Goal: Task Accomplishment & Management: Complete application form

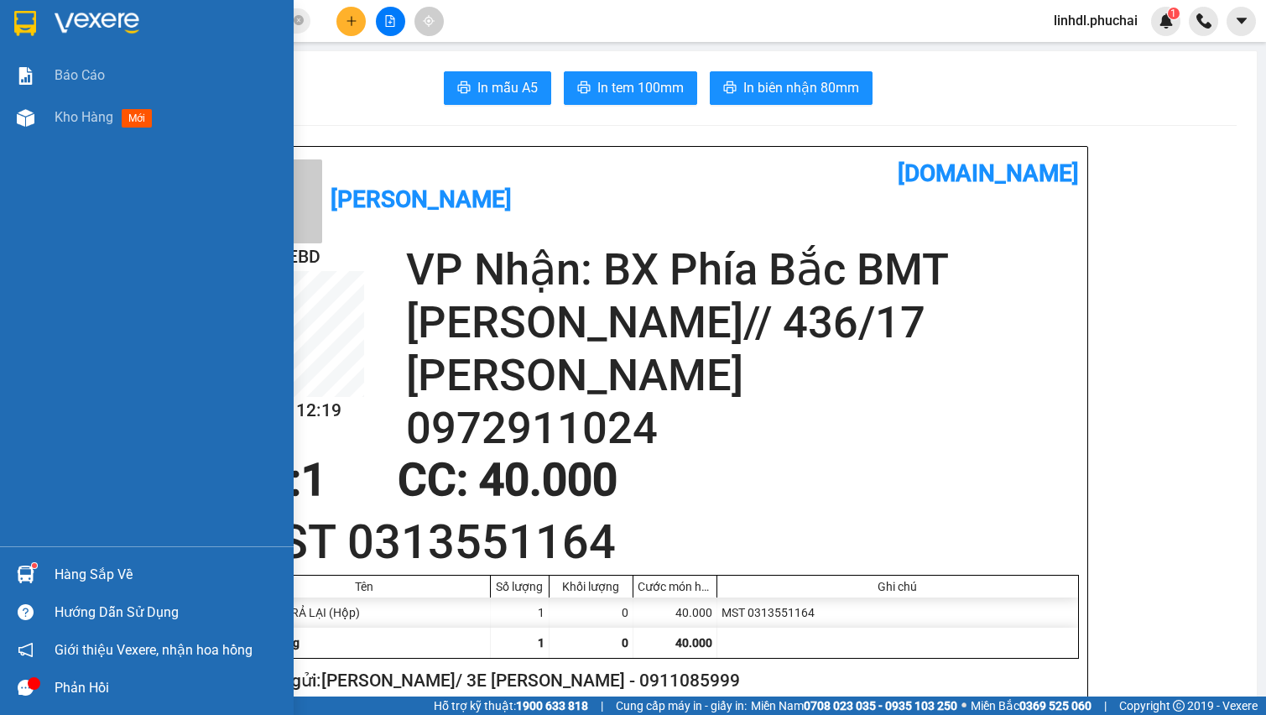
click at [41, 117] on div "Kho hàng mới" at bounding box center [147, 117] width 294 height 42
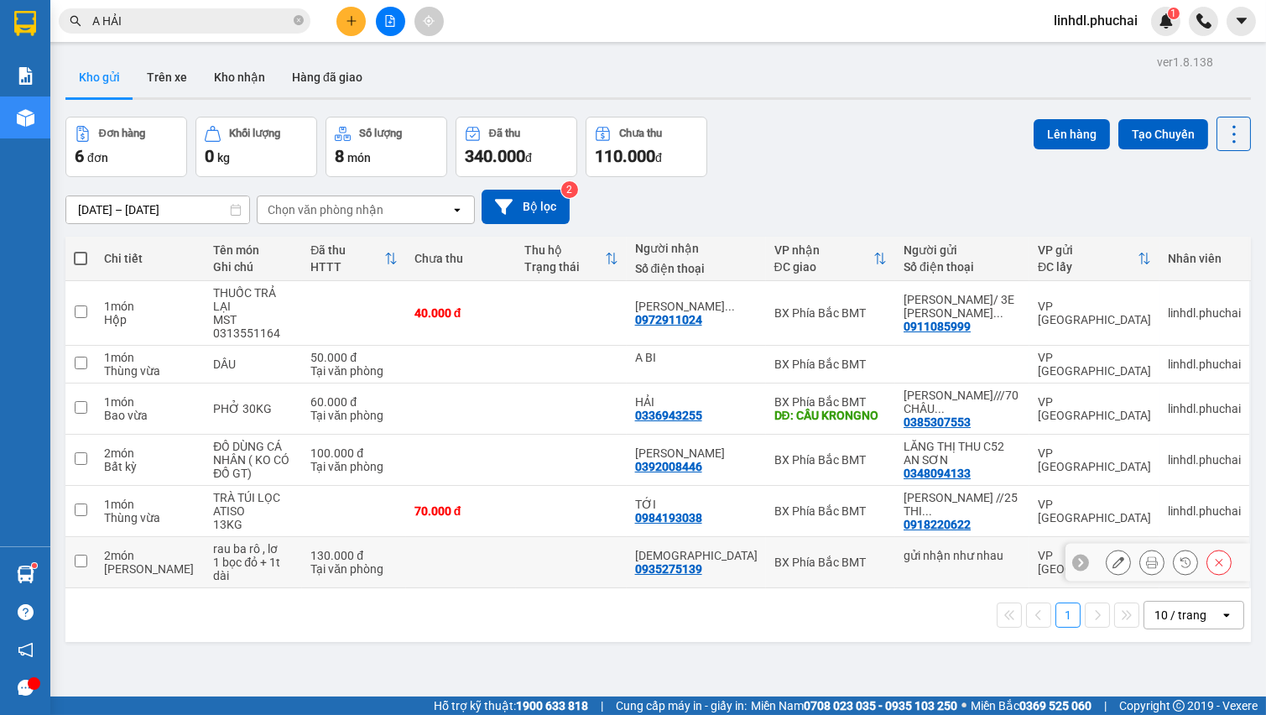
click at [487, 545] on td at bounding box center [461, 562] width 110 height 51
checkbox input "true"
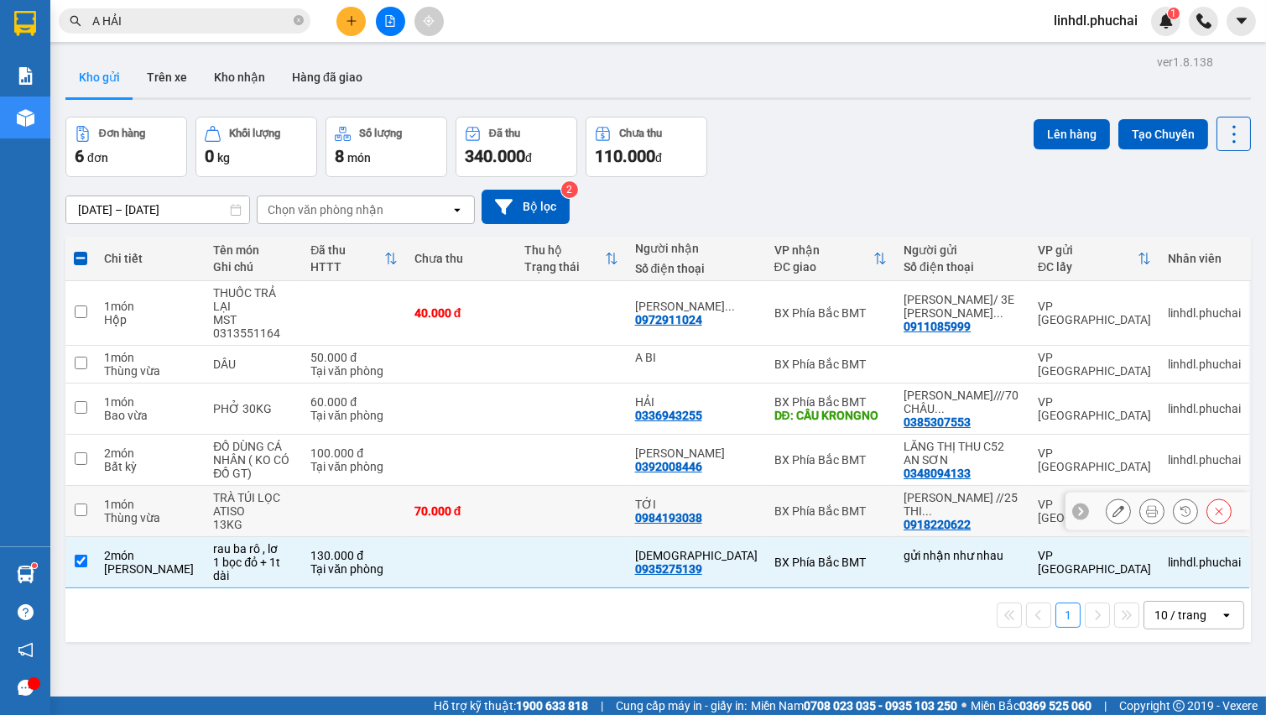
click at [486, 504] on div "70.000 đ" at bounding box center [460, 510] width 93 height 13
checkbox input "true"
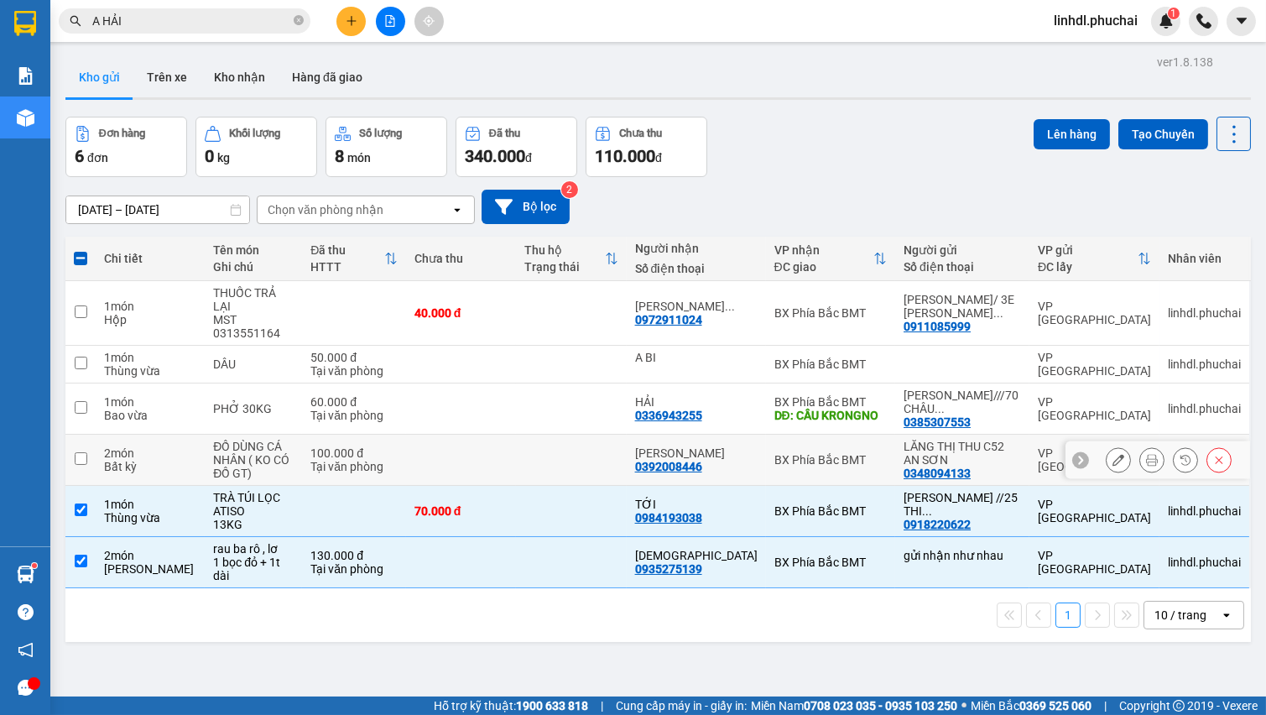
click at [488, 445] on td at bounding box center [461, 459] width 110 height 51
checkbox input "true"
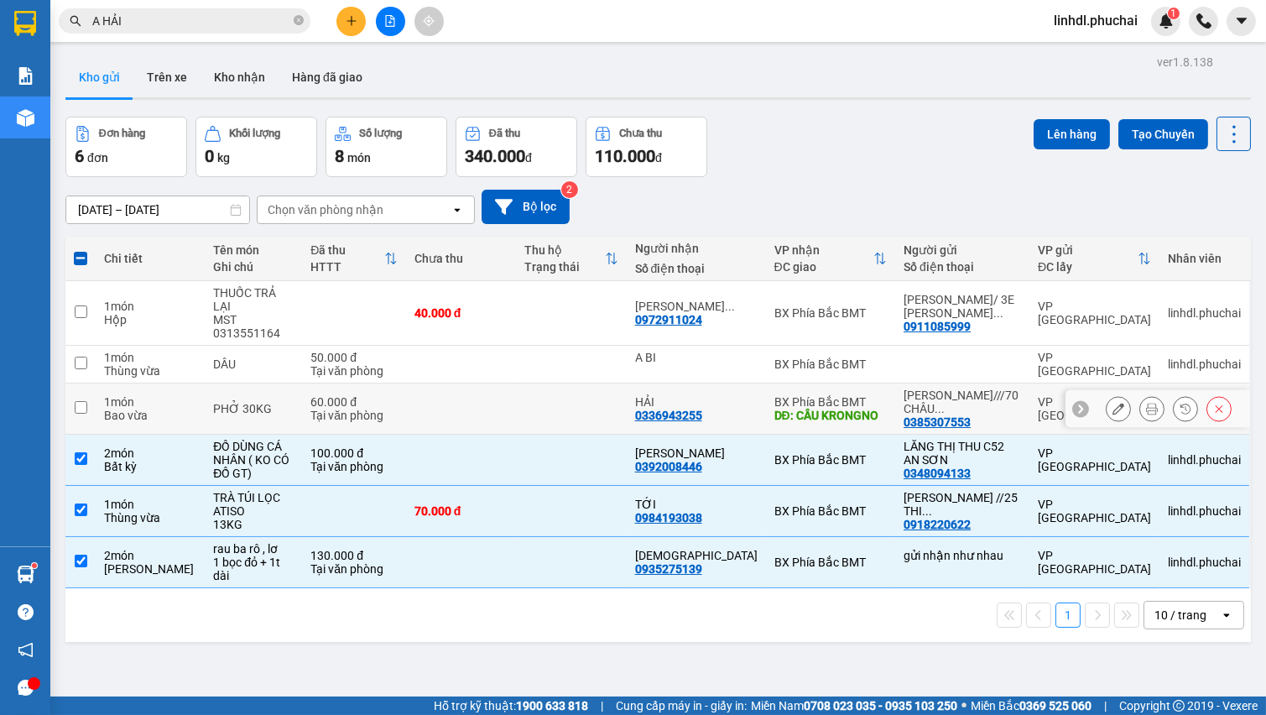
click at [509, 393] on td at bounding box center [461, 408] width 110 height 51
checkbox input "true"
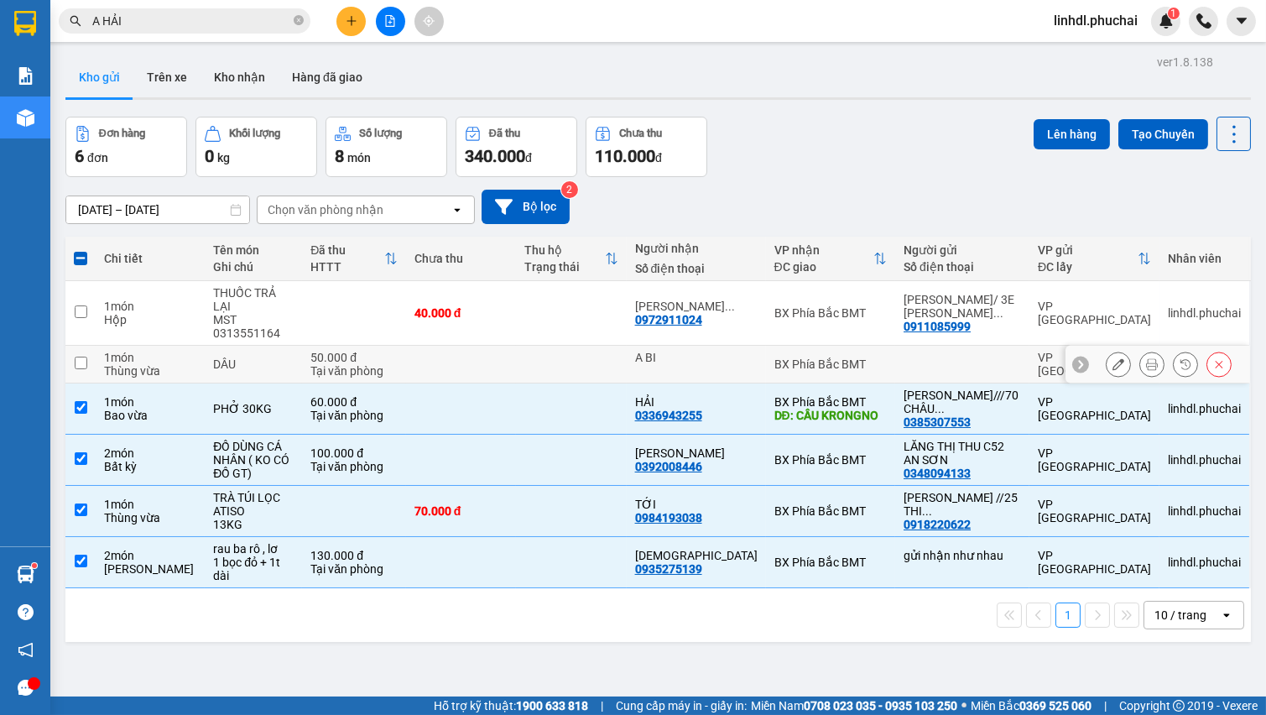
click at [511, 346] on td at bounding box center [461, 365] width 110 height 38
checkbox input "true"
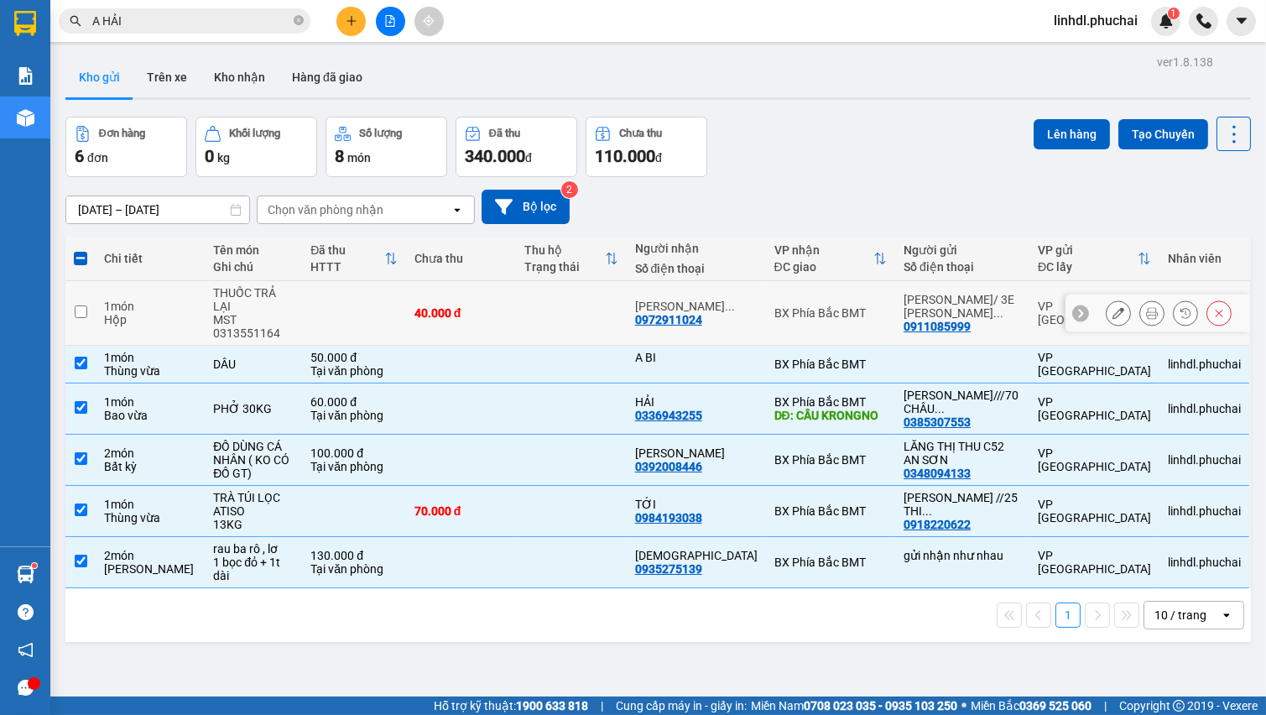
click at [507, 306] on div "40.000 đ" at bounding box center [460, 312] width 93 height 13
checkbox input "true"
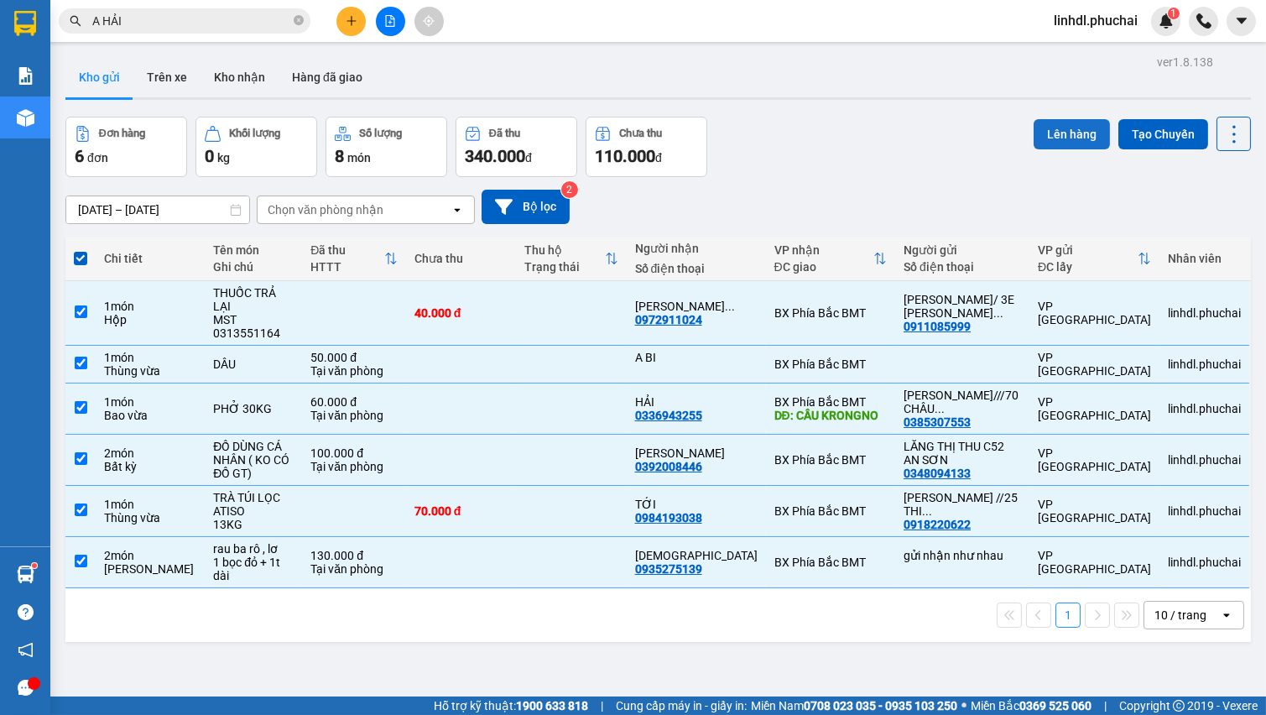
click at [1061, 129] on button "Lên hàng" at bounding box center [1071, 134] width 76 height 30
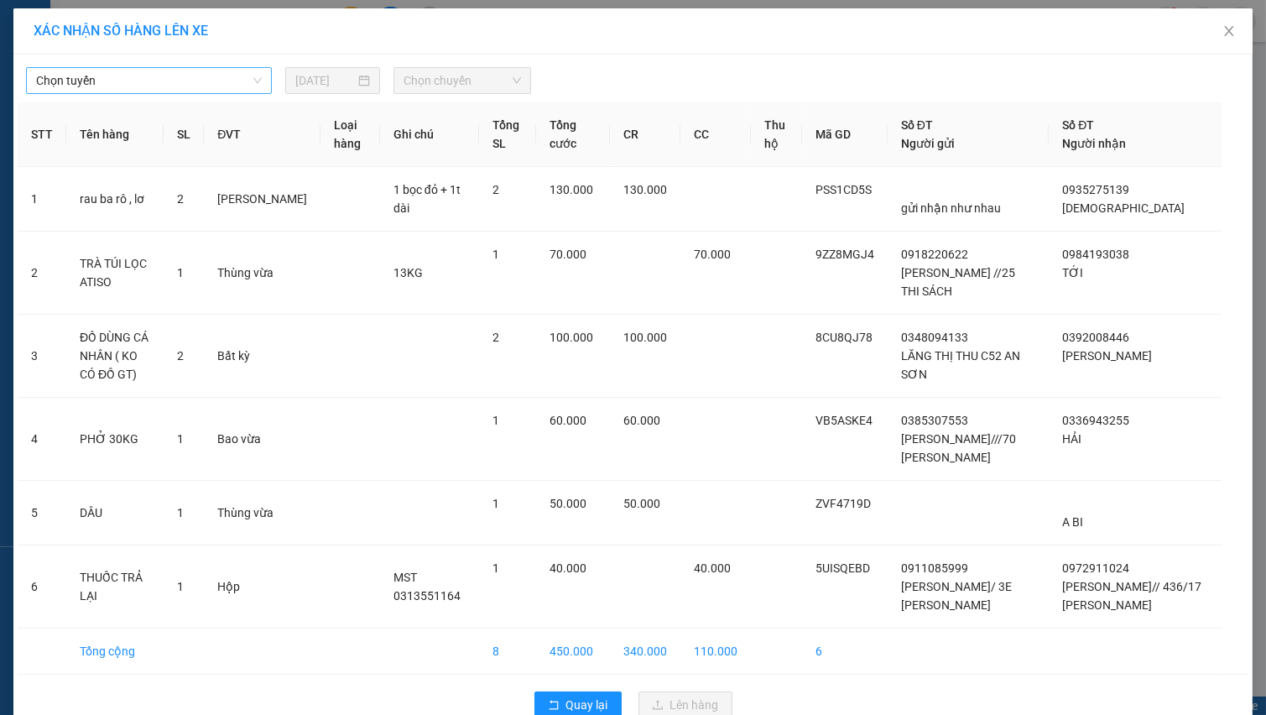
click at [143, 75] on span "Chọn tuyến" at bounding box center [149, 80] width 226 height 25
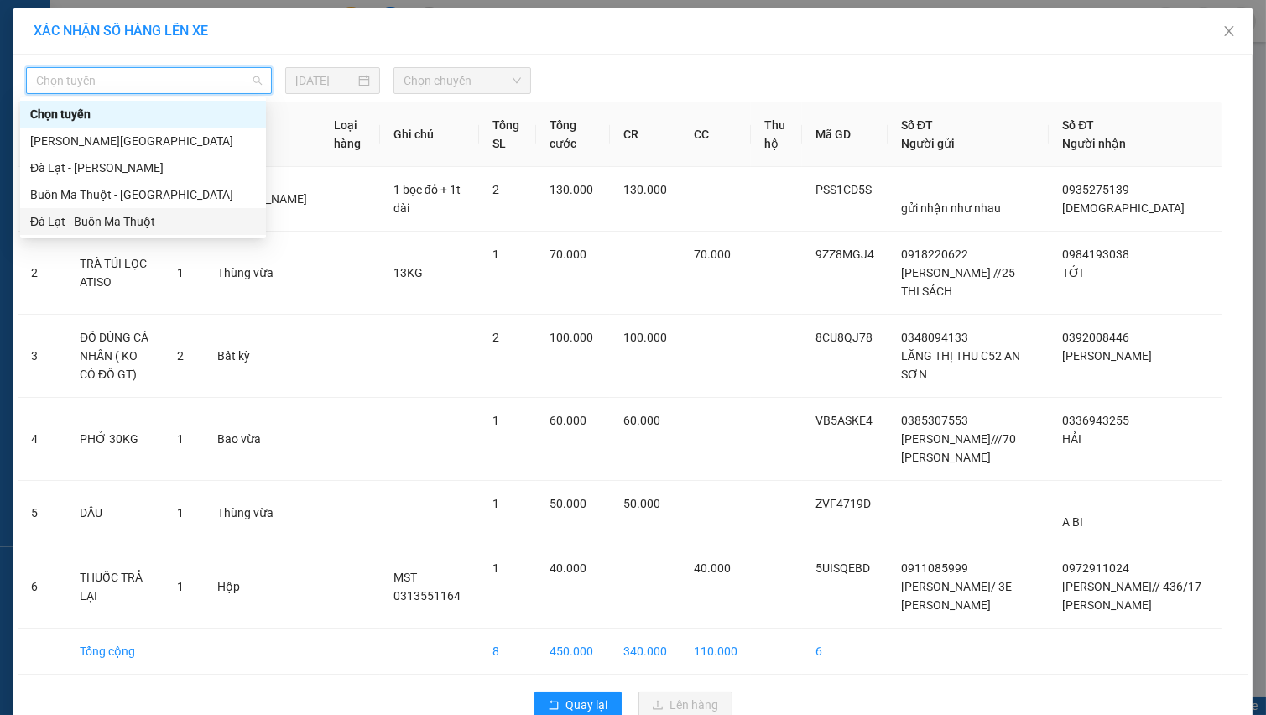
click at [97, 217] on div "Đà Lạt - Buôn Ma Thuột" at bounding box center [143, 221] width 226 height 18
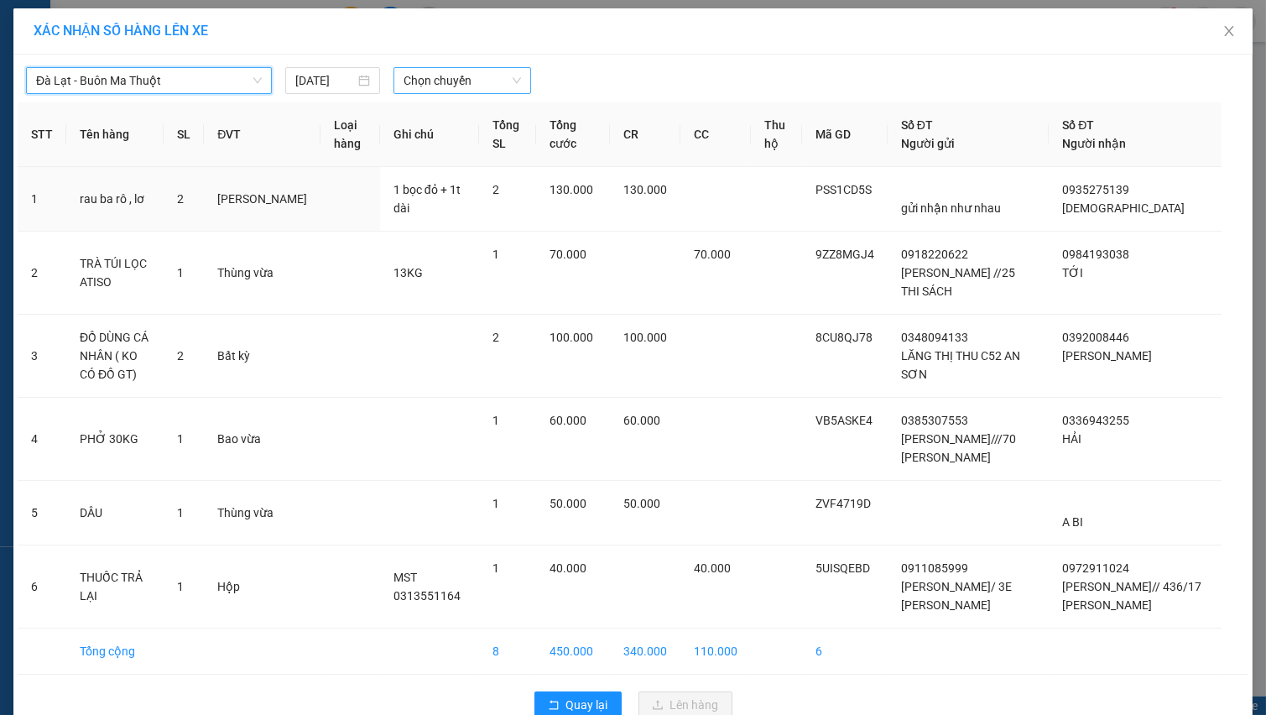
click at [479, 86] on span "Chọn chuyến" at bounding box center [461, 80] width 117 height 25
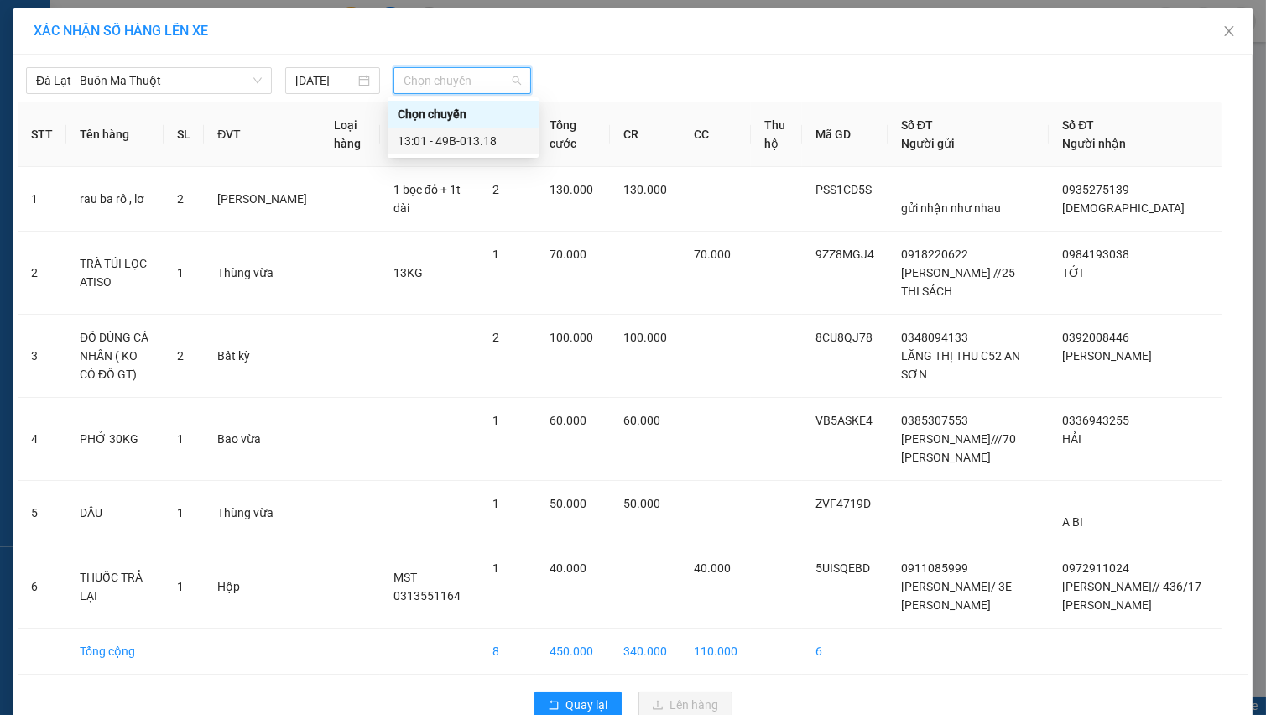
click at [476, 150] on div "13:01 - 49B-013.18" at bounding box center [463, 140] width 151 height 27
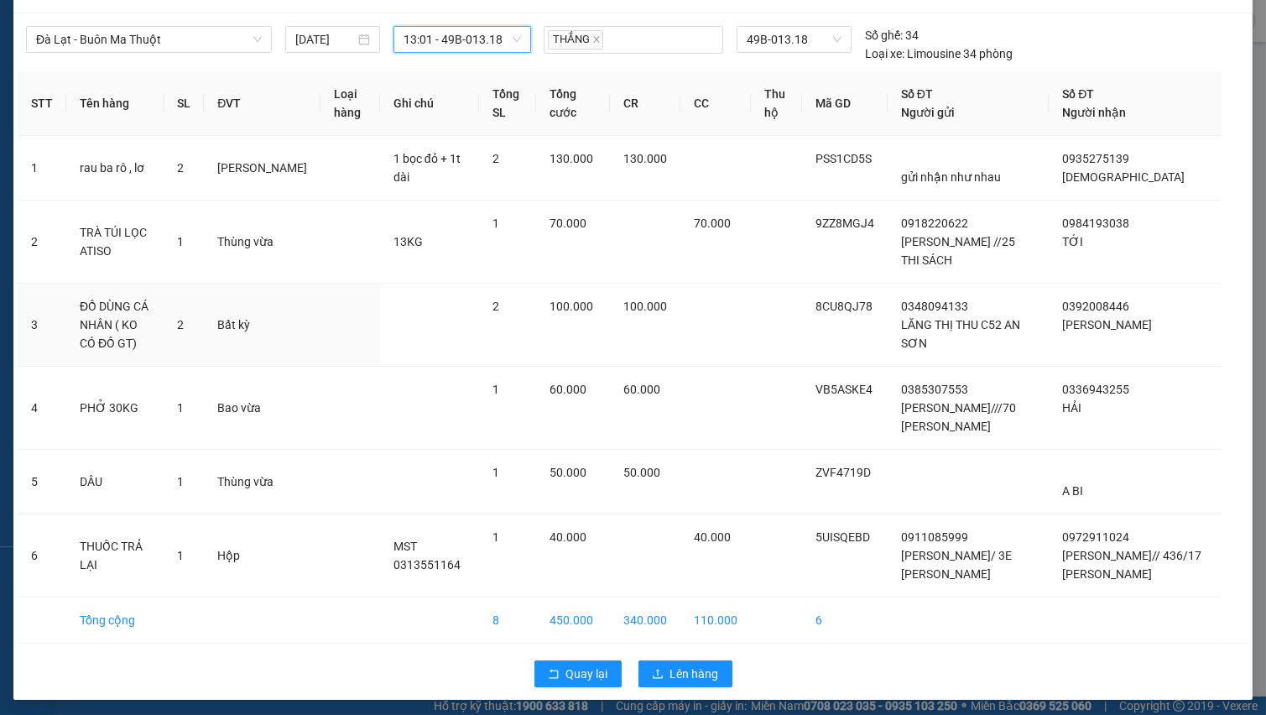
scroll to position [64, 0]
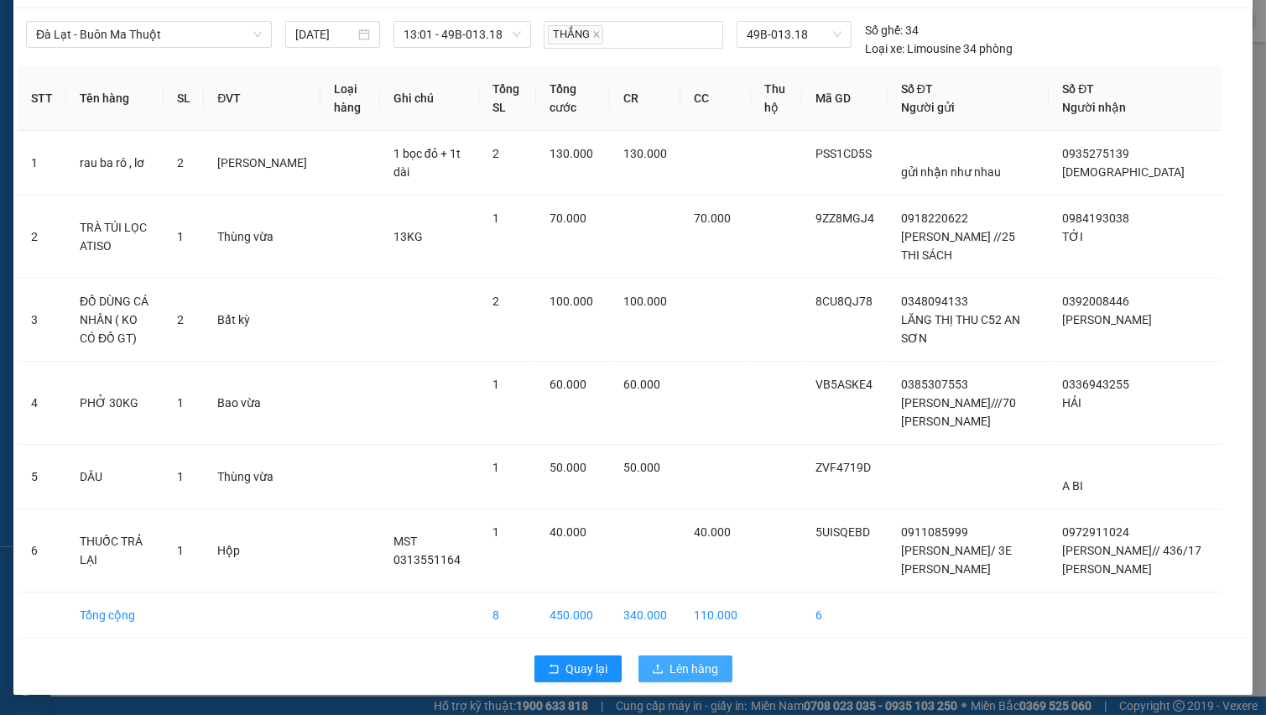
click at [672, 666] on span "Lên hàng" at bounding box center [694, 668] width 49 height 18
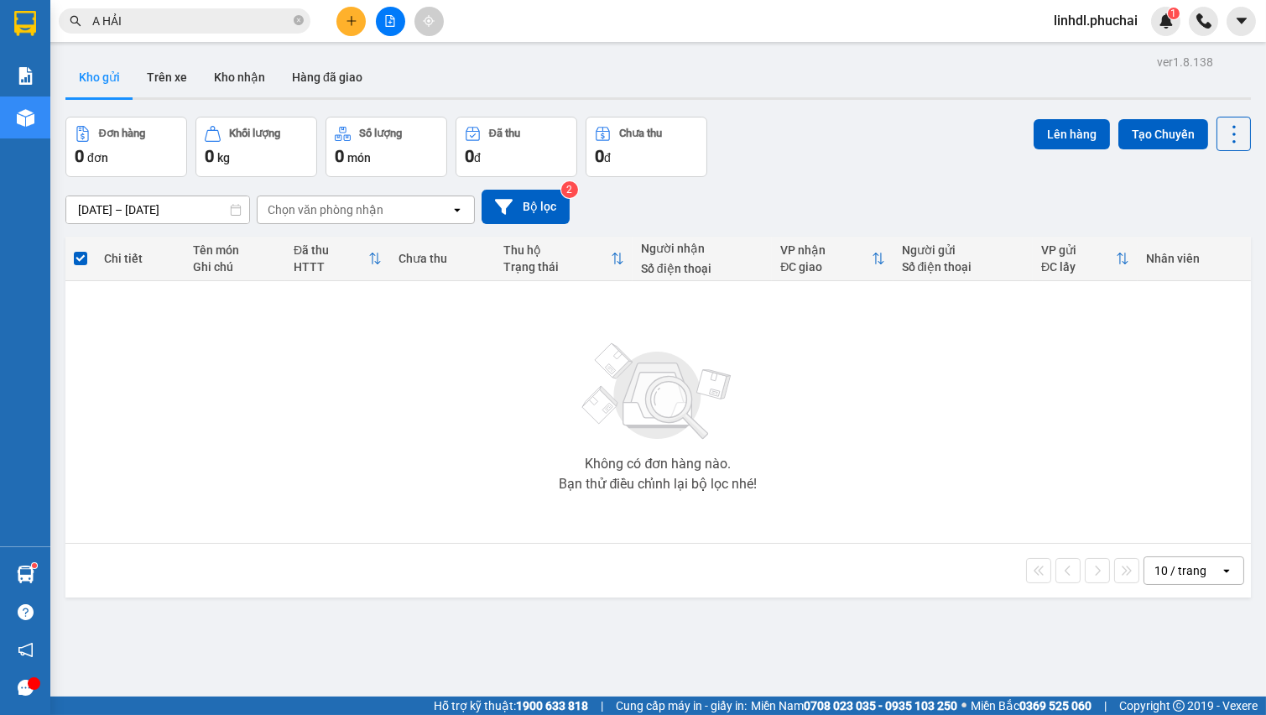
click at [346, 18] on icon "plus" at bounding box center [352, 21] width 12 height 12
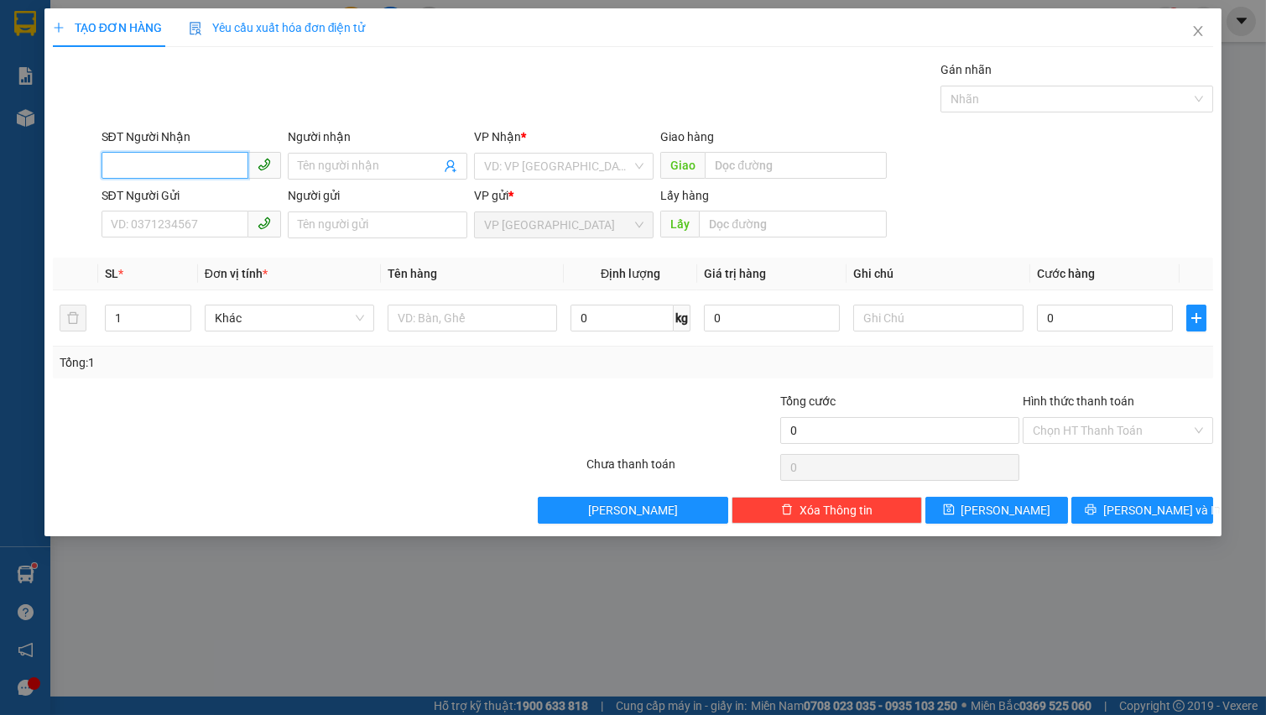
click at [167, 160] on input "SĐT Người Nhận" at bounding box center [174, 165] width 147 height 27
type input "0962187723"
drag, startPoint x: 186, startPoint y: 200, endPoint x: 190, endPoint y: 213, distance: 13.0
click at [187, 200] on div "0962187723 - DIỄM" at bounding box center [191, 199] width 159 height 18
type input "DIỄM"
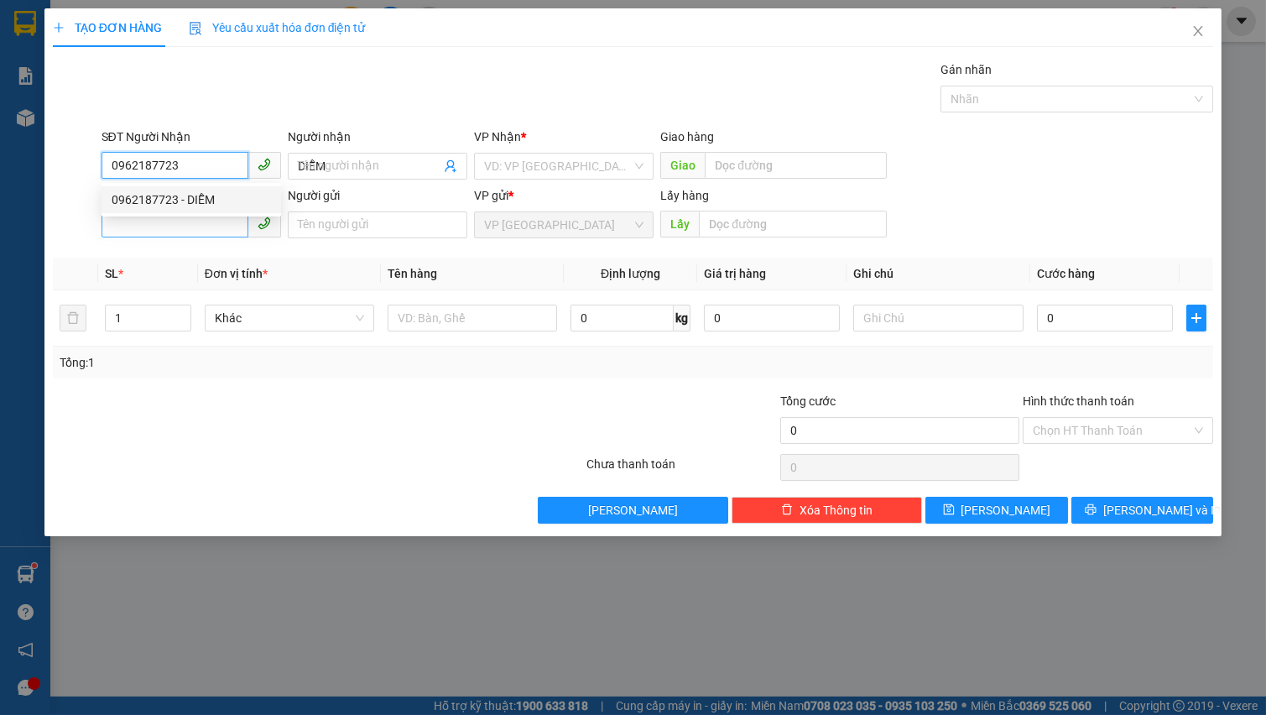
type input "100.000"
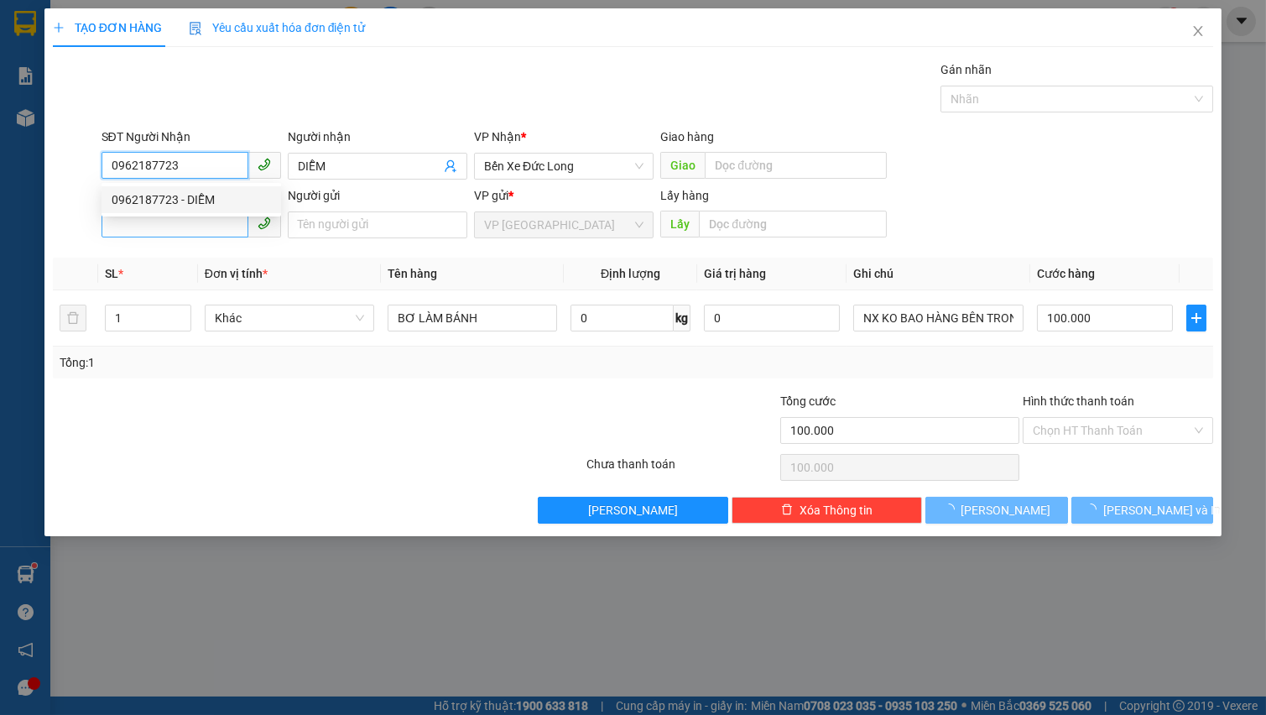
type input "0962187723"
click at [180, 218] on input "SĐT Người Gửi" at bounding box center [174, 224] width 147 height 27
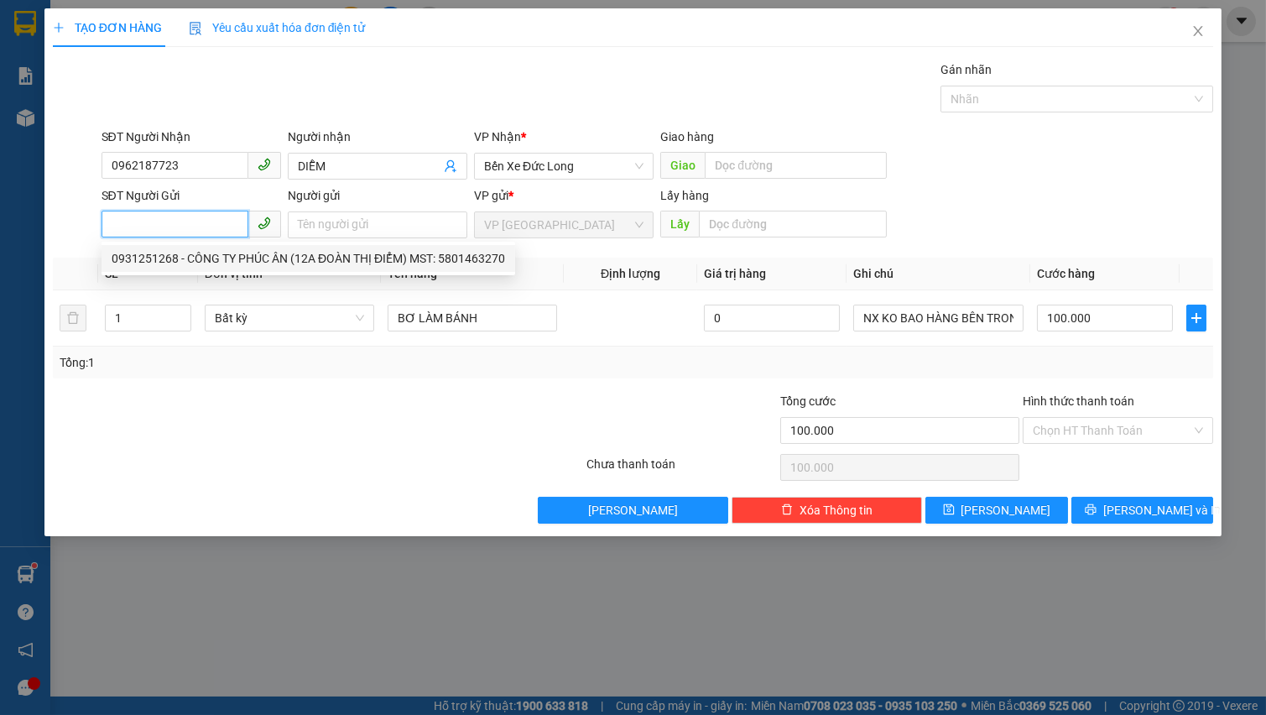
click at [171, 258] on div "0931251268 - CÔNG TY PHÚC ÂN (12A ĐOÀN THỊ ĐIỂM) MST: 5801463270" at bounding box center [308, 258] width 393 height 18
type input "0931251268"
type input "CÔNG [PERSON_NAME] (12A ĐOÀN THỊ ĐIỂM) MST: 5801463270"
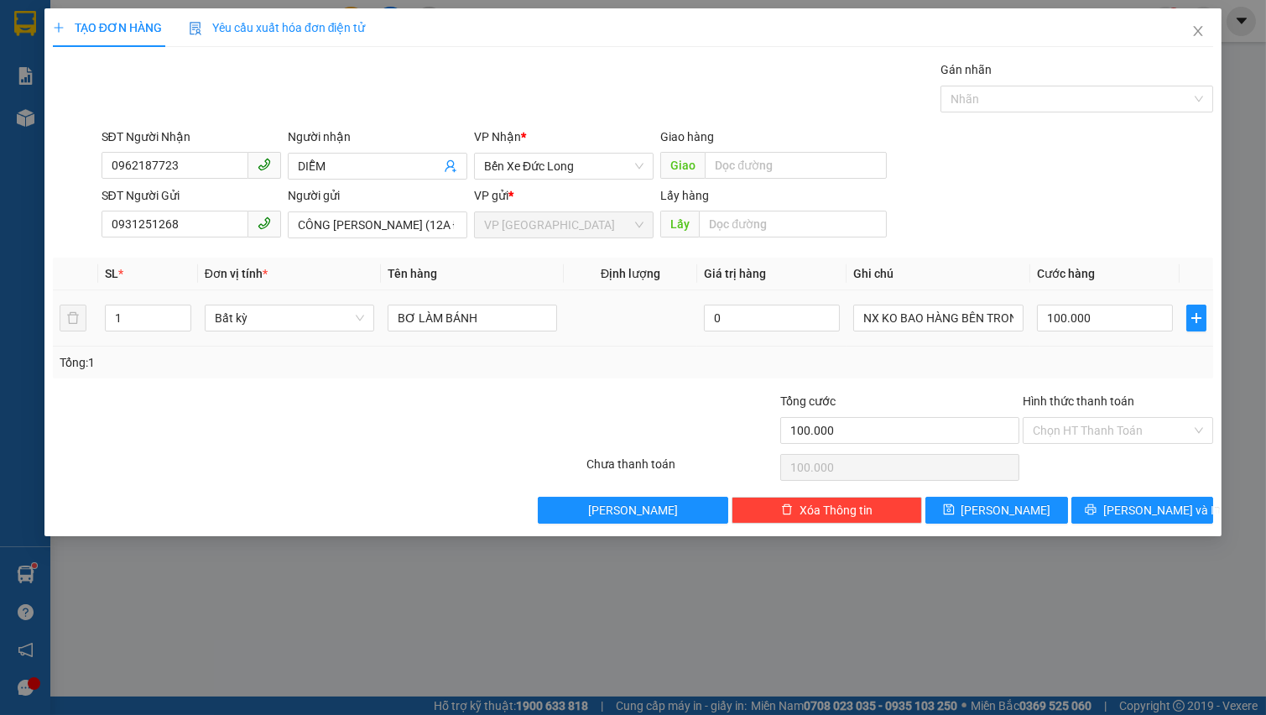
click at [252, 331] on div "Bất kỳ" at bounding box center [289, 318] width 169 height 34
click at [256, 329] on span "Bất kỳ" at bounding box center [289, 317] width 149 height 25
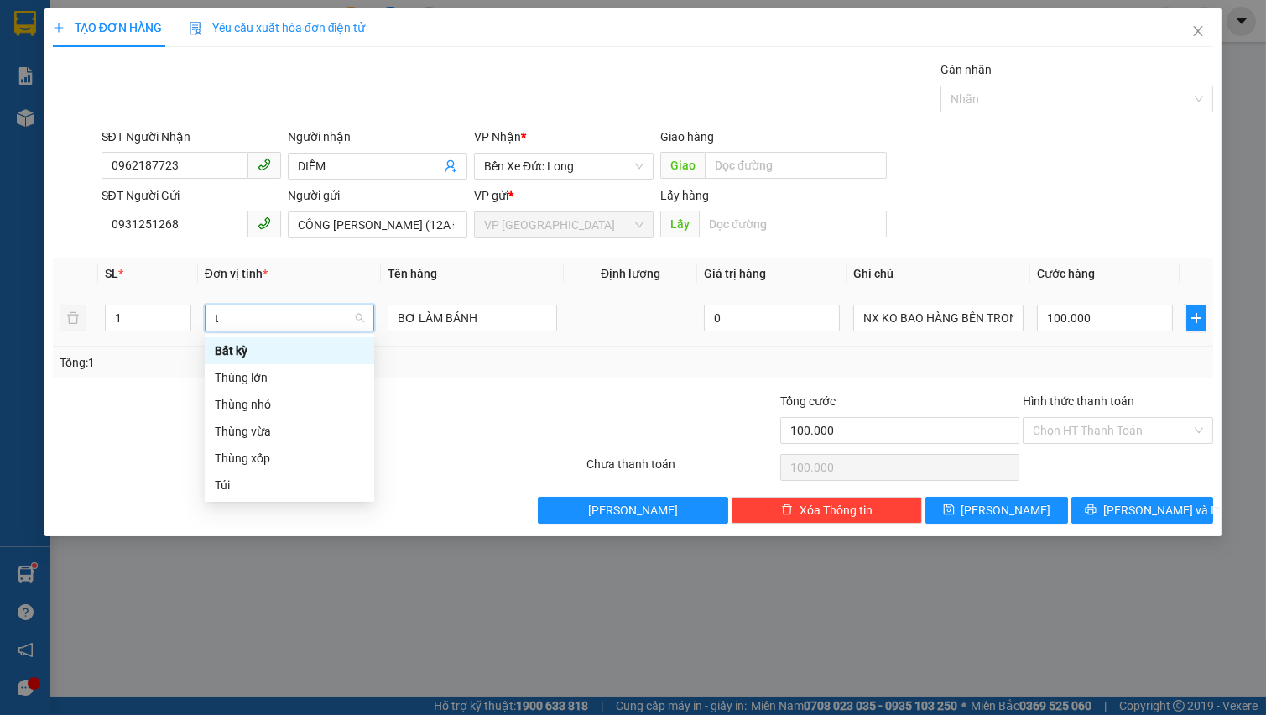
type input "t"
click at [270, 459] on div "Thùng xốp" at bounding box center [289, 458] width 149 height 18
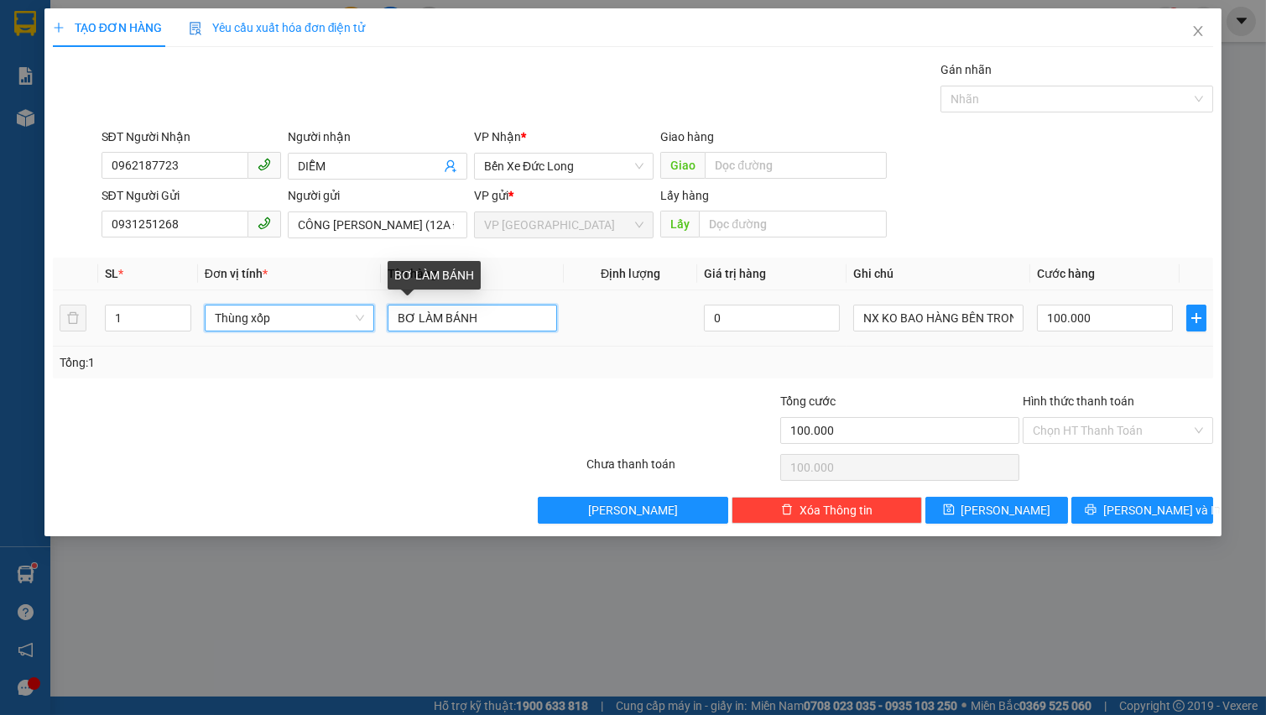
click at [492, 322] on input "BƠ LÀM BÁNH" at bounding box center [472, 317] width 169 height 27
type input "0"
click at [492, 322] on input "BƠ LÀM BÁNH" at bounding box center [472, 317] width 169 height 27
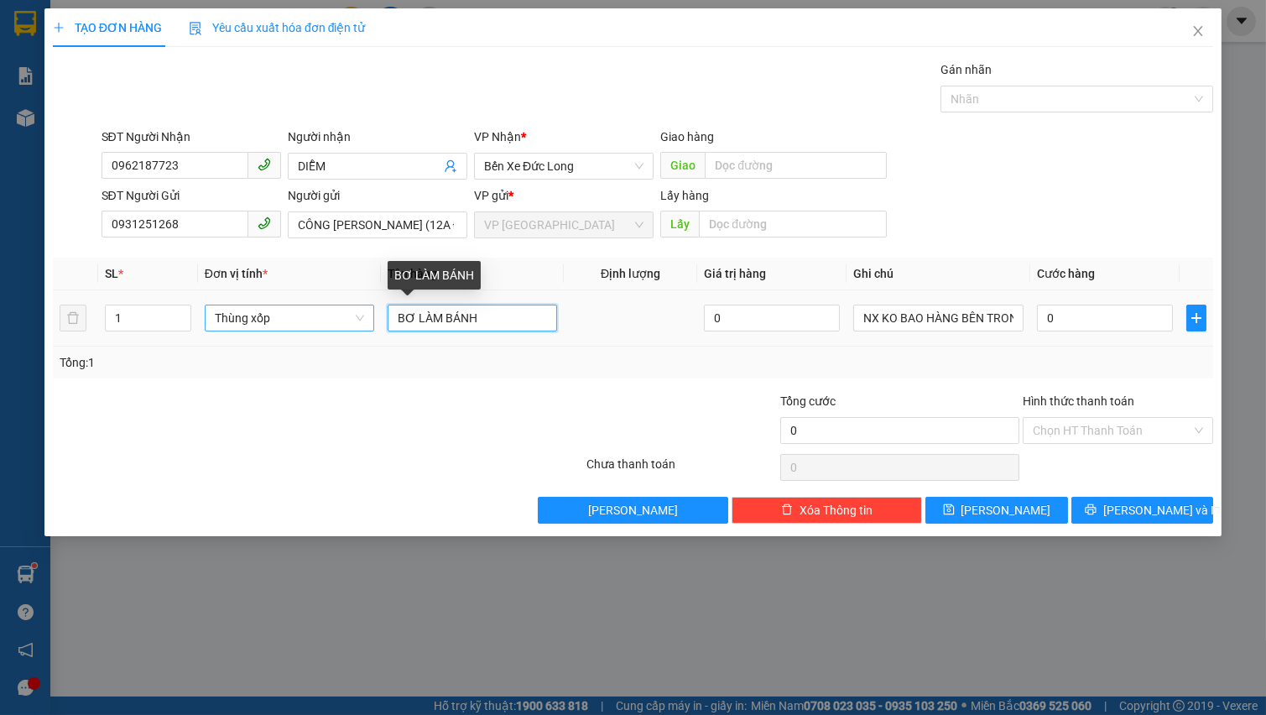
click at [492, 322] on input "BƠ LÀM BÁNH" at bounding box center [472, 317] width 169 height 27
type input "k"
type input "KEM"
click at [1072, 317] on input "0" at bounding box center [1105, 317] width 137 height 27
type input "1"
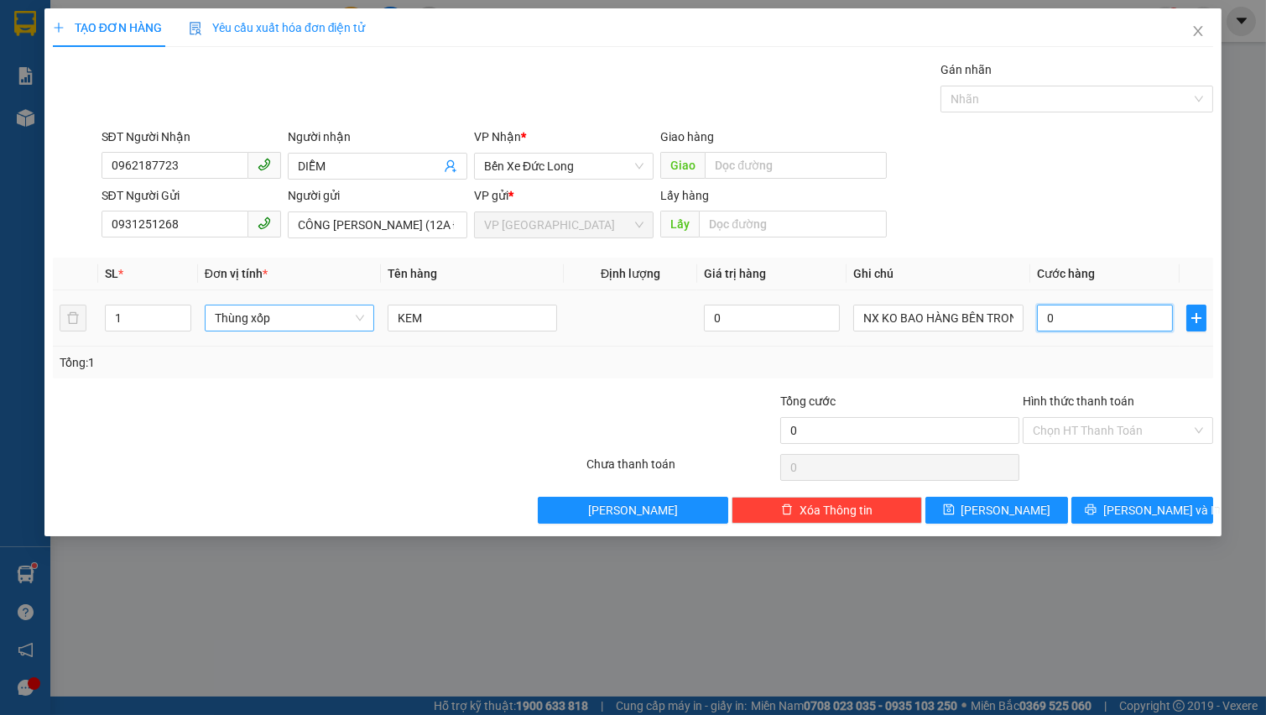
type input "1"
type input "10"
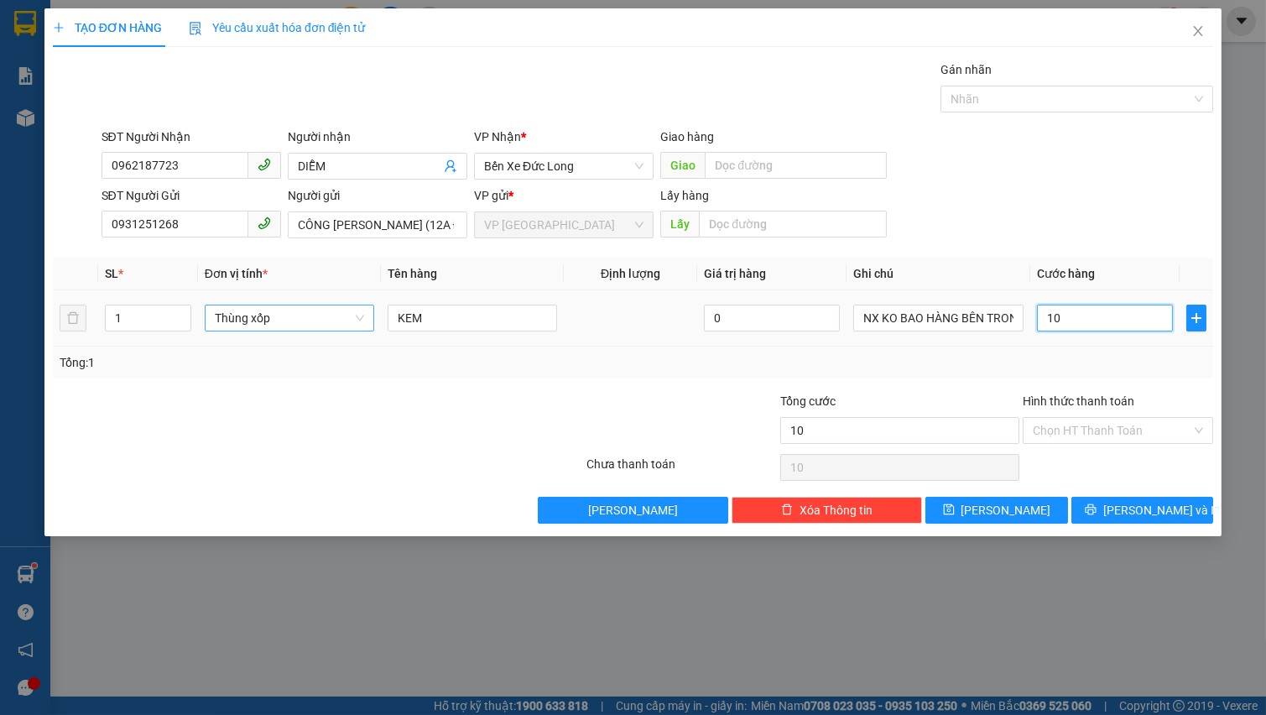
type input "100"
type input "1.000"
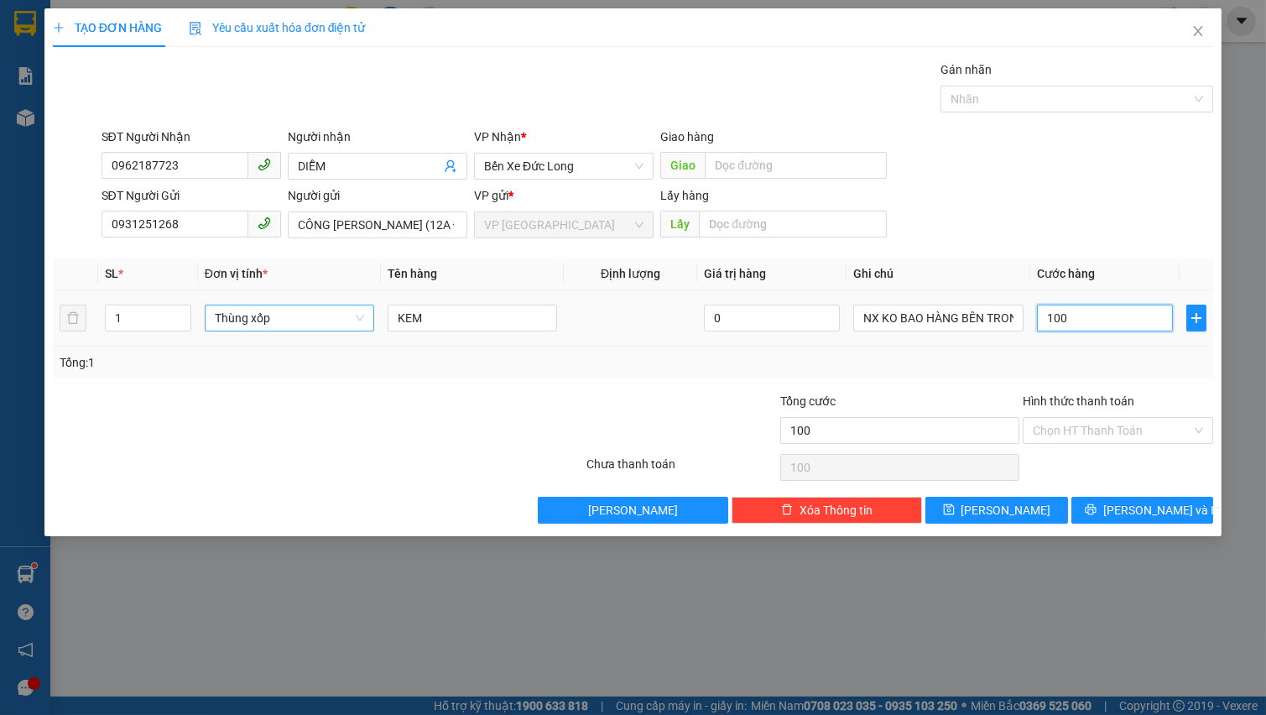
type input "1.000"
type input "10.000"
type input "100.000"
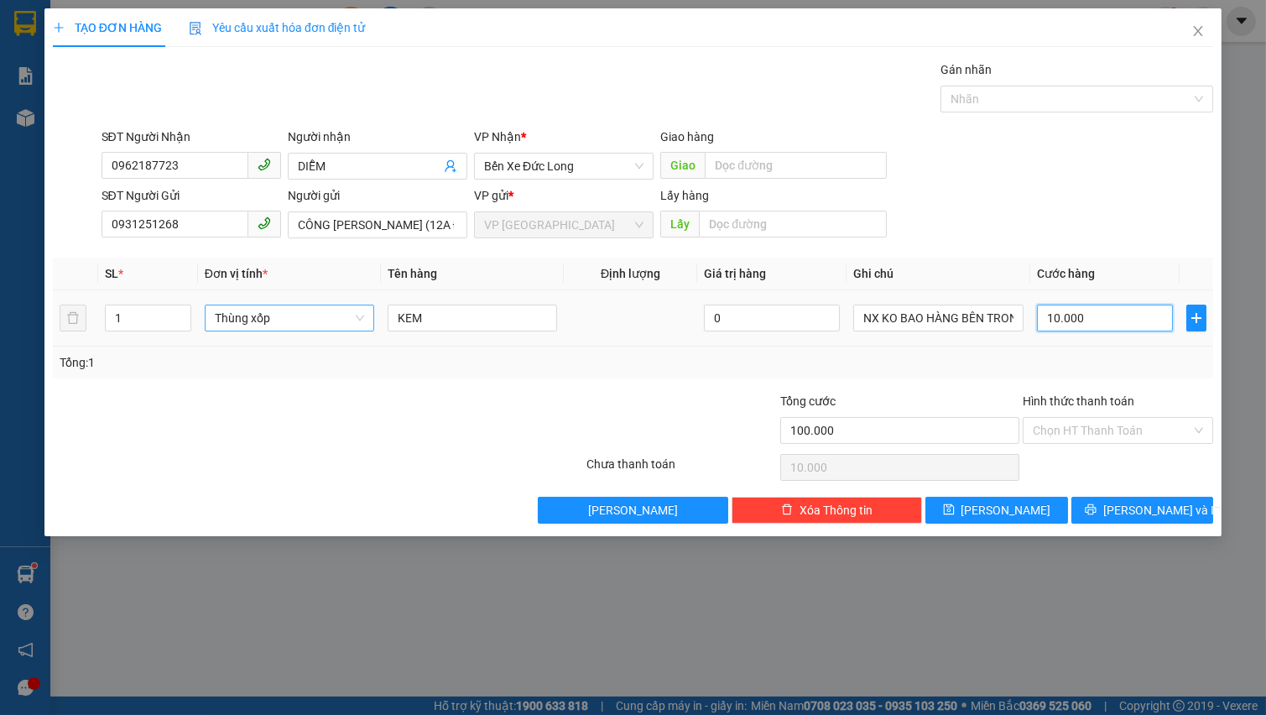
type input "100.000"
click at [1141, 507] on span "[PERSON_NAME] và In" at bounding box center [1161, 510] width 117 height 18
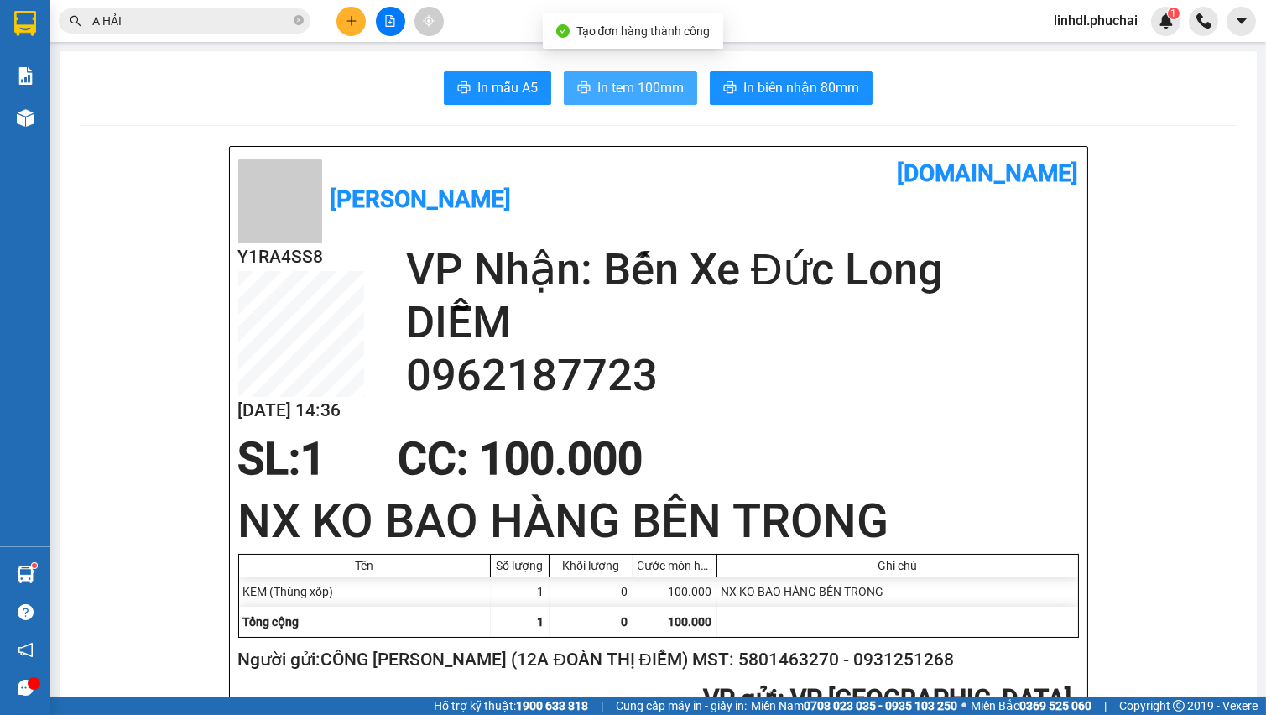
click at [663, 91] on span "In tem 100mm" at bounding box center [640, 87] width 86 height 21
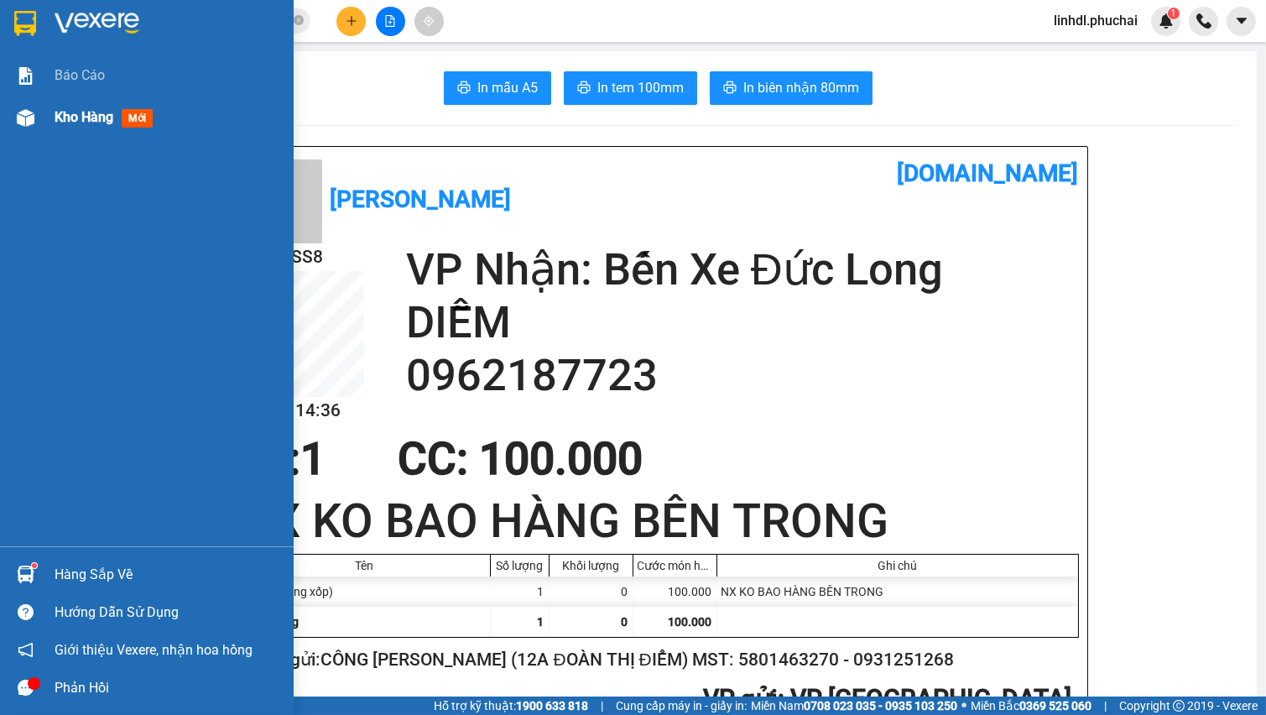
click at [42, 130] on div "Kho hàng mới" at bounding box center [147, 117] width 294 height 42
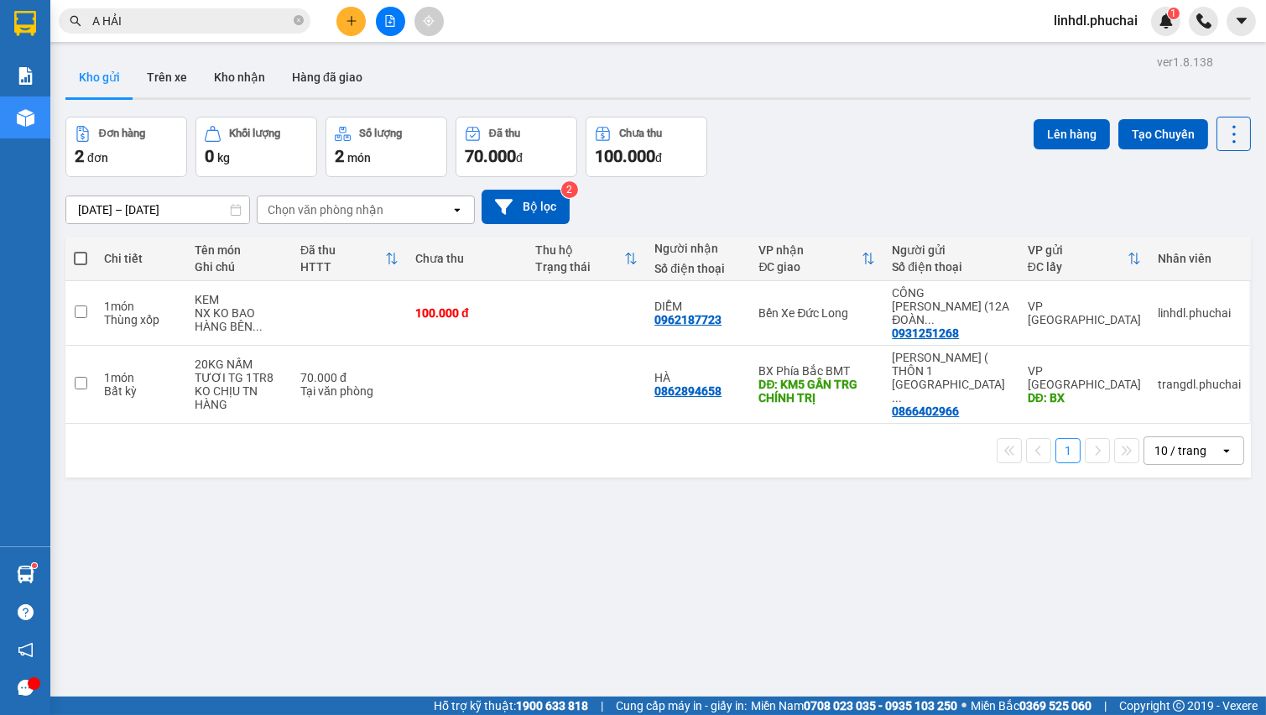
click at [346, 20] on icon "plus" at bounding box center [352, 21] width 12 height 12
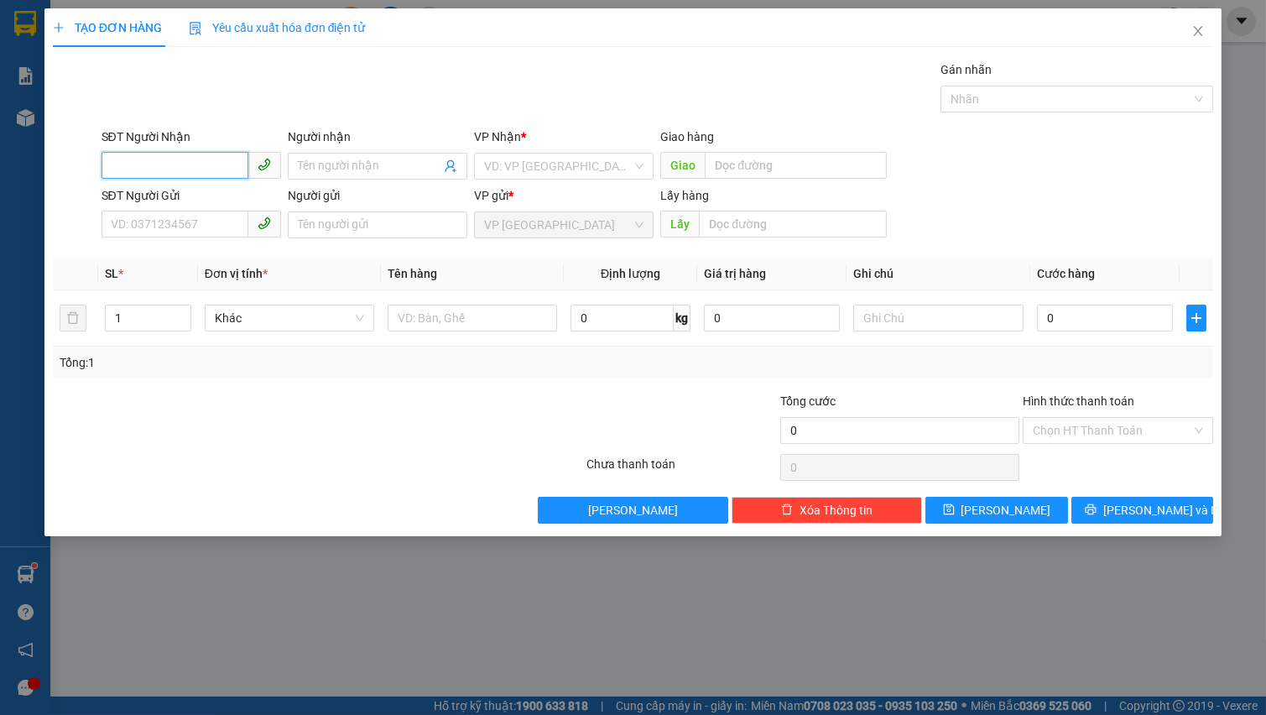
click at [203, 168] on input "SĐT Người Nhận" at bounding box center [174, 165] width 147 height 27
type input "0962838915"
click at [203, 168] on input "0962838915" at bounding box center [174, 165] width 147 height 27
click at [198, 200] on div "0962838915 - NGÂN" at bounding box center [191, 199] width 159 height 18
type input "NGÂN"
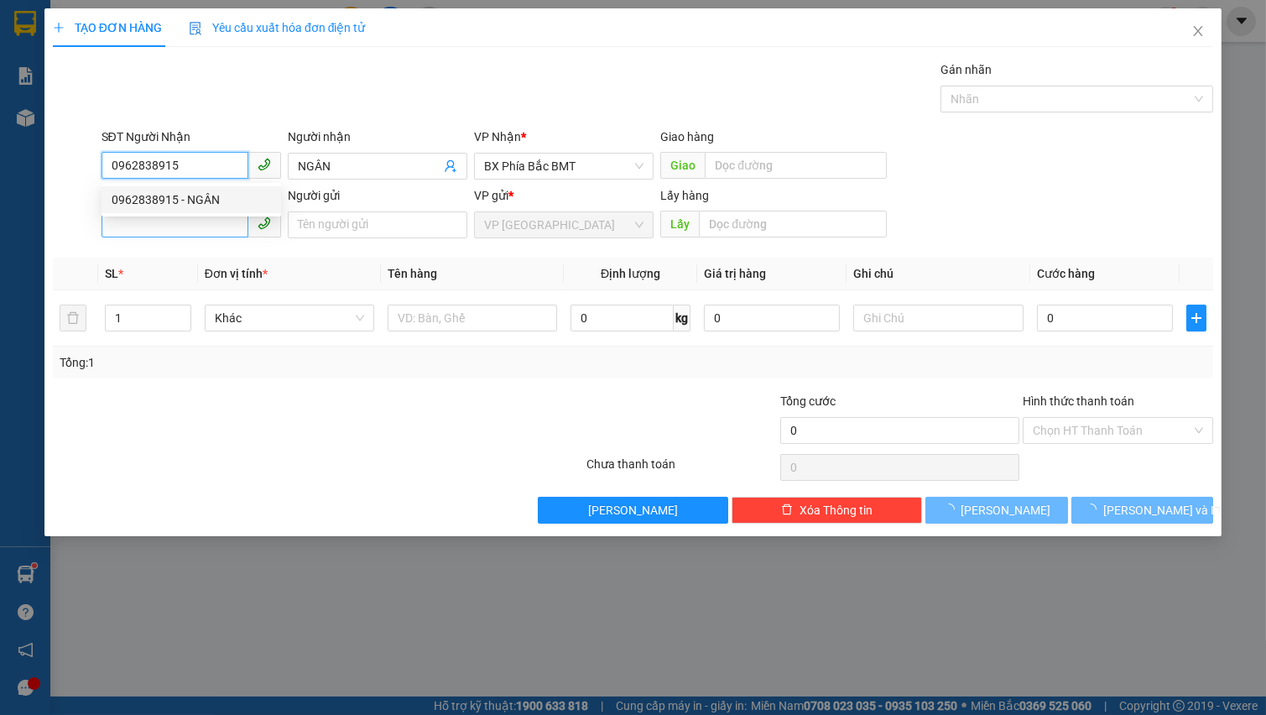
type input "50.000"
type input "0962838915"
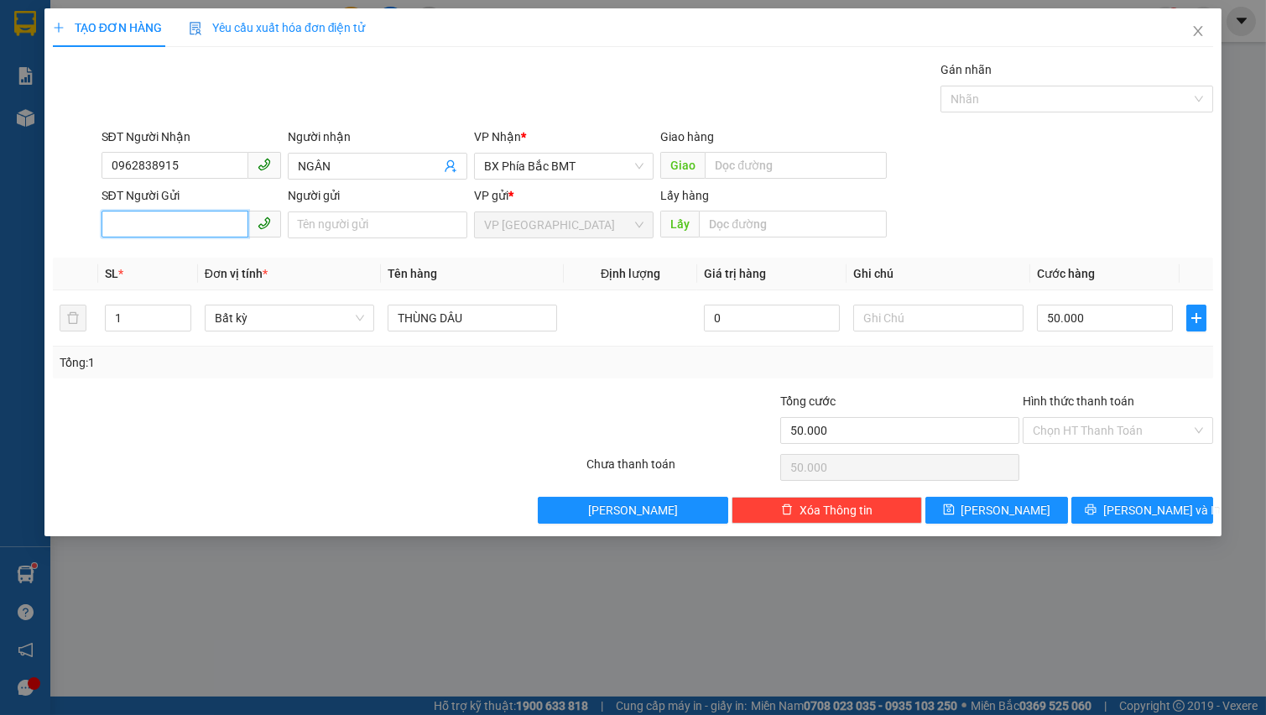
click at [192, 226] on input "SĐT Người Gửi" at bounding box center [174, 224] width 147 height 27
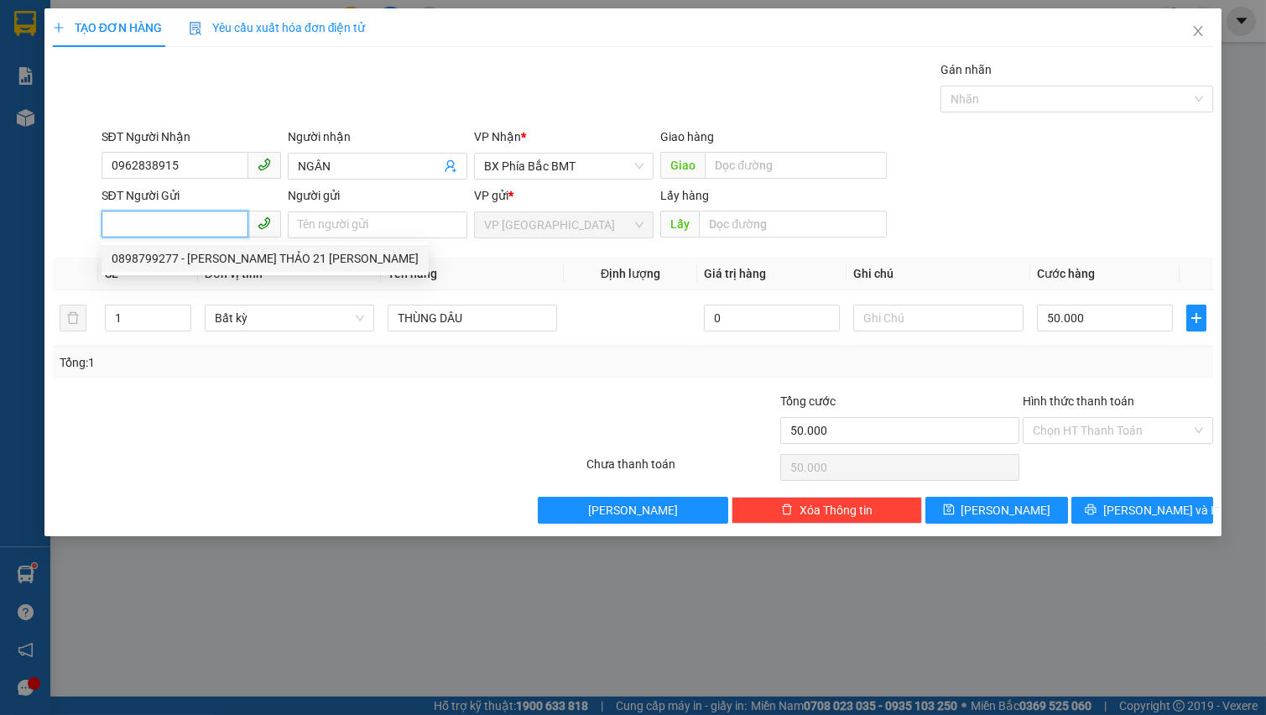
click at [190, 263] on div "0898799277 - [PERSON_NAME] THẢO 21 [PERSON_NAME]" at bounding box center [265, 258] width 307 height 18
type input "0898799277"
type input "[PERSON_NAME] THẢO 21 [PERSON_NAME]"
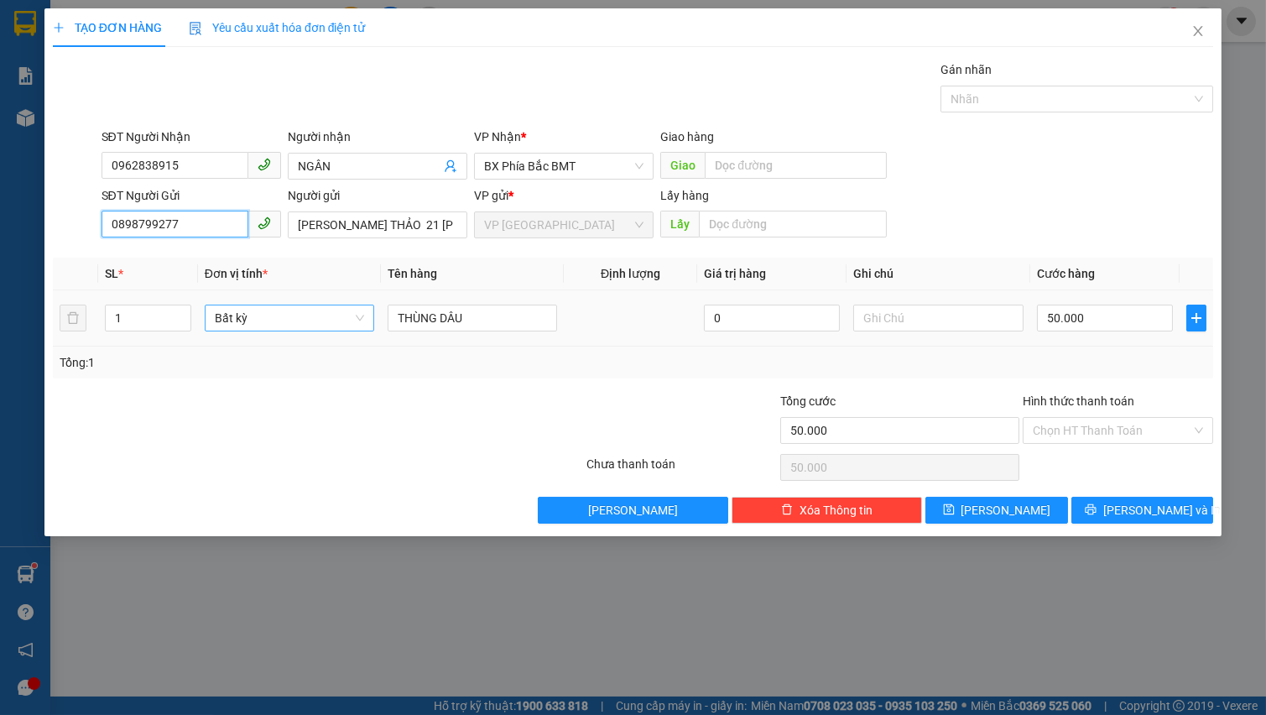
click at [221, 319] on span "Bất kỳ" at bounding box center [289, 317] width 149 height 25
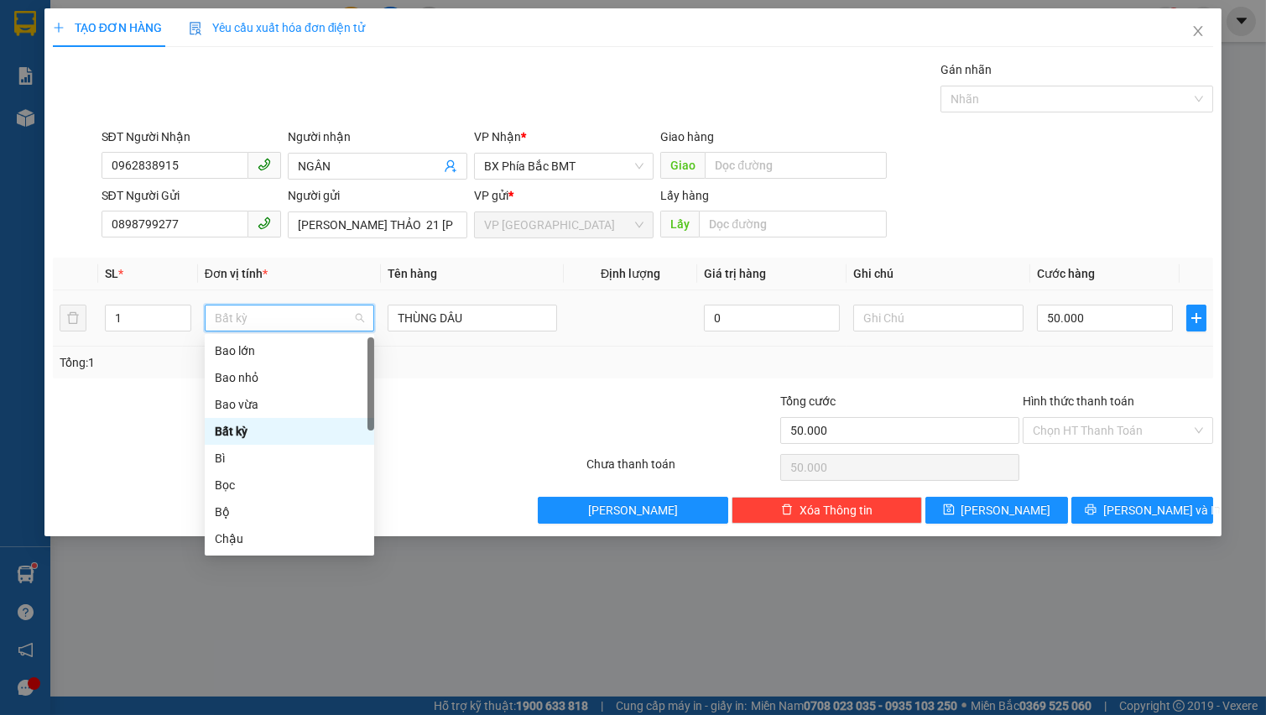
type input "T"
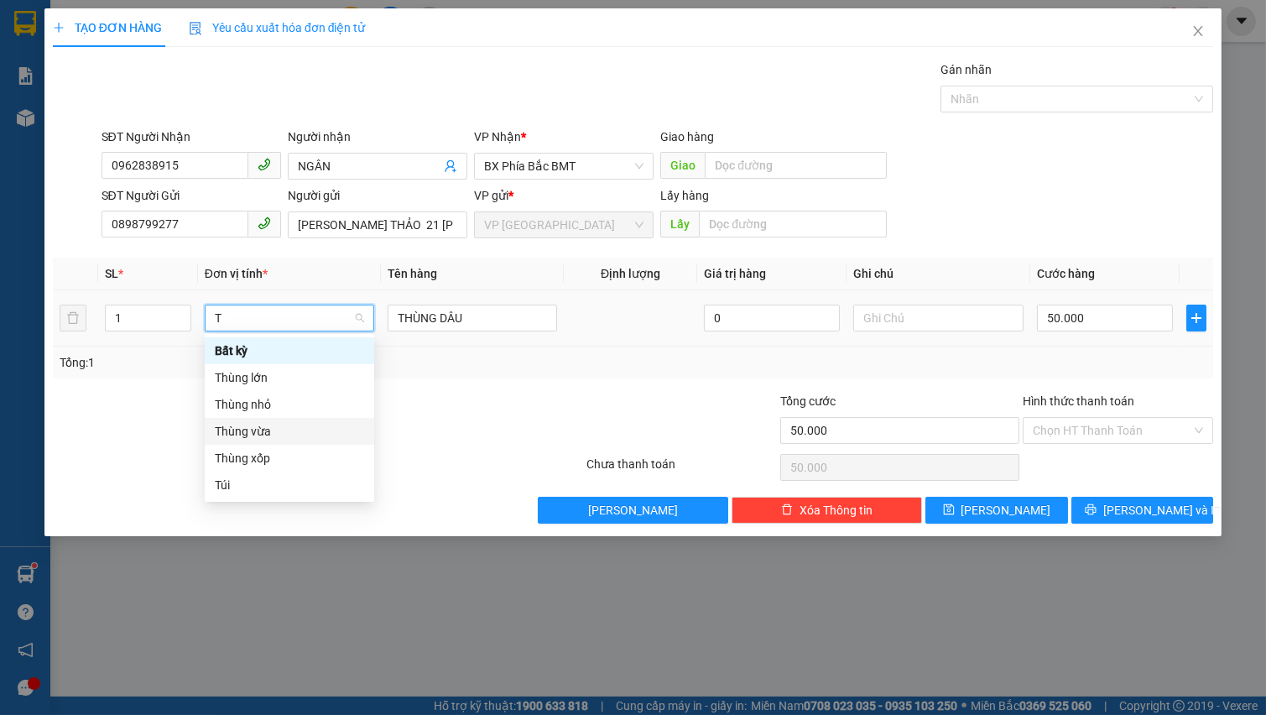
drag, startPoint x: 289, startPoint y: 440, endPoint x: 319, endPoint y: 414, distance: 39.8
click at [290, 440] on div "Thùng vừa" at bounding box center [289, 431] width 169 height 27
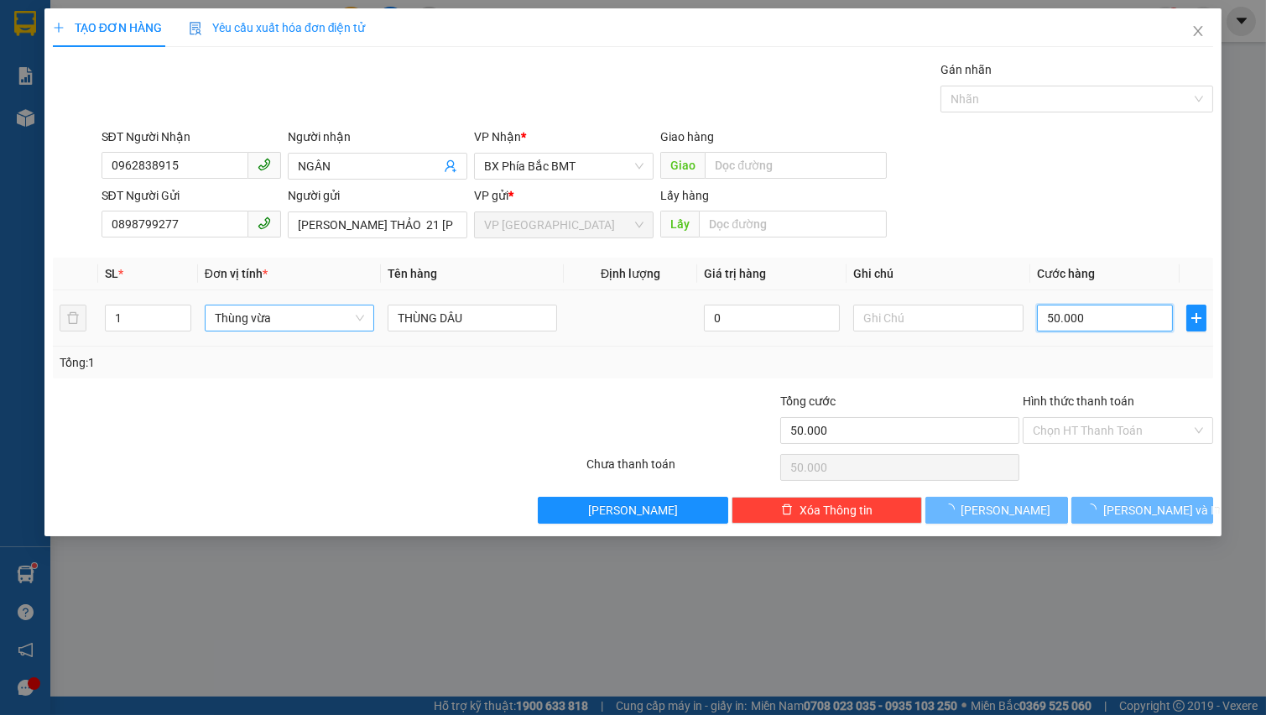
click at [1147, 320] on input "50.000" at bounding box center [1105, 317] width 137 height 27
type input "0"
type input "5"
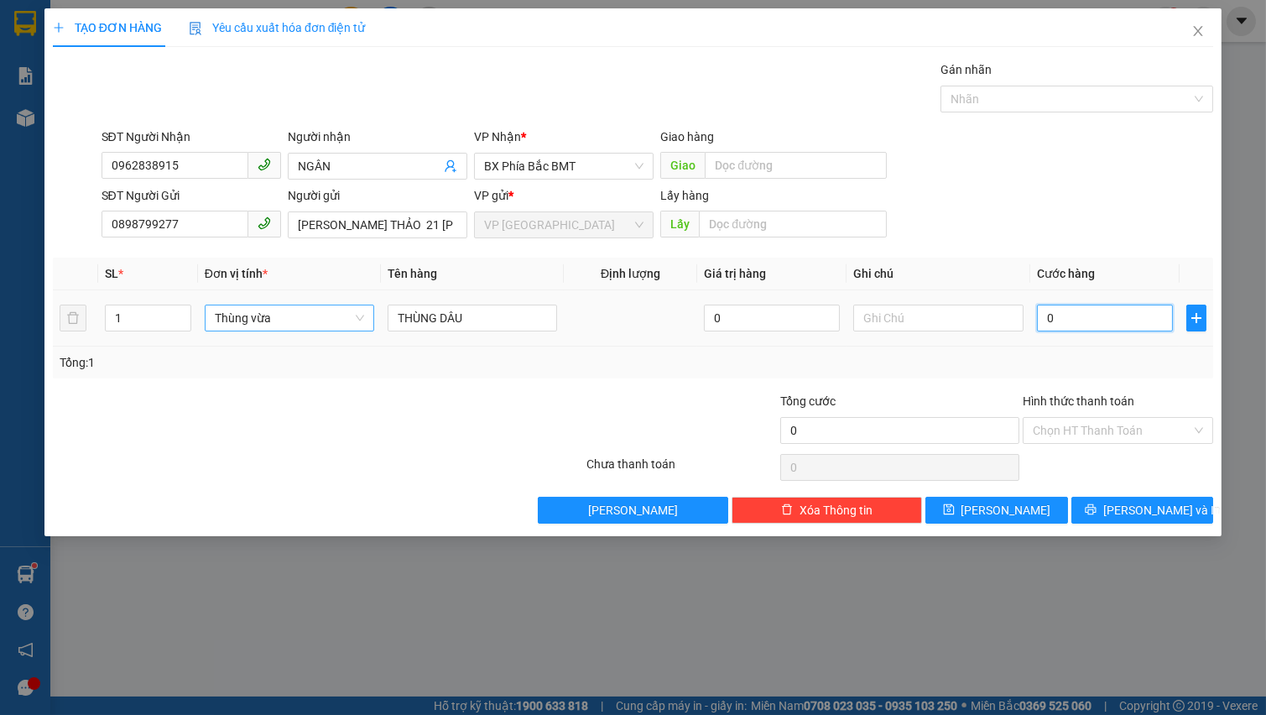
type input "5"
type input "05"
type input "50"
type input "050"
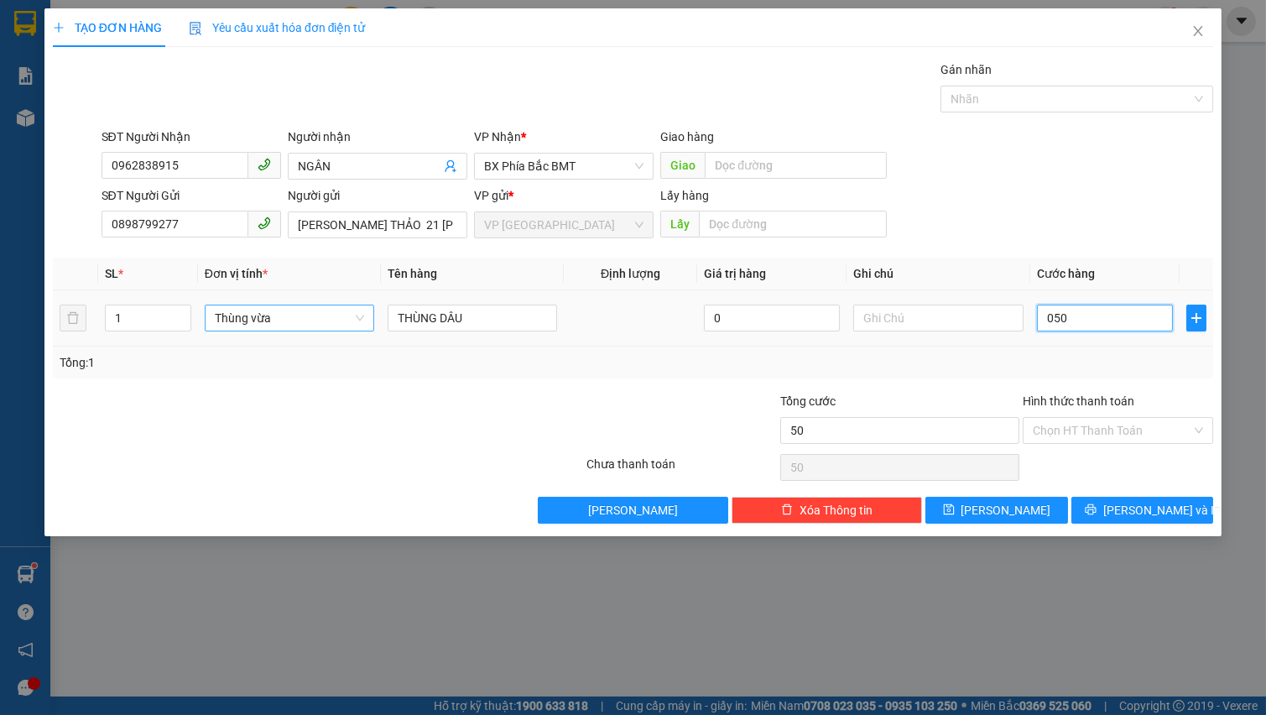
type input "500"
type input "0.500"
type input "5.000"
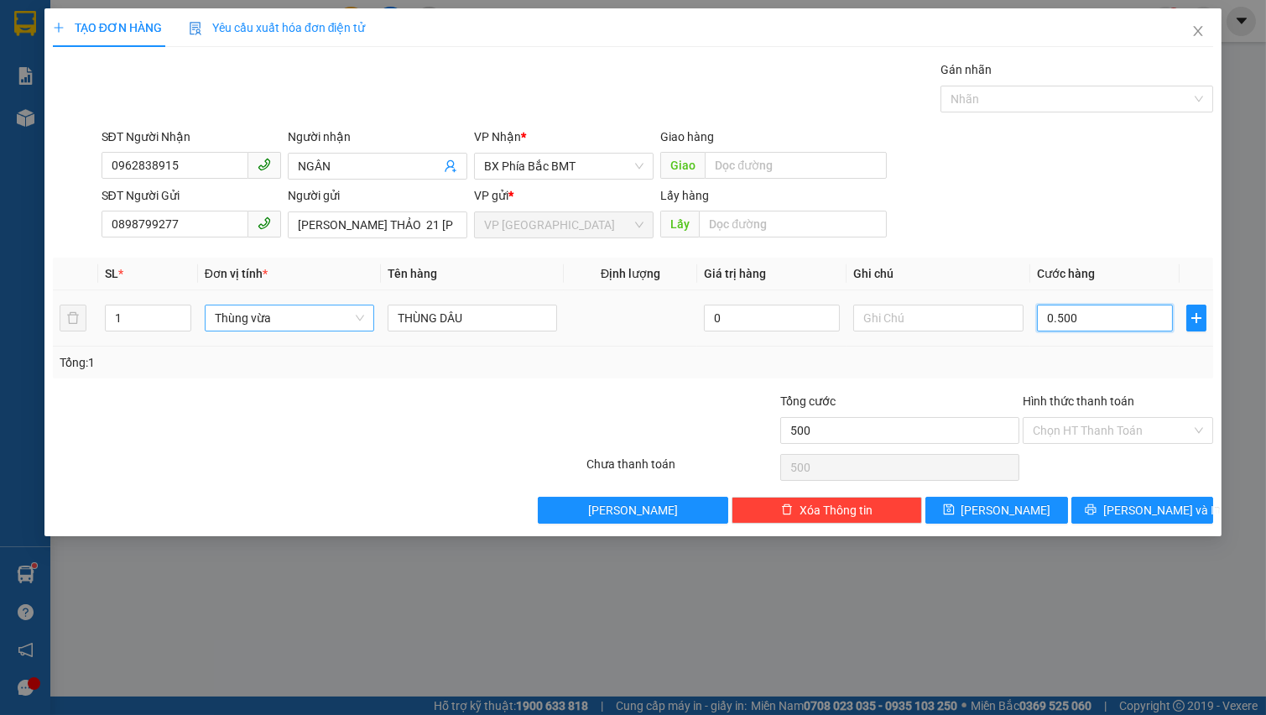
type input "05.000"
type input "50.000"
click at [1150, 510] on span "[PERSON_NAME] và In" at bounding box center [1161, 510] width 117 height 18
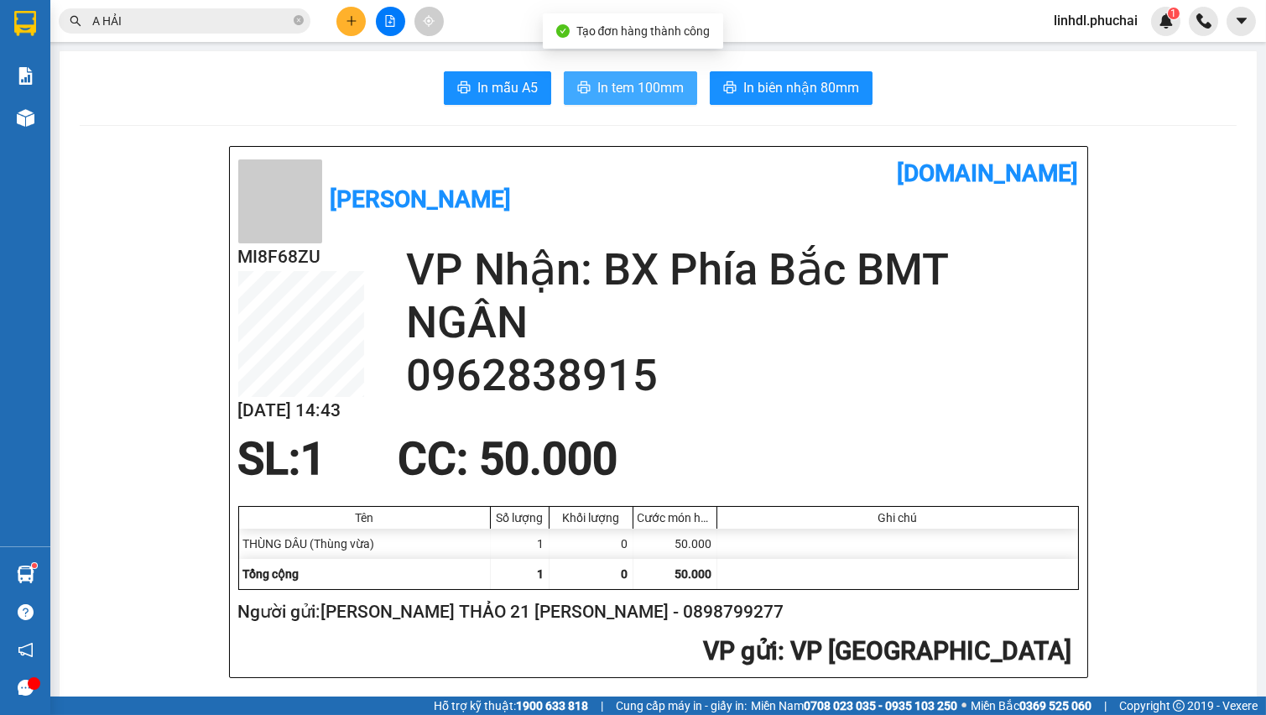
click at [667, 94] on span "In tem 100mm" at bounding box center [640, 87] width 86 height 21
click at [359, 13] on button at bounding box center [350, 21] width 29 height 29
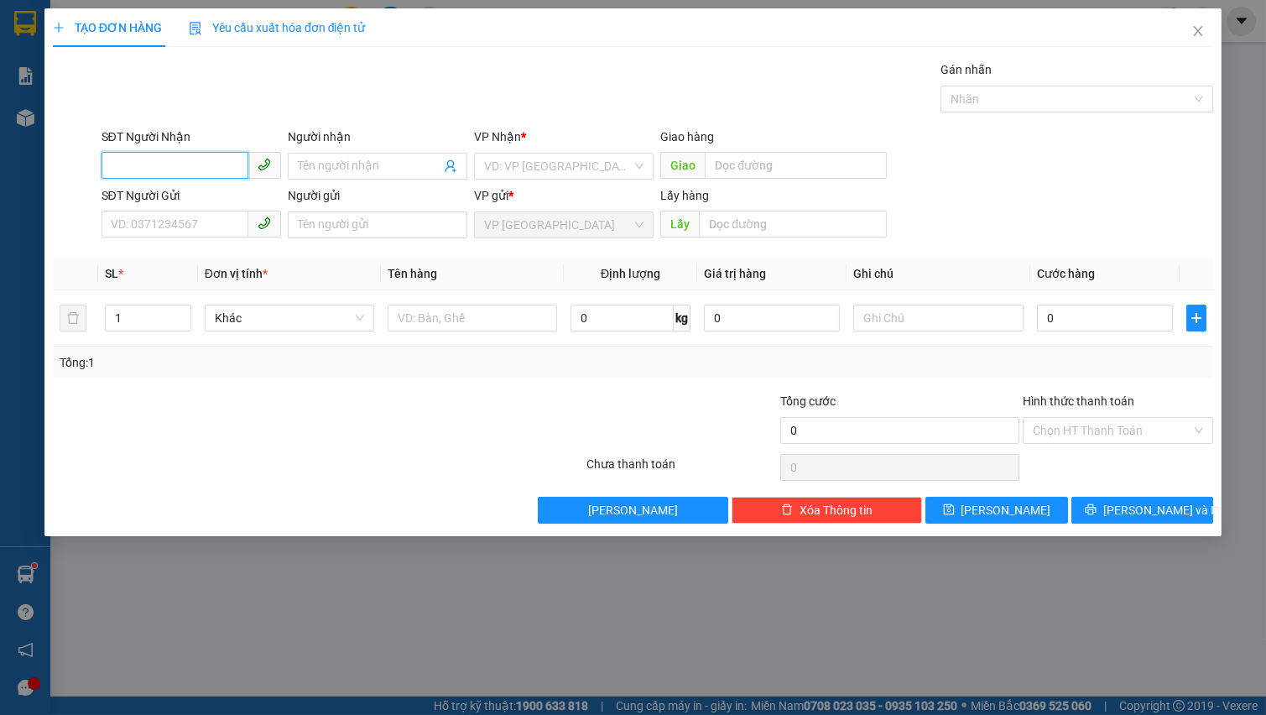
click at [194, 168] on input "SĐT Người Nhận" at bounding box center [174, 165] width 147 height 27
click at [177, 206] on div "0986544960 - HIỂN 0986544962" at bounding box center [198, 199] width 172 height 18
type input "0986544960"
type input "HIỂN 0986544962"
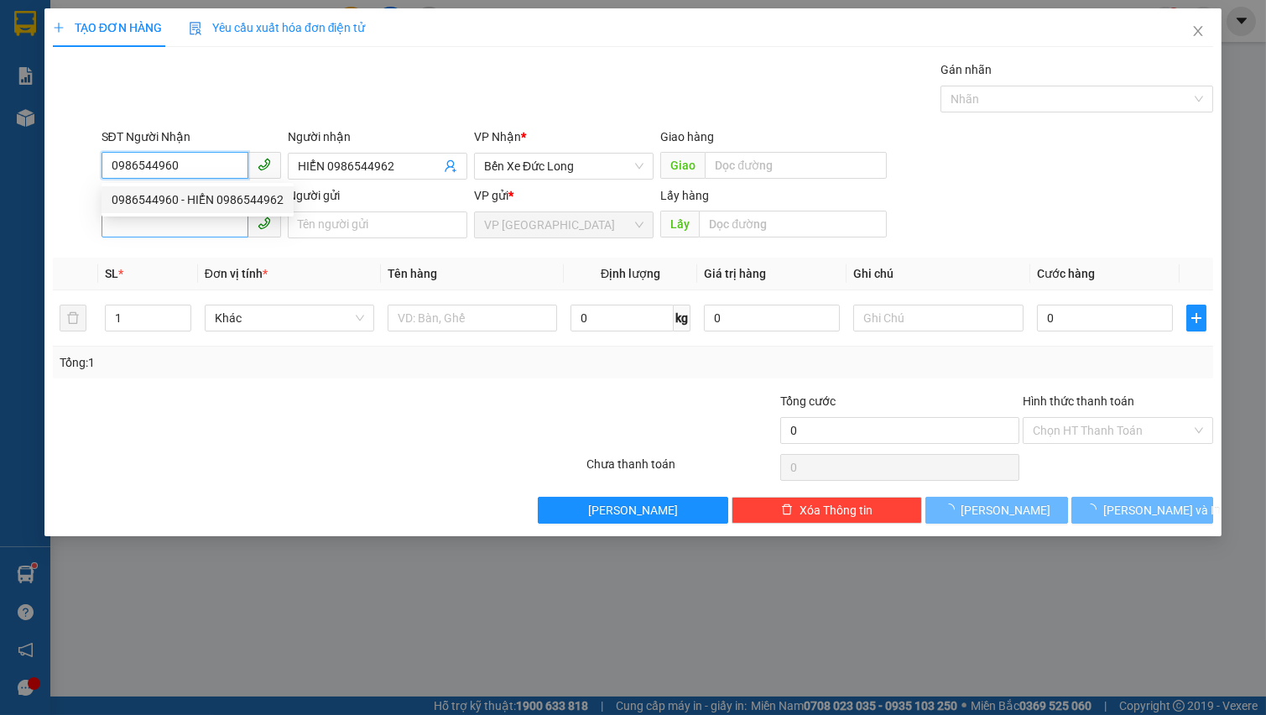
type input "50.000"
type input "0986544960"
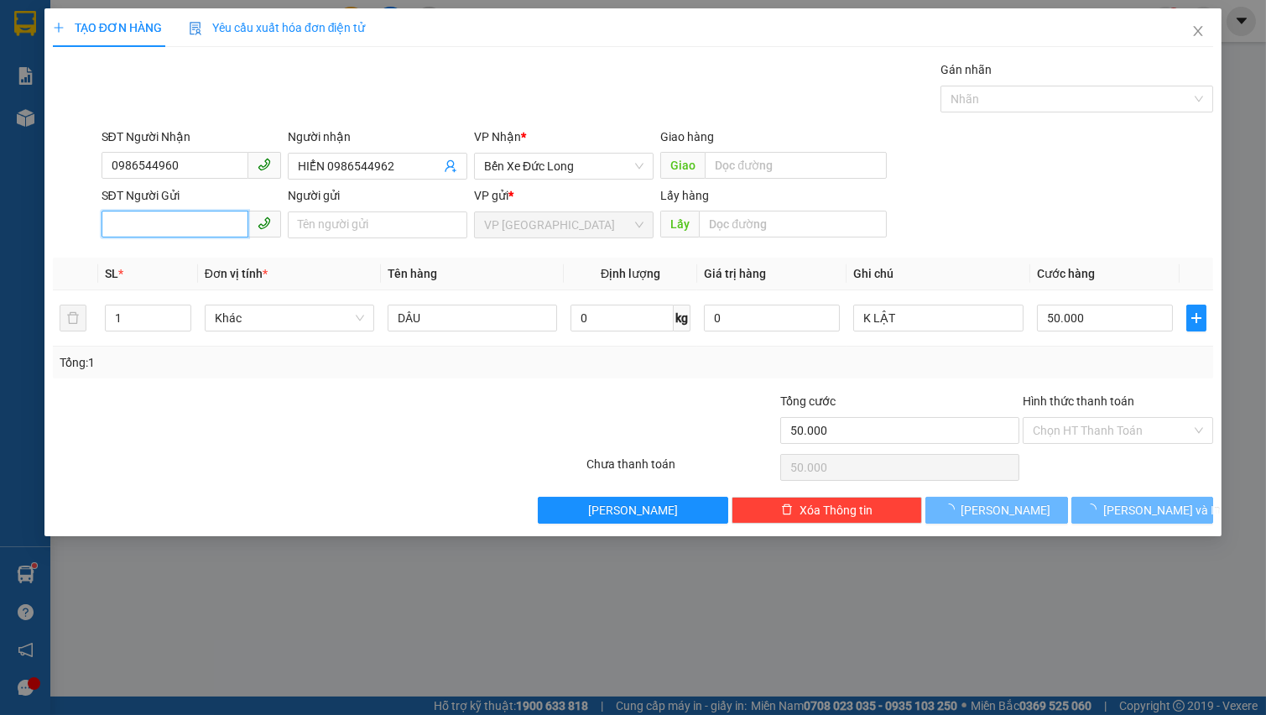
click at [177, 227] on input "SĐT Người Gửi" at bounding box center [174, 224] width 147 height 27
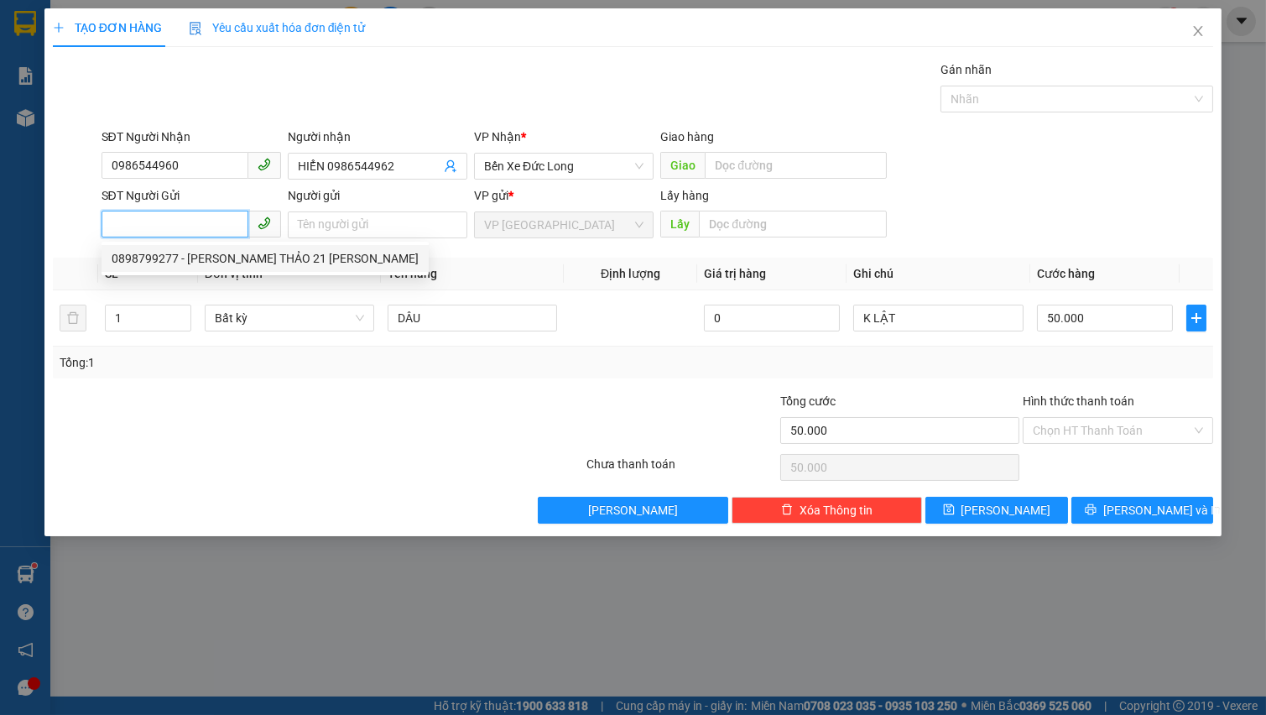
drag, startPoint x: 187, startPoint y: 255, endPoint x: 232, endPoint y: 301, distance: 64.6
click at [188, 256] on div "0898799277 - [PERSON_NAME] THẢO 21 [PERSON_NAME]" at bounding box center [265, 258] width 307 height 18
type input "0898799277"
type input "[PERSON_NAME] THẢO 21 [PERSON_NAME]"
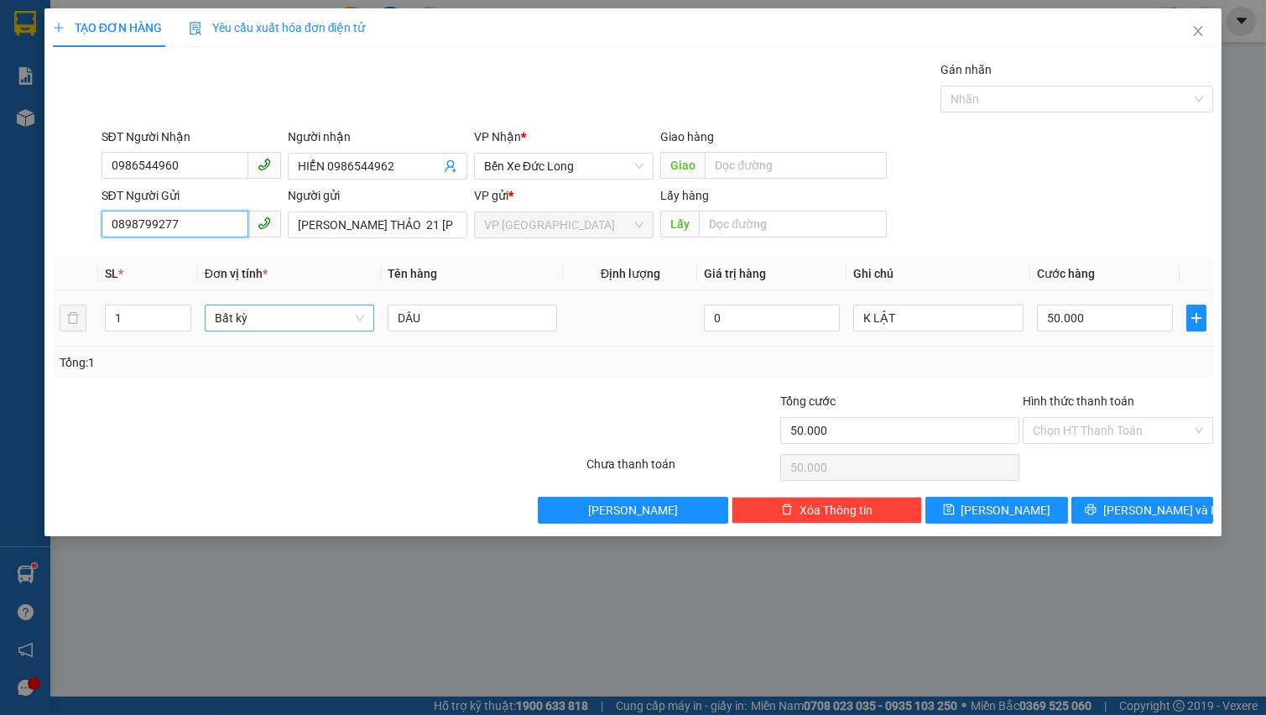
click at [252, 323] on span "Bất kỳ" at bounding box center [289, 317] width 149 height 25
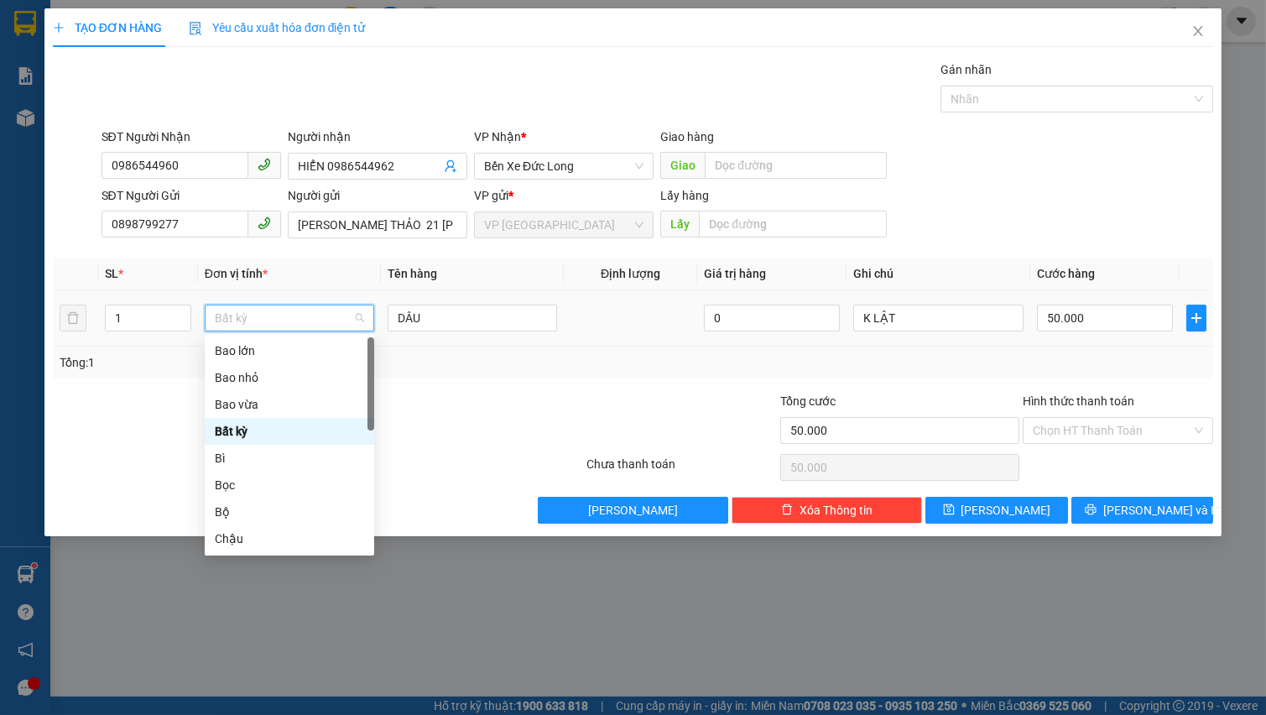
type input "T"
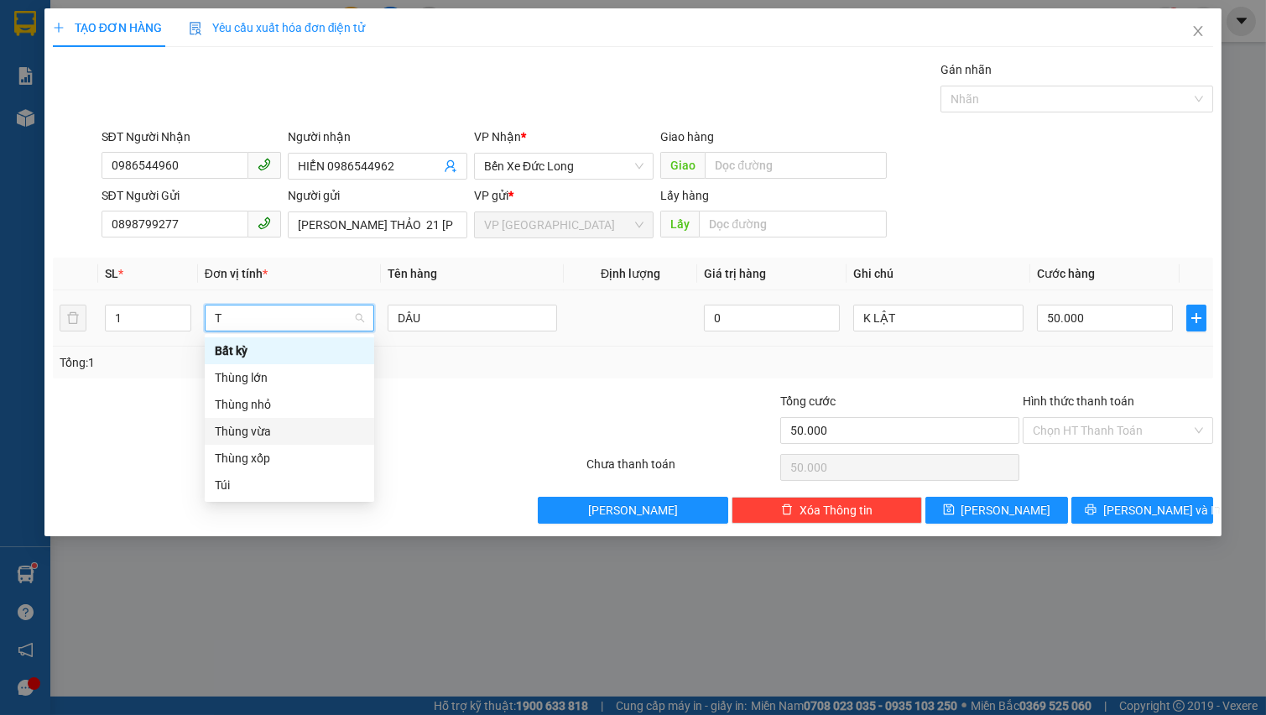
drag, startPoint x: 296, startPoint y: 430, endPoint x: 360, endPoint y: 405, distance: 68.5
click at [297, 431] on div "Thùng vừa" at bounding box center [289, 431] width 149 height 18
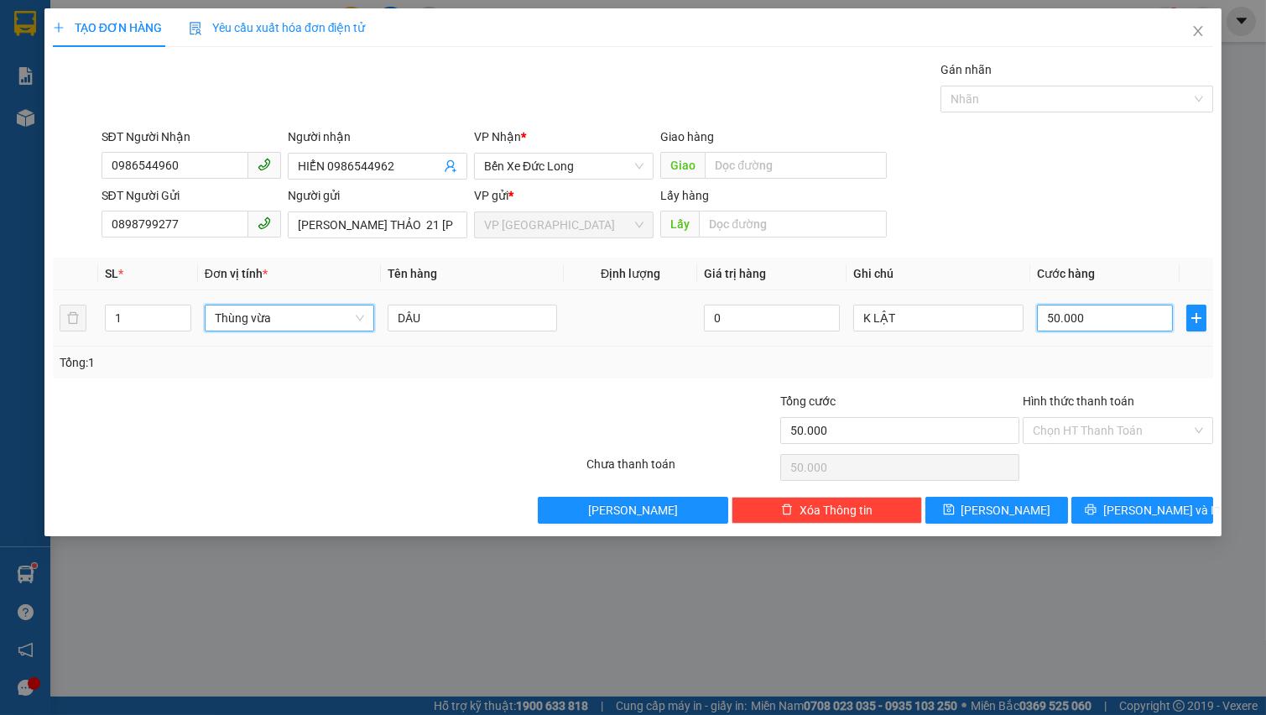
click at [1083, 310] on input "50.000" at bounding box center [1105, 317] width 137 height 27
type input "0"
type input "5"
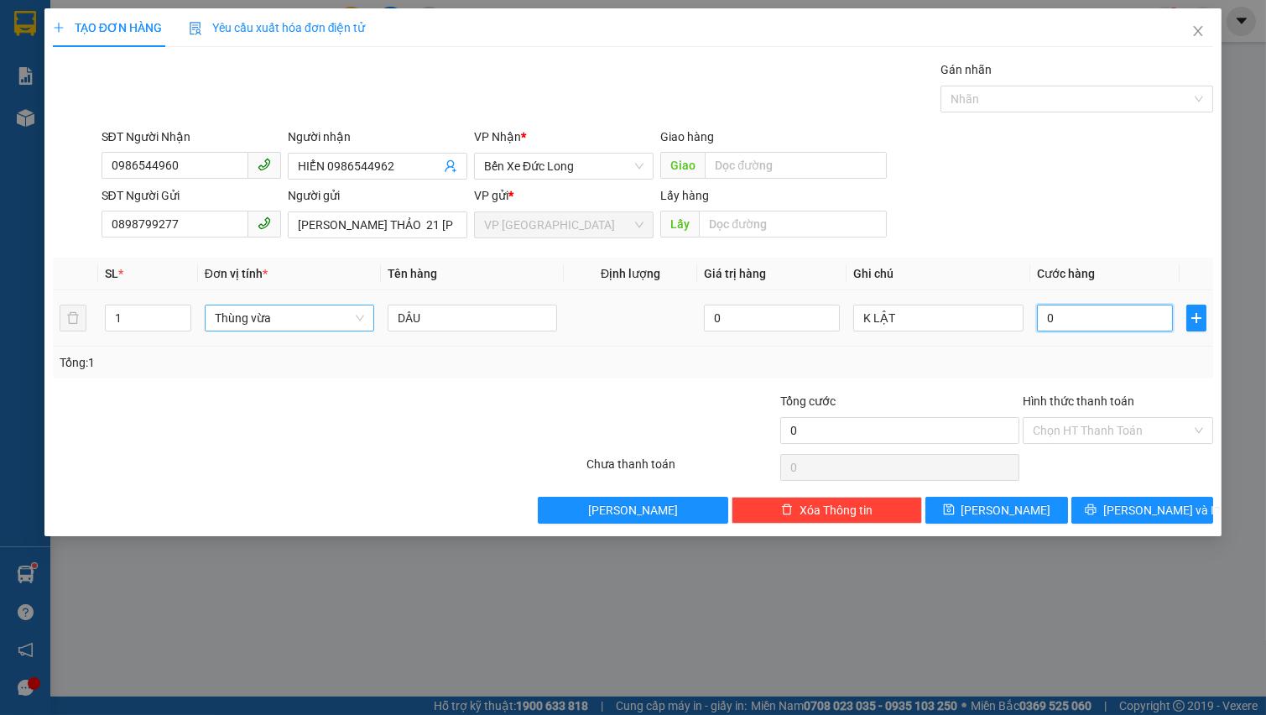
type input "5"
type input "05"
type input "50"
type input "050"
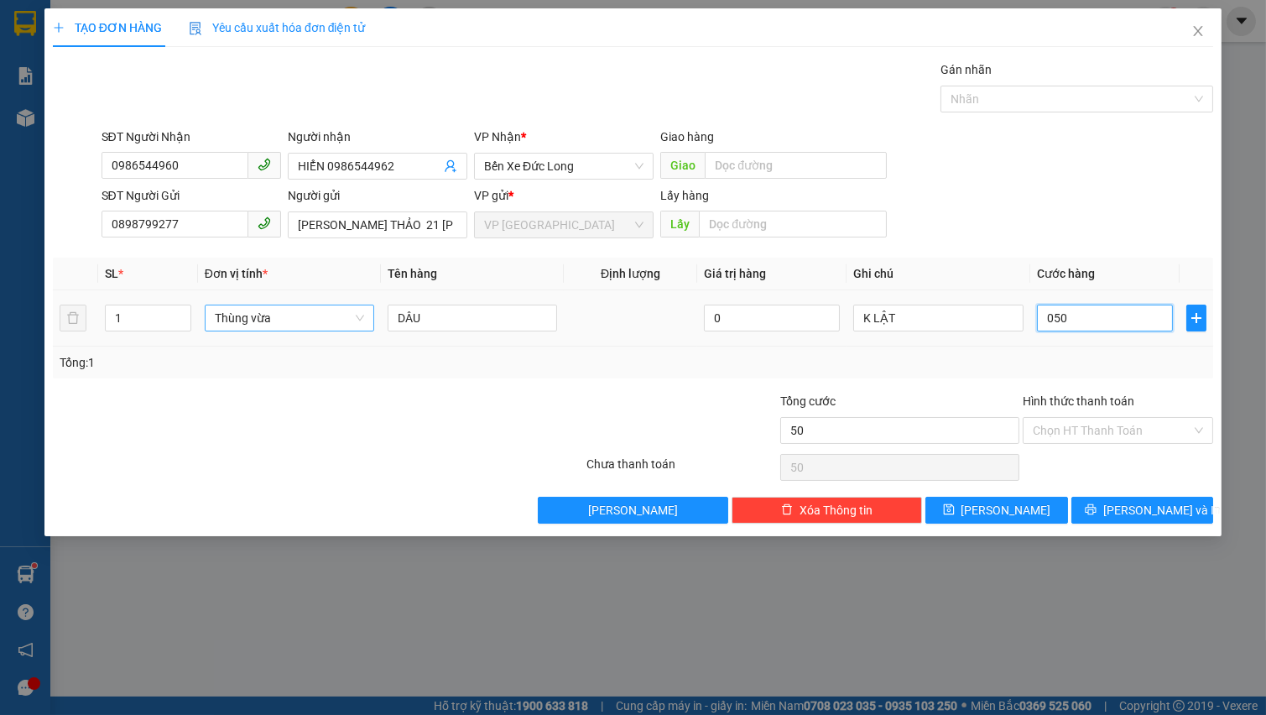
type input "500"
type input "0.500"
type input "5.000"
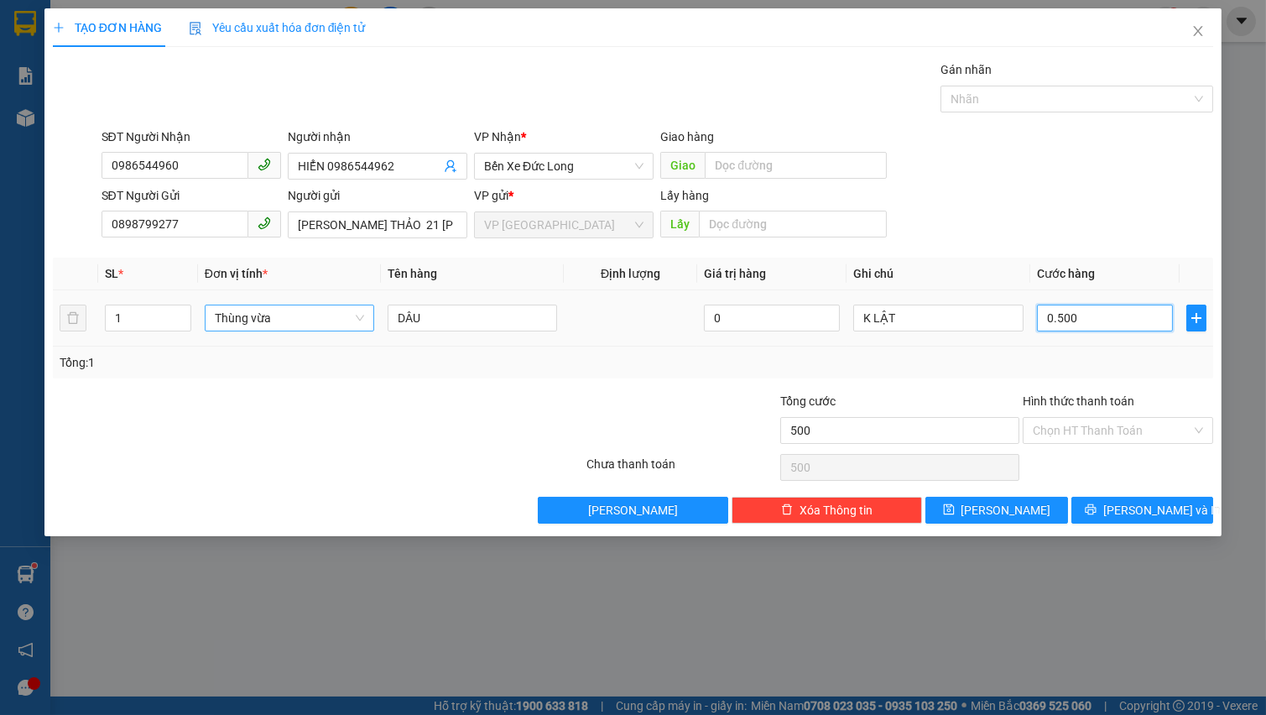
type input "05.000"
type input "50.000"
click at [1118, 501] on button "[PERSON_NAME] và In" at bounding box center [1142, 510] width 142 height 27
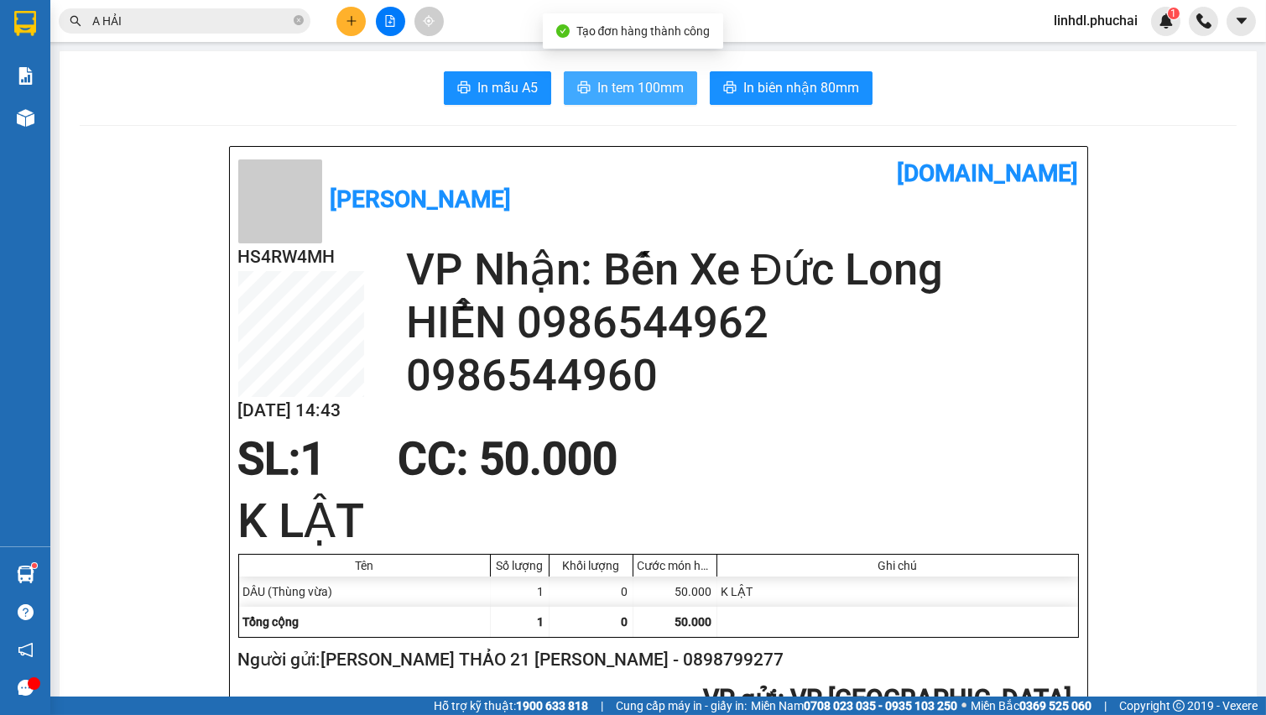
click at [585, 81] on button "In tem 100mm" at bounding box center [630, 88] width 133 height 34
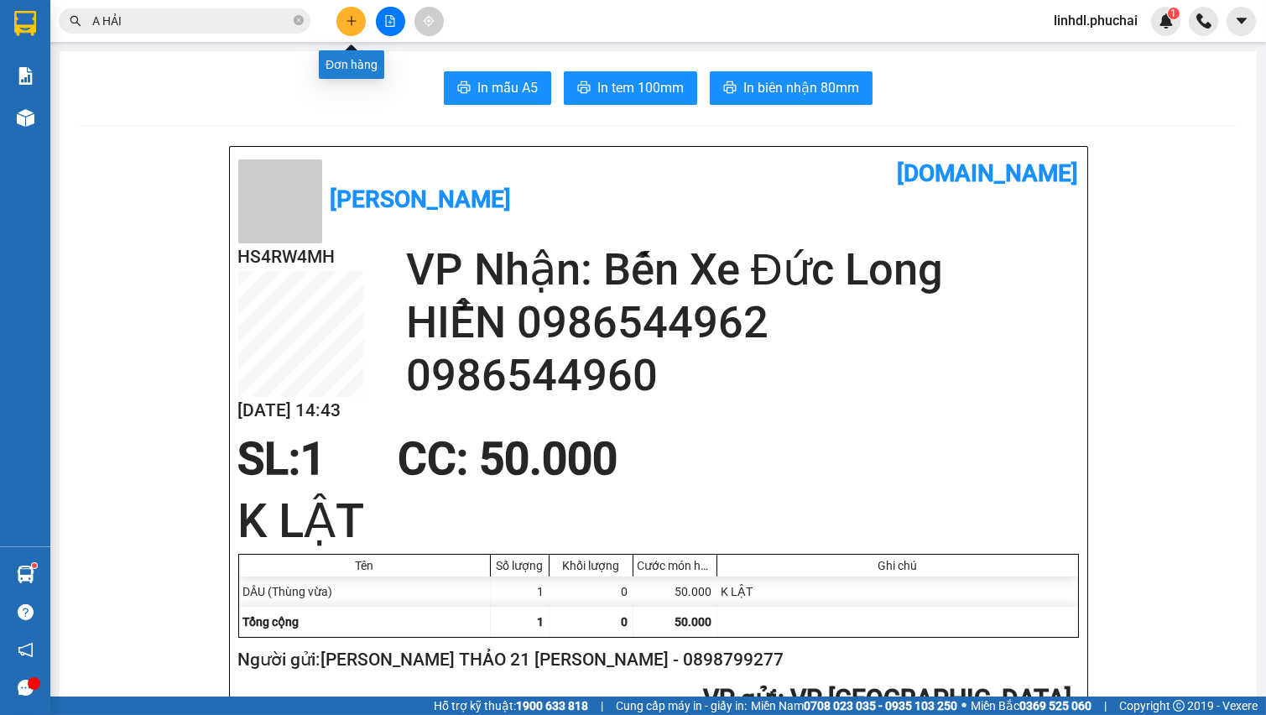
click at [339, 18] on button at bounding box center [350, 21] width 29 height 29
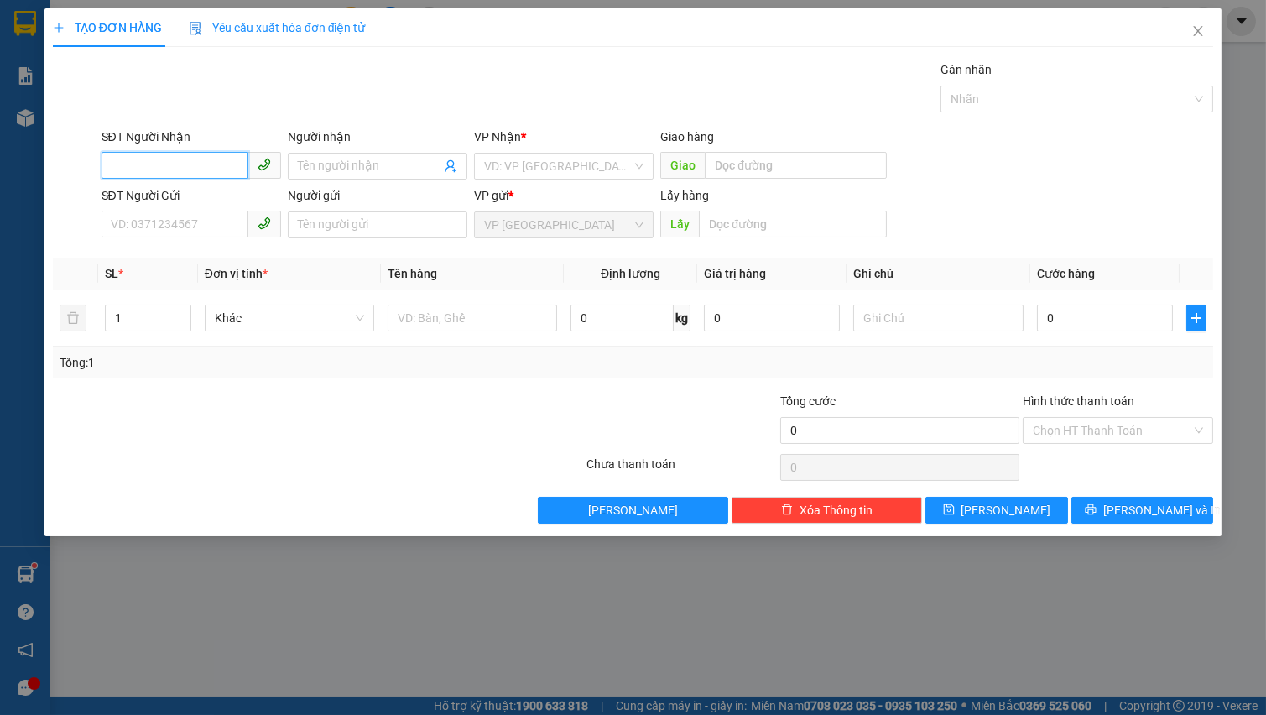
click at [124, 169] on input "SĐT Người Nhận" at bounding box center [174, 165] width 147 height 27
type input "0347357466"
click at [196, 169] on input "0347357466" at bounding box center [174, 165] width 147 height 27
click at [202, 195] on div "0347357466 - THU" at bounding box center [191, 199] width 159 height 18
type input "THU"
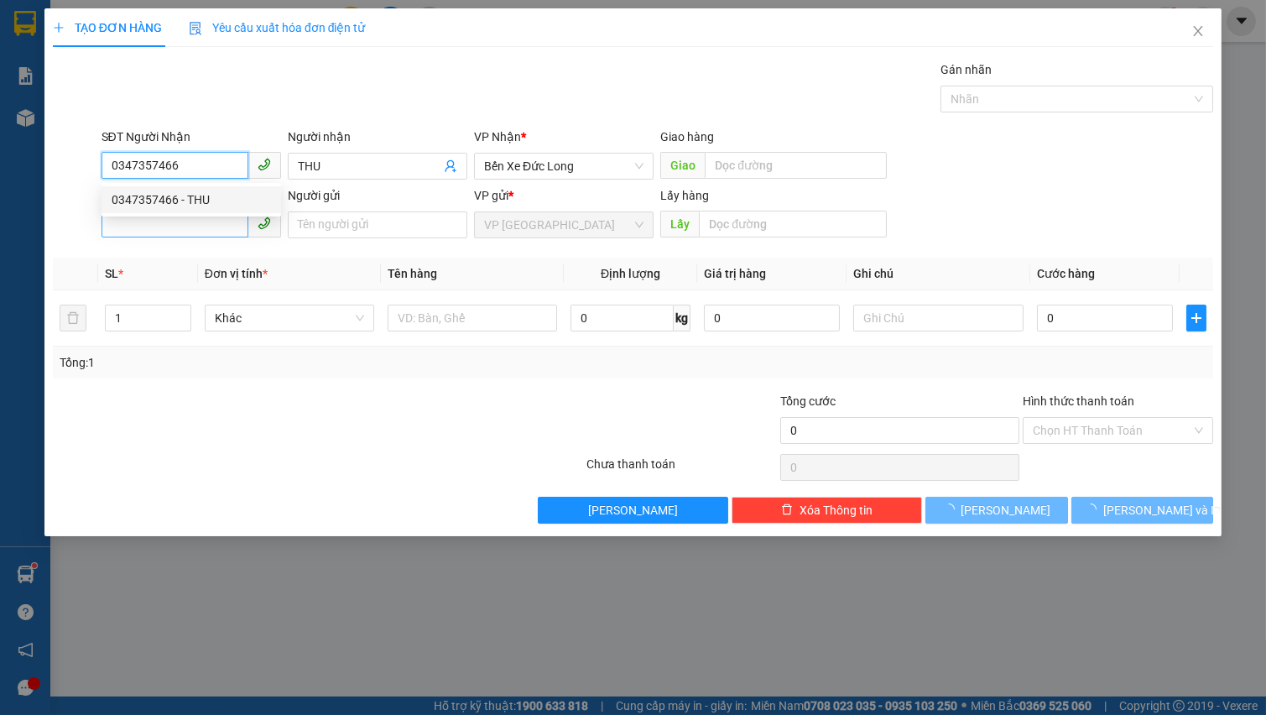
type input "40.000"
type input "0347357466"
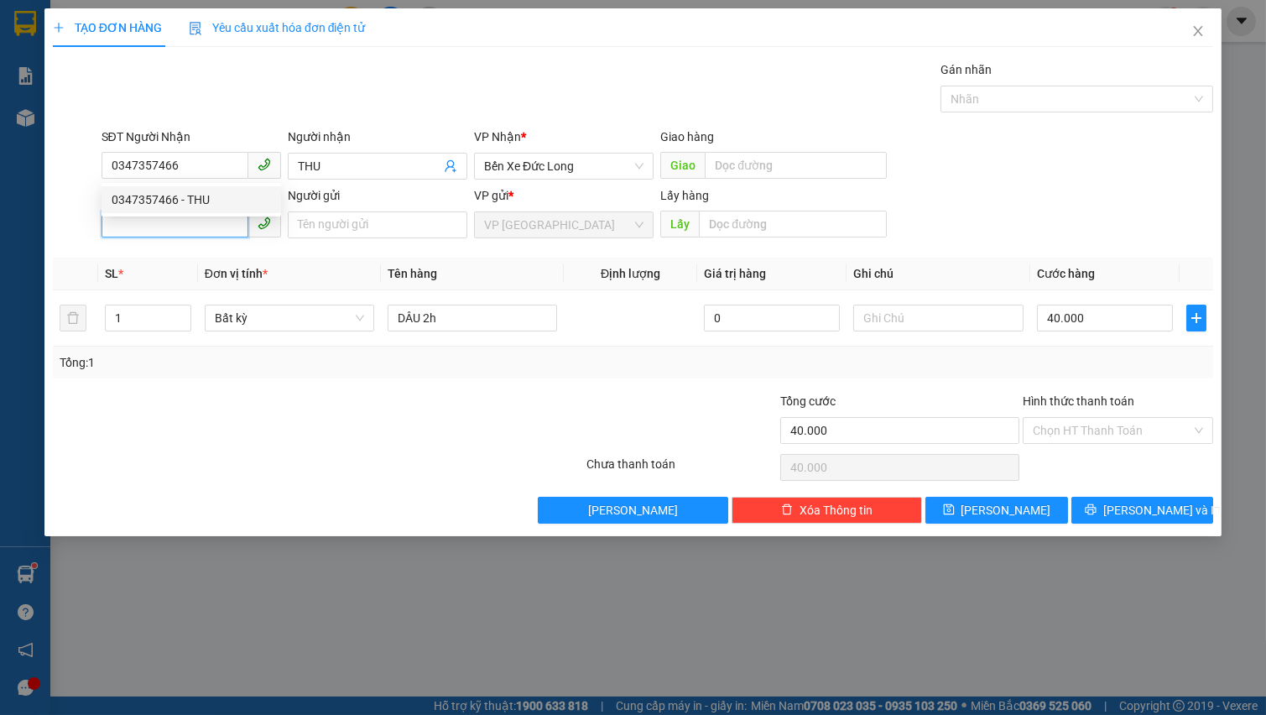
click at [195, 226] on input "SĐT Người Gửi" at bounding box center [174, 224] width 147 height 27
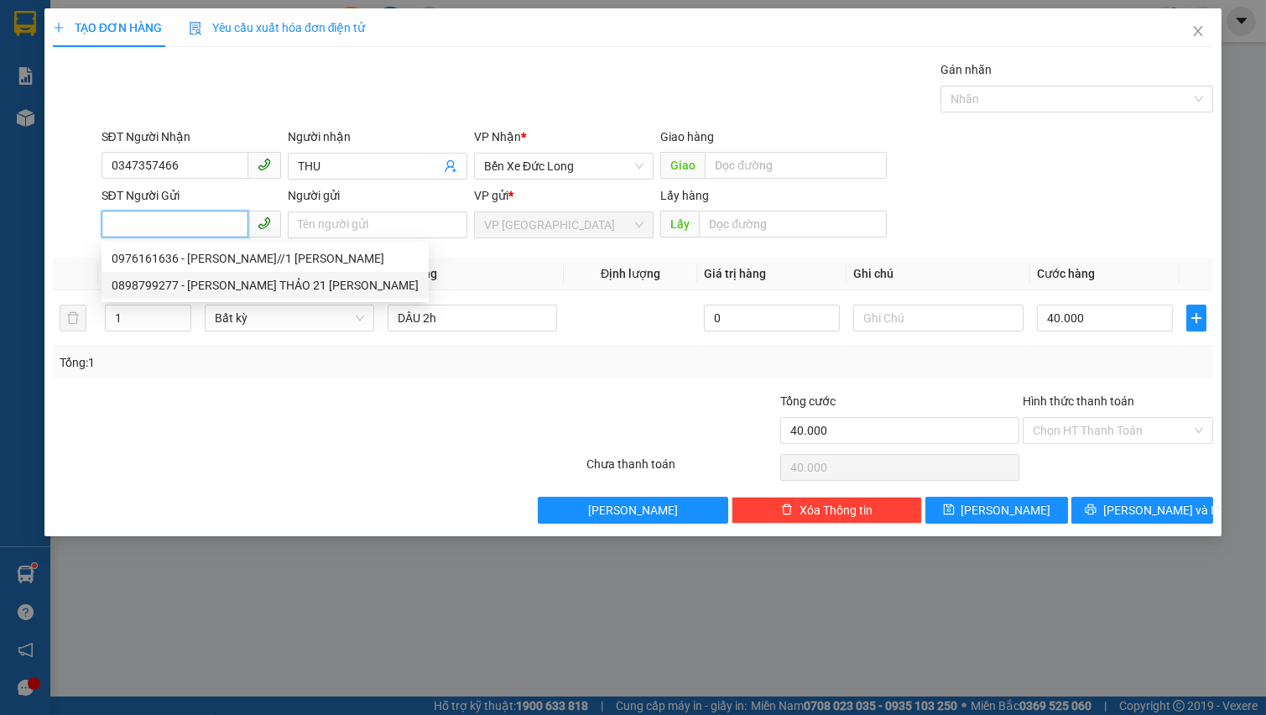
click at [215, 278] on div "0898799277 - [PERSON_NAME] THẢO 21 [PERSON_NAME]" at bounding box center [265, 285] width 307 height 18
type input "0898799277"
type input "[PERSON_NAME] THẢO 21 [PERSON_NAME]"
type input "50.000"
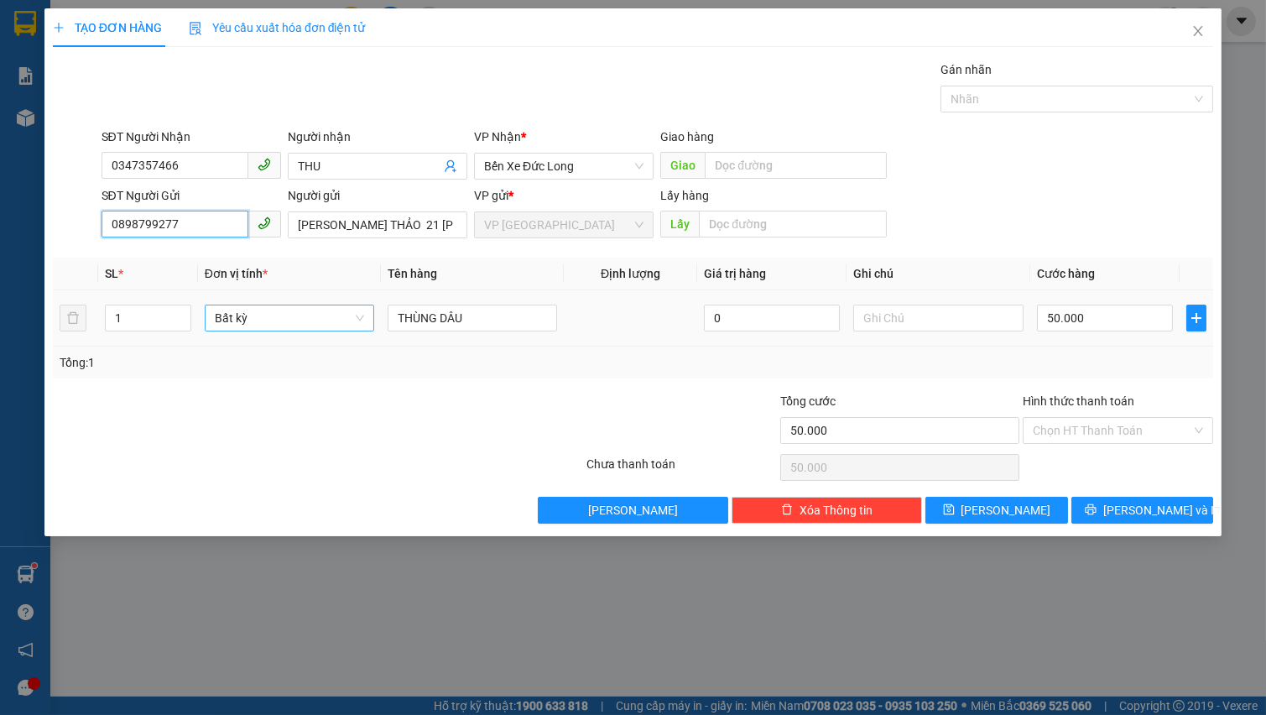
click at [272, 325] on span "Bất kỳ" at bounding box center [289, 317] width 149 height 25
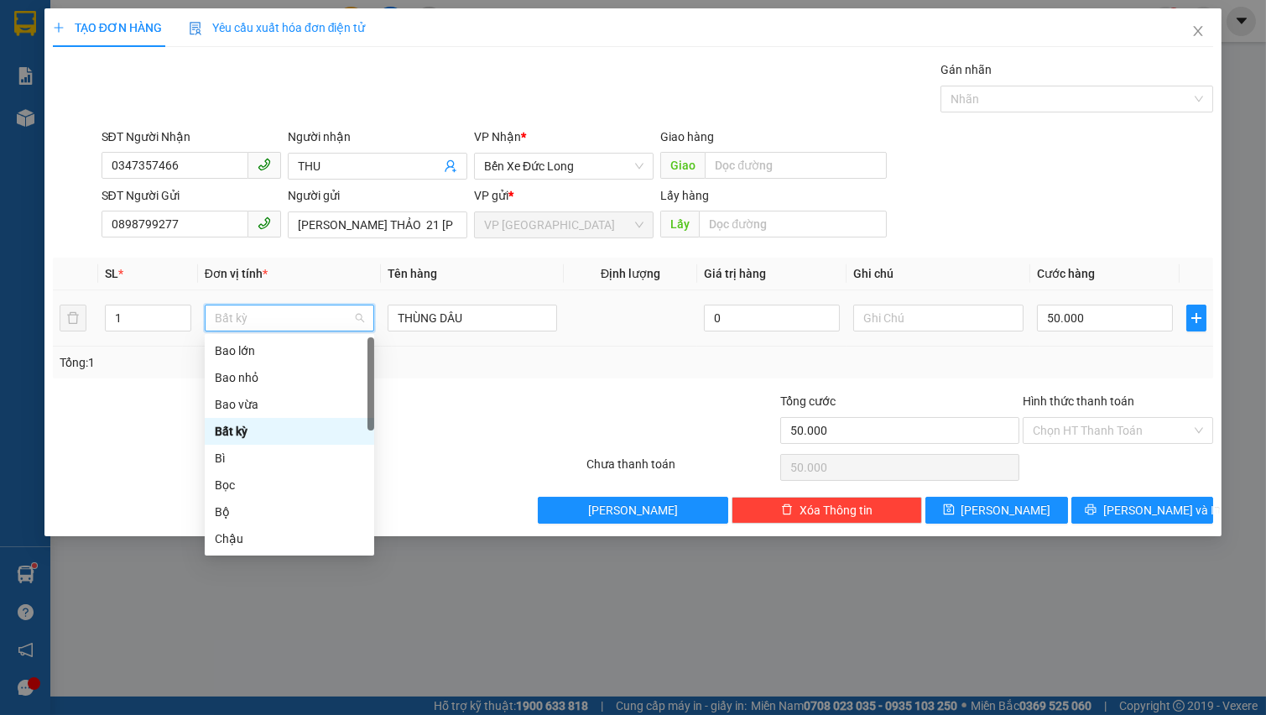
type input "T"
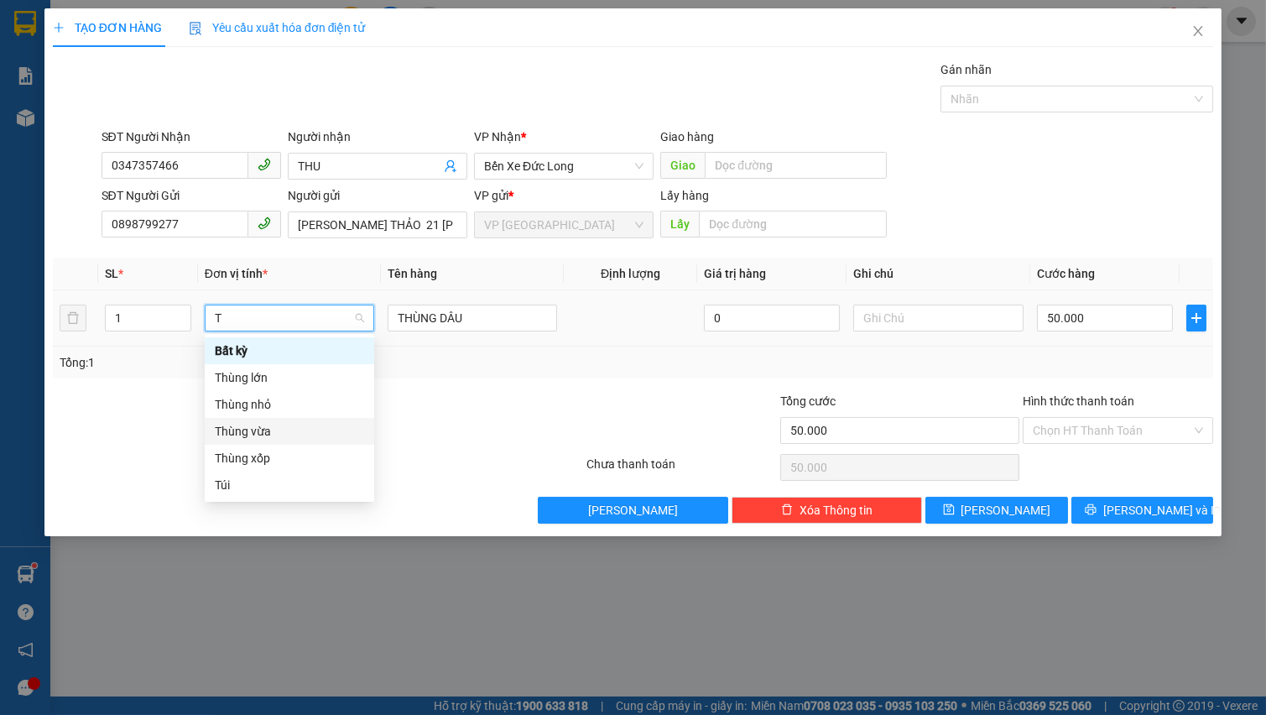
click at [291, 431] on div "Thùng vừa" at bounding box center [289, 431] width 149 height 18
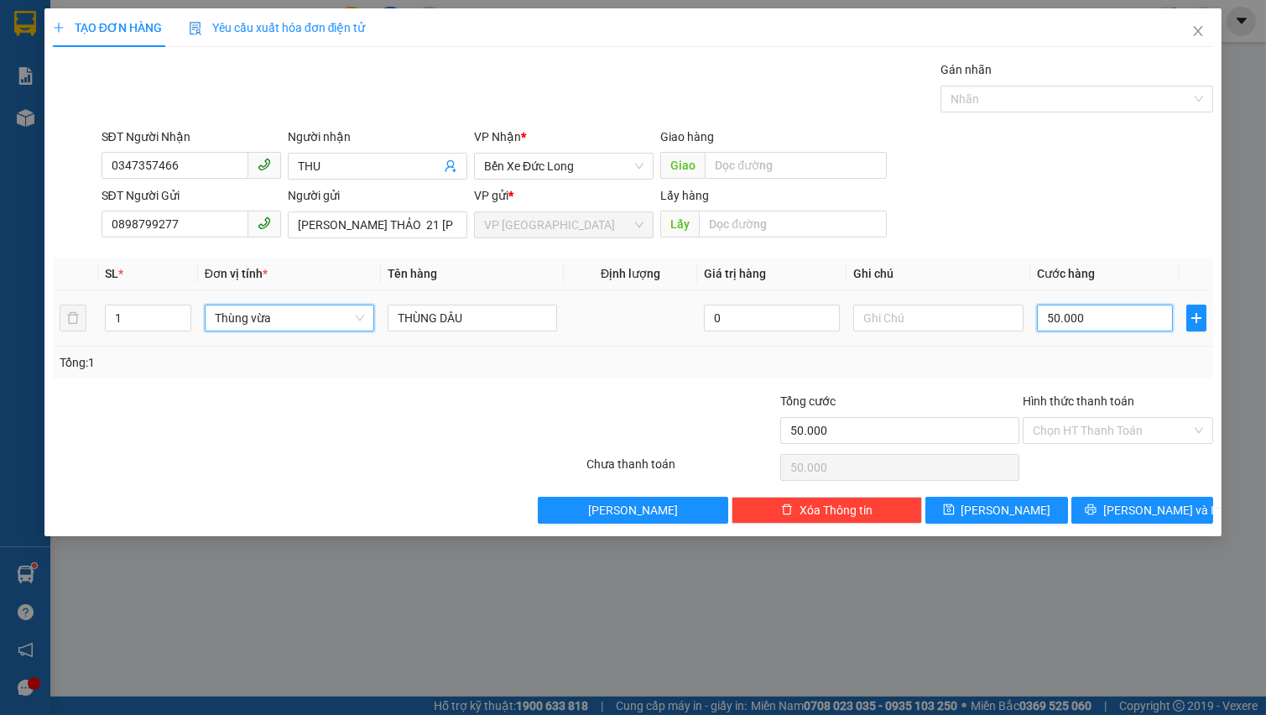
click at [1089, 320] on input "50.000" at bounding box center [1105, 317] width 137 height 27
type input "0"
click at [1092, 320] on input "0" at bounding box center [1105, 317] width 137 height 27
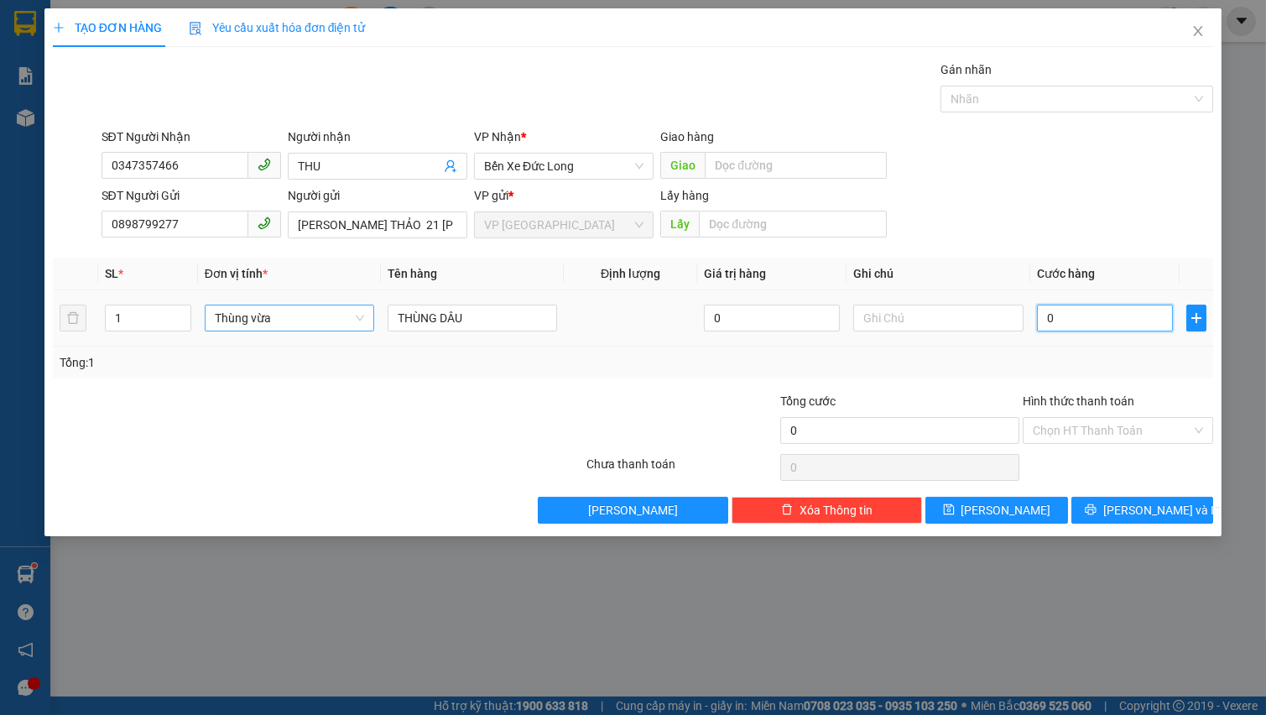
type input "5"
type input "05"
type input "50"
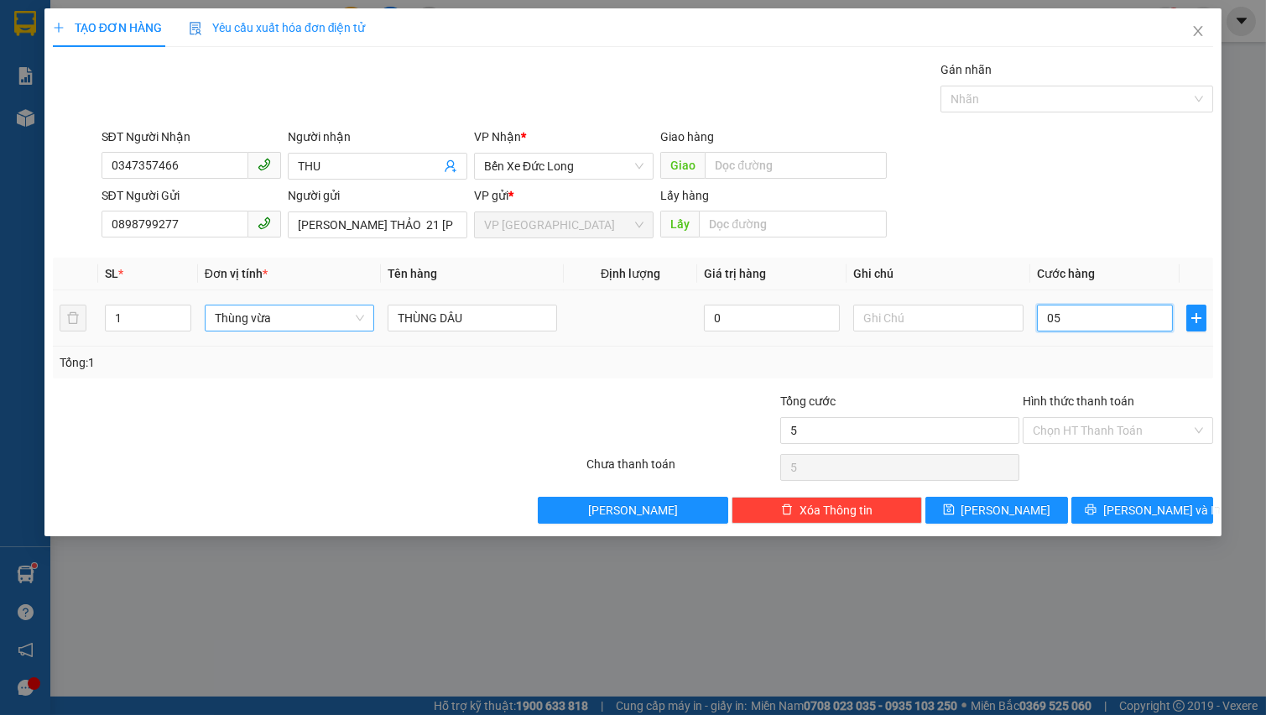
type input "050"
type input "500"
type input "0.500"
type input "5.000"
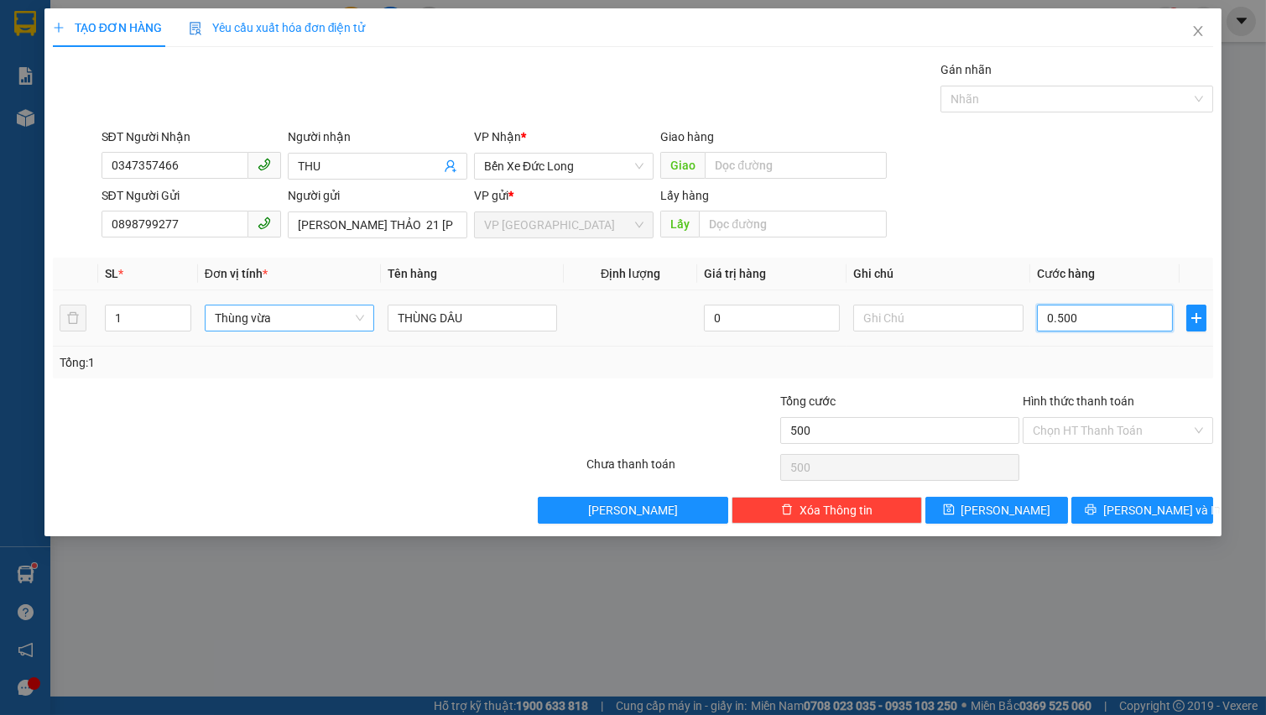
type input "5.000"
type input "05.000"
type input "50.000"
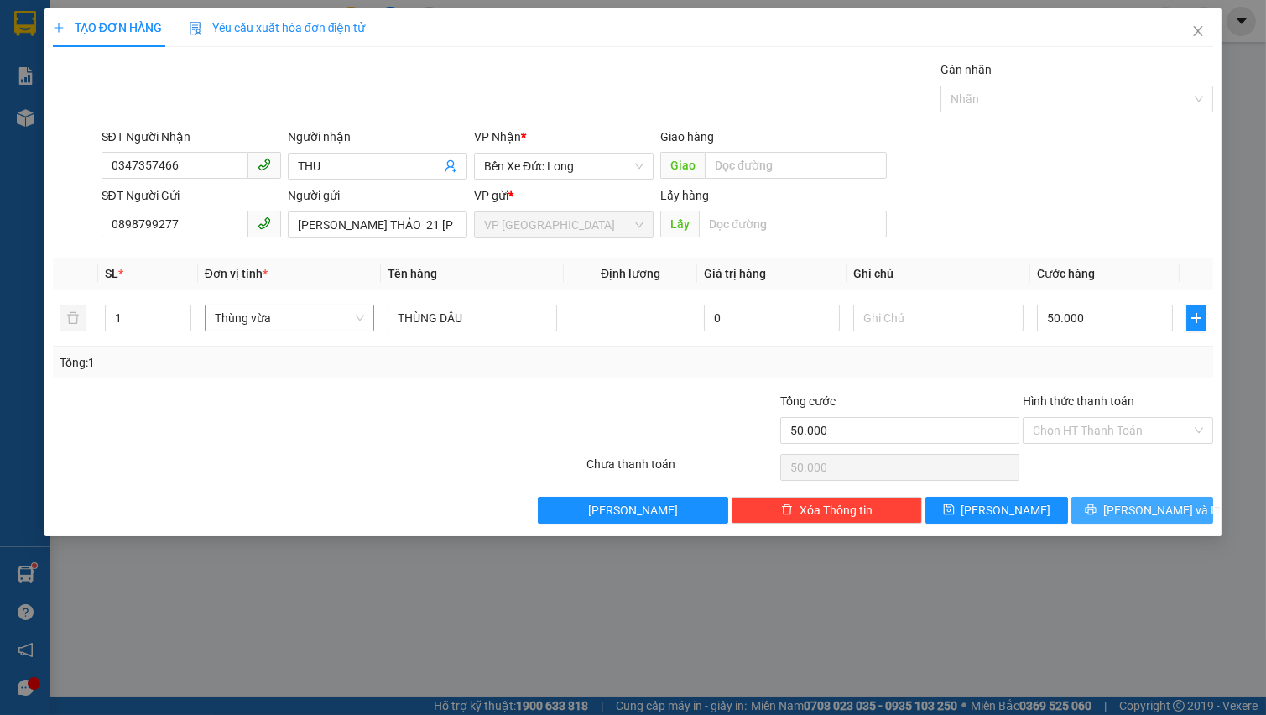
click at [1144, 503] on span "[PERSON_NAME] và In" at bounding box center [1161, 510] width 117 height 18
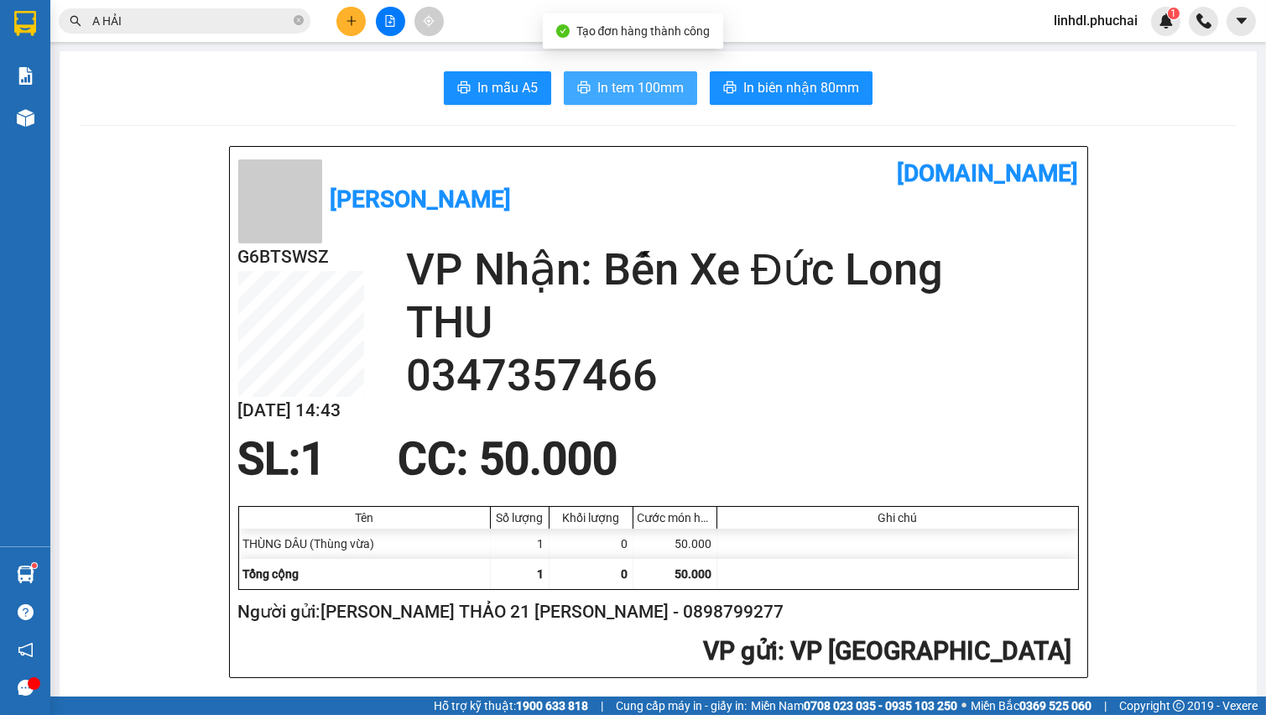
click at [604, 82] on span "In tem 100mm" at bounding box center [640, 87] width 86 height 21
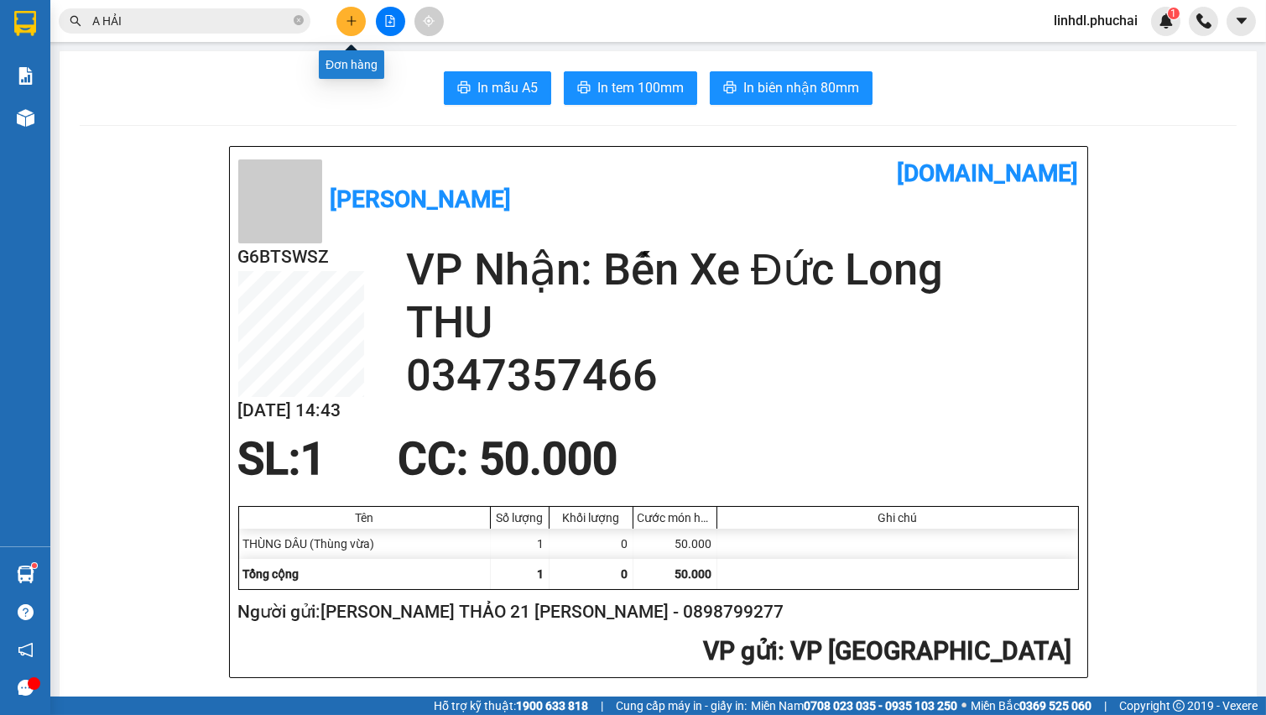
click at [343, 19] on button at bounding box center [350, 21] width 29 height 29
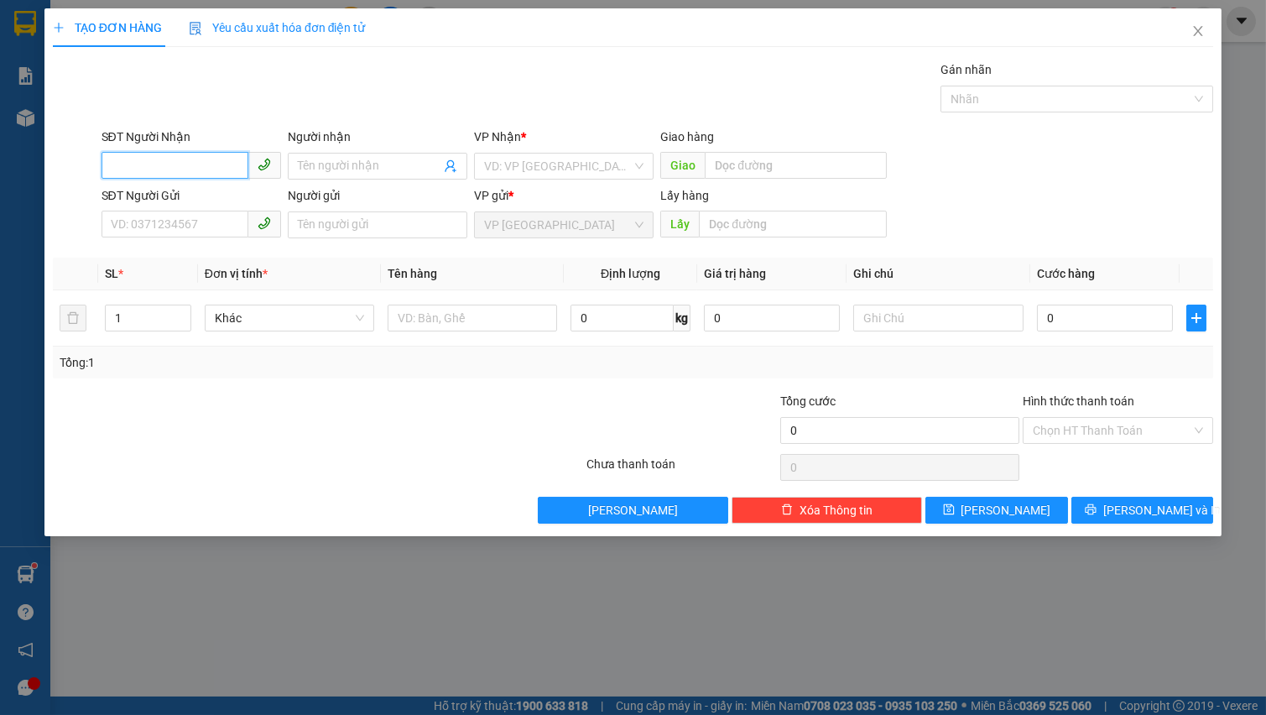
click at [173, 162] on input "SĐT Người Nhận" at bounding box center [174, 165] width 147 height 27
type input "0942865566"
click at [218, 166] on input "0942865566" at bounding box center [174, 165] width 147 height 27
click at [202, 193] on div "0942865566 - [PERSON_NAME]" at bounding box center [194, 199] width 165 height 18
type input "[PERSON_NAME]"
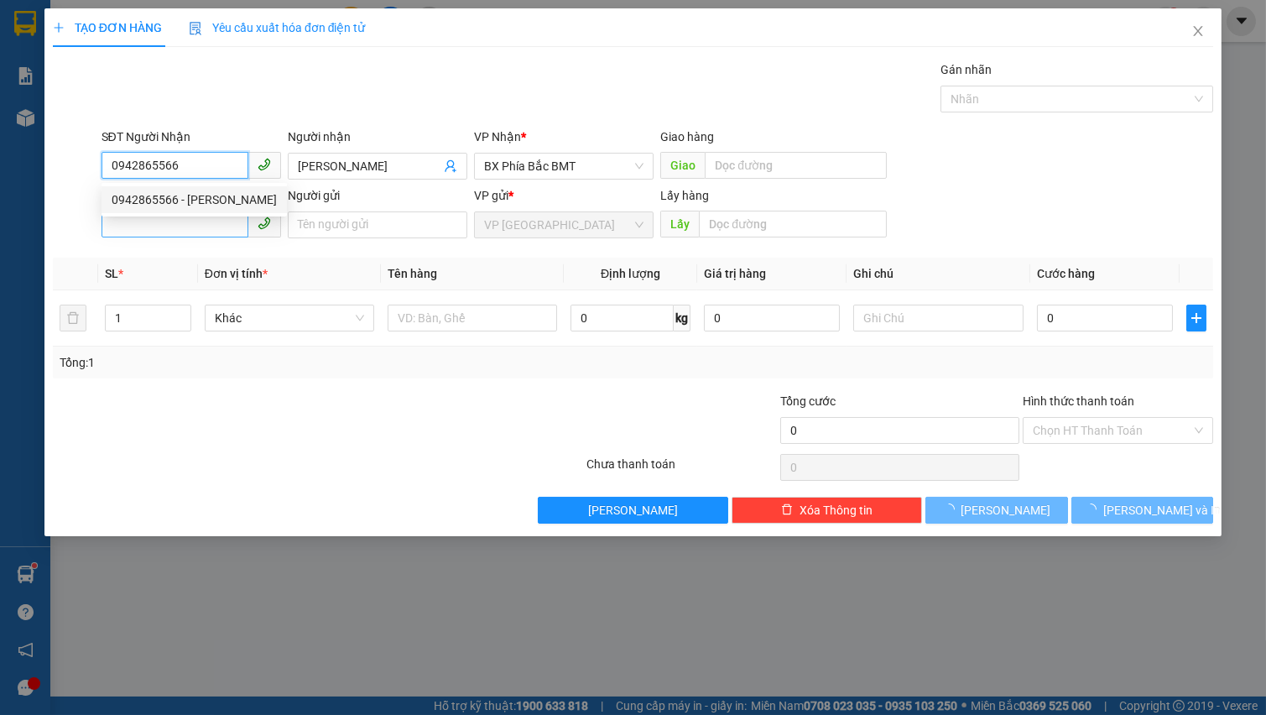
type input "50.000"
type input "0942865566"
click at [178, 221] on input "SĐT Người Gửi" at bounding box center [174, 224] width 147 height 27
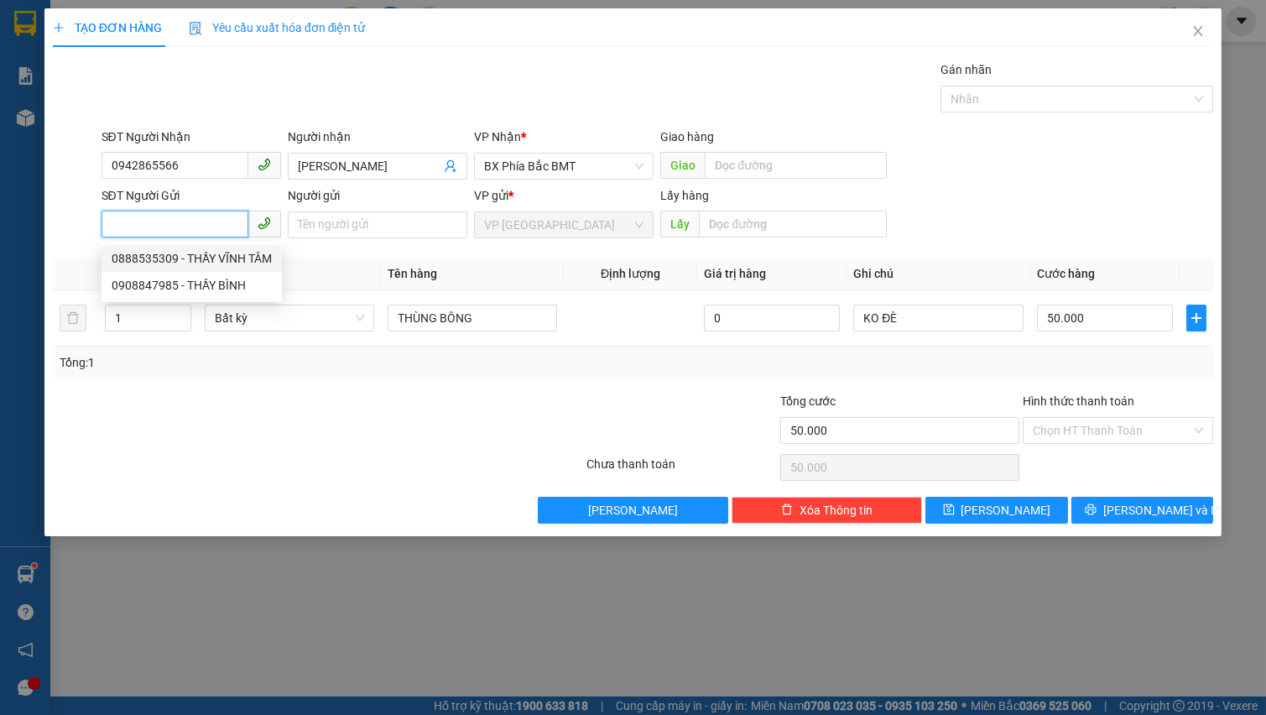
click at [222, 257] on div "0888535309 - THẦY VĨNH TÂM" at bounding box center [192, 258] width 160 height 18
type input "0888535309"
type input "THẦY VĨNH TÂM"
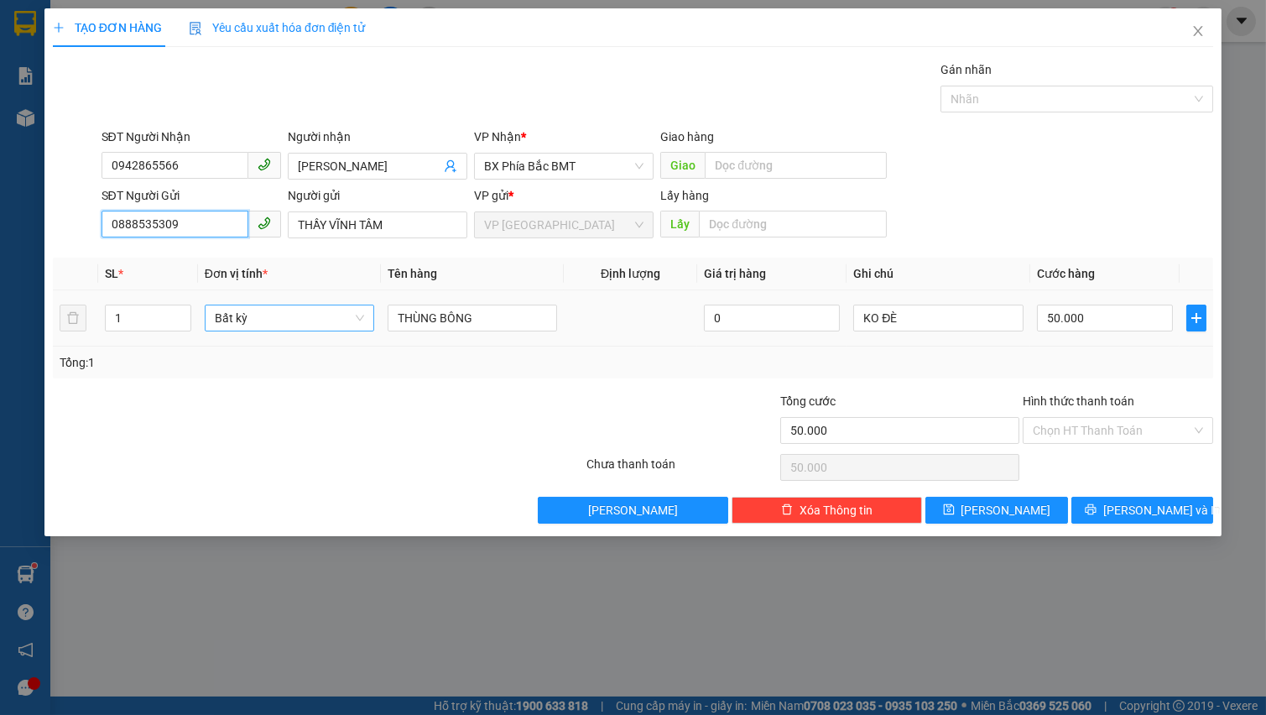
click at [257, 318] on span "Bất kỳ" at bounding box center [289, 317] width 149 height 25
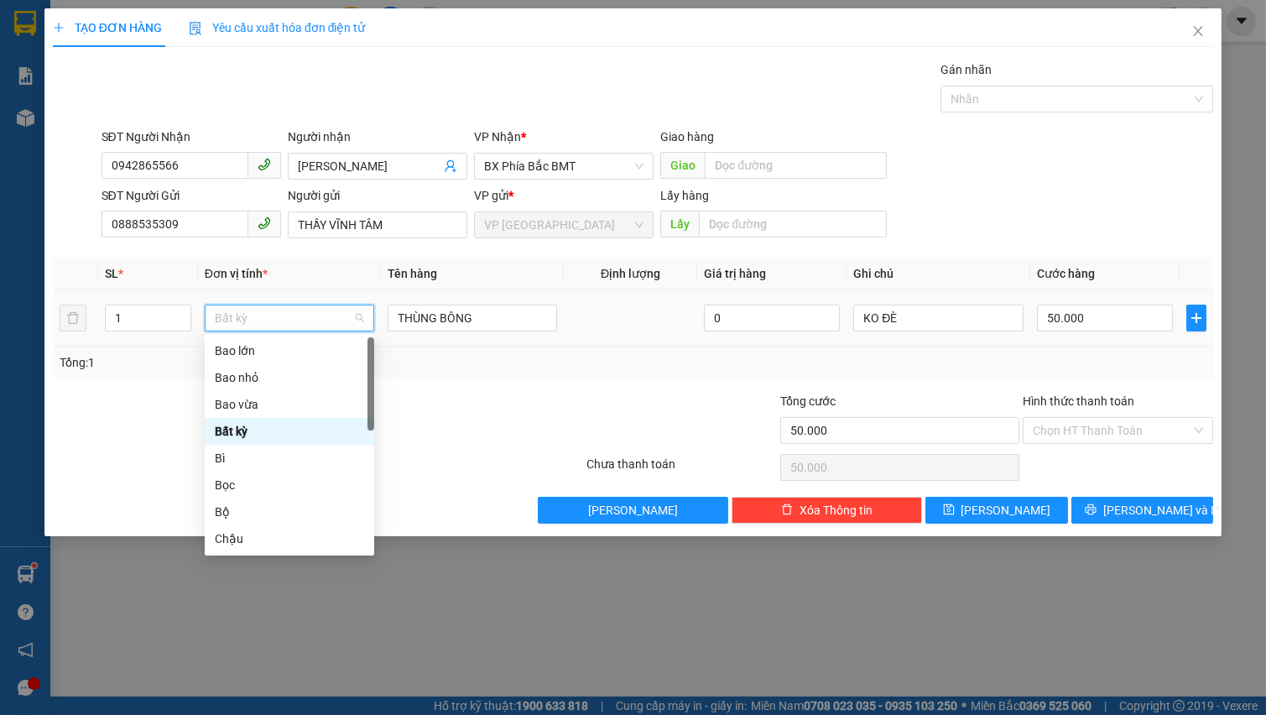
type input "T"
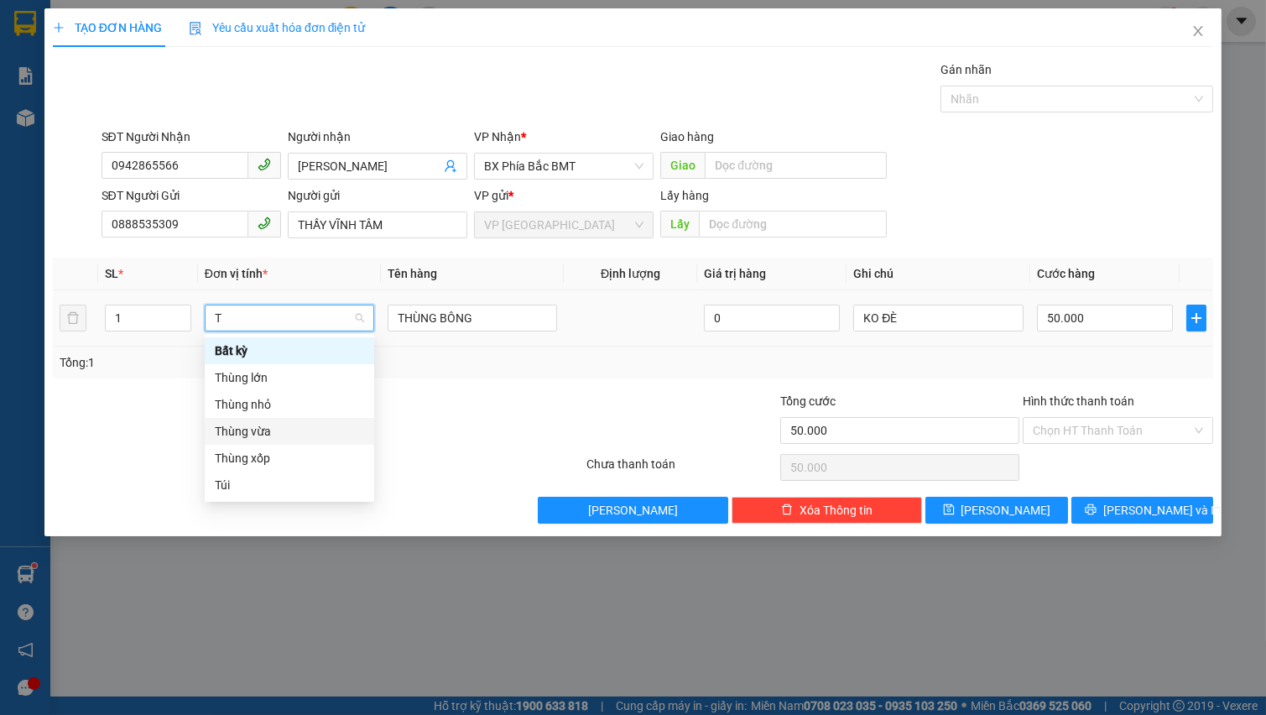
click at [298, 437] on div "Thùng vừa" at bounding box center [289, 431] width 149 height 18
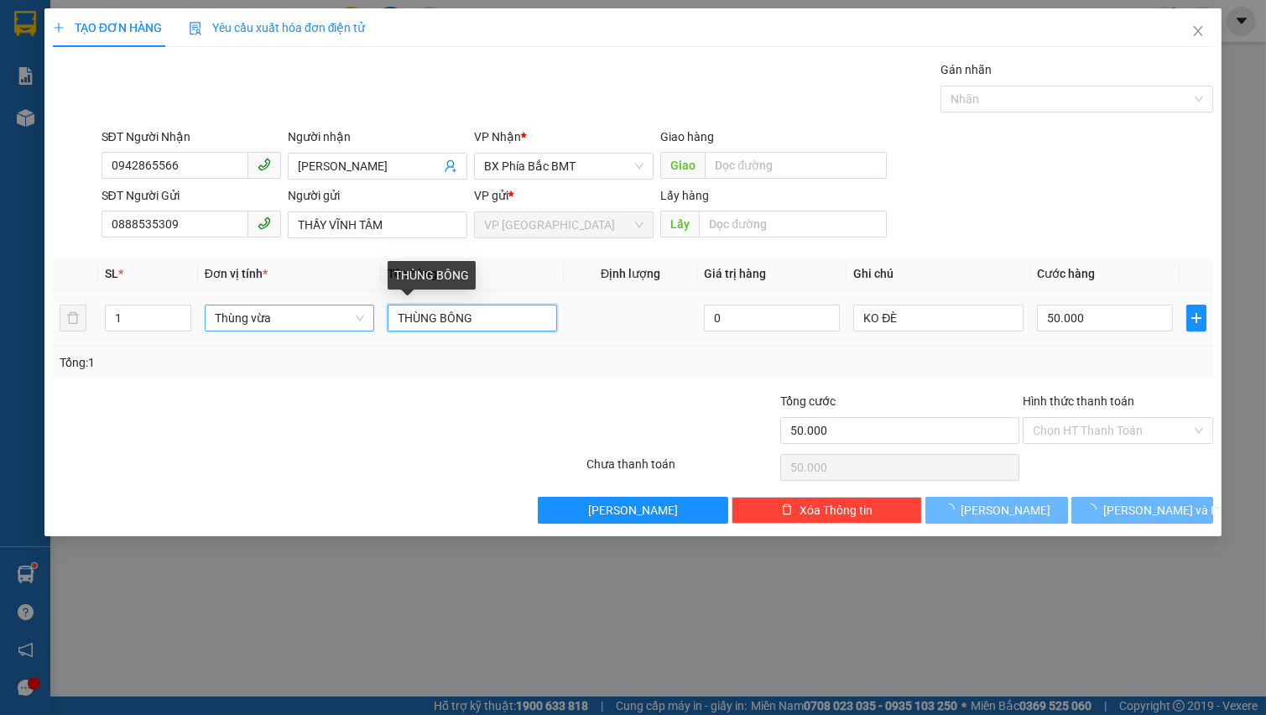
click at [437, 320] on input "THÙNG BÔNG" at bounding box center [472, 317] width 169 height 27
type input "0"
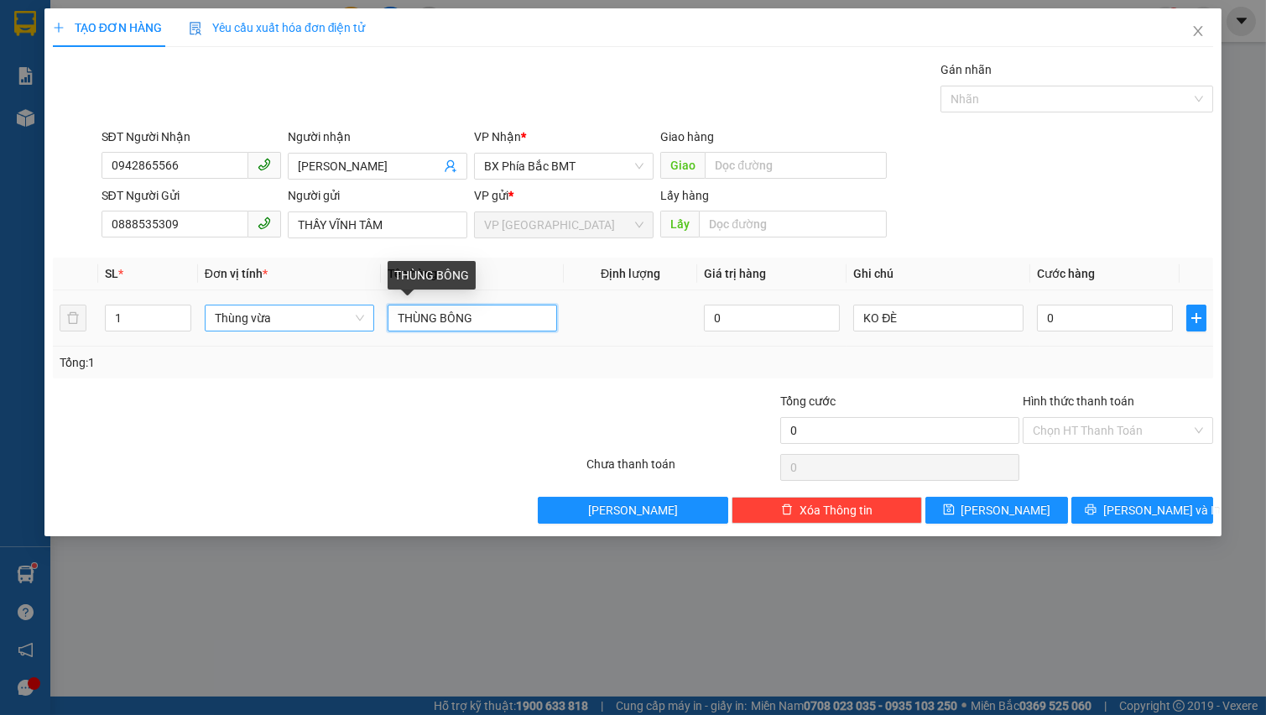
click at [437, 320] on input "THÙNG BÔNG" at bounding box center [472, 317] width 169 height 27
type input "D"
type input "ĐỒ SẤY"
click at [1083, 324] on input "0" at bounding box center [1105, 317] width 137 height 27
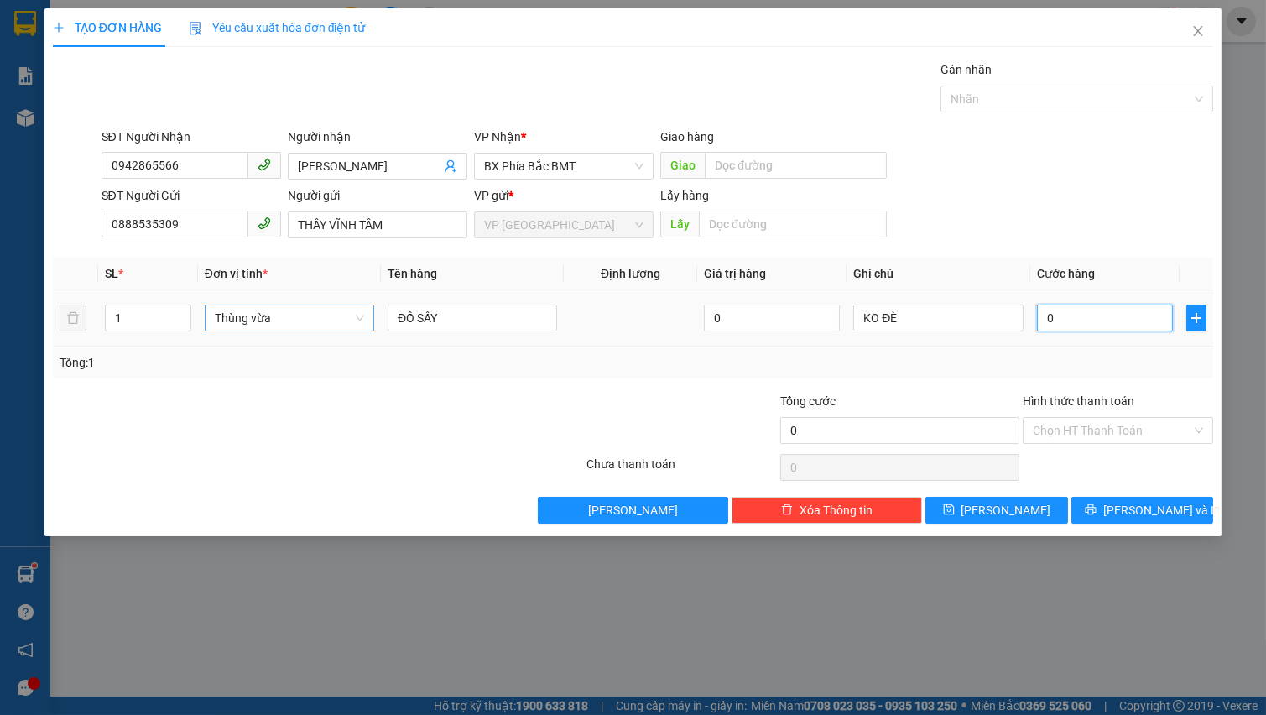
type input "6"
type input "60"
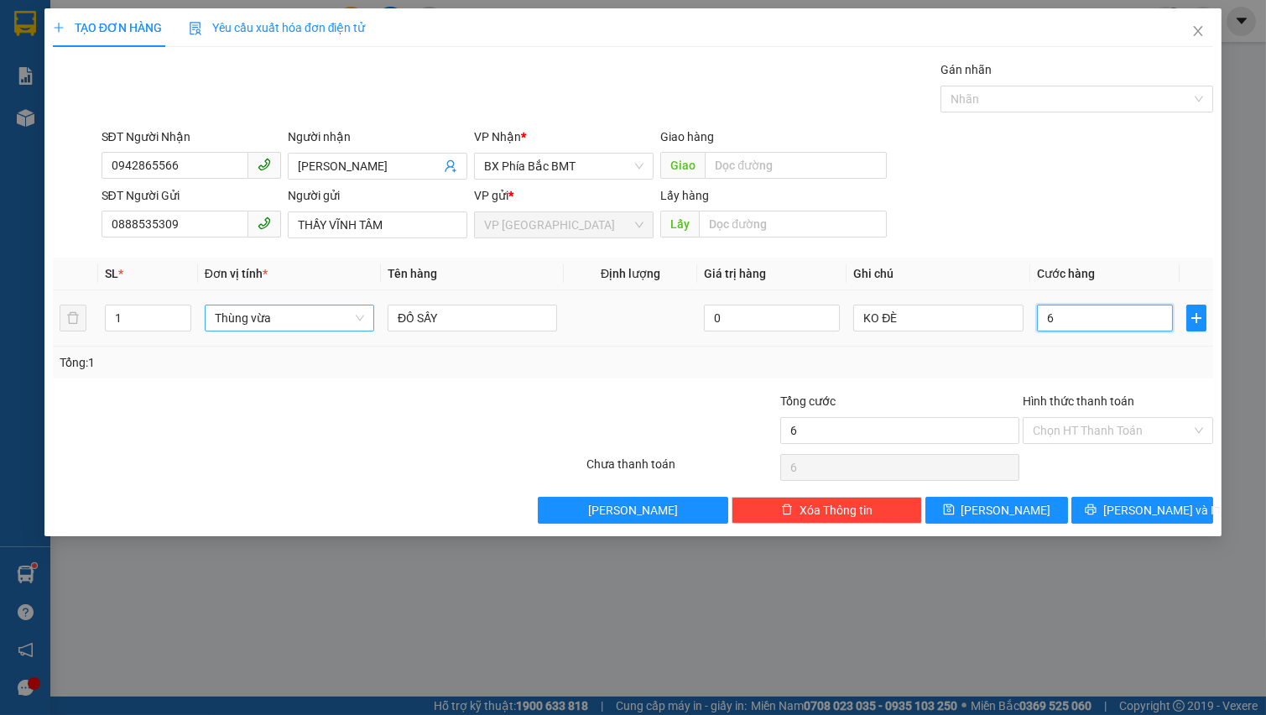
type input "60"
type input "600"
type input "6.000"
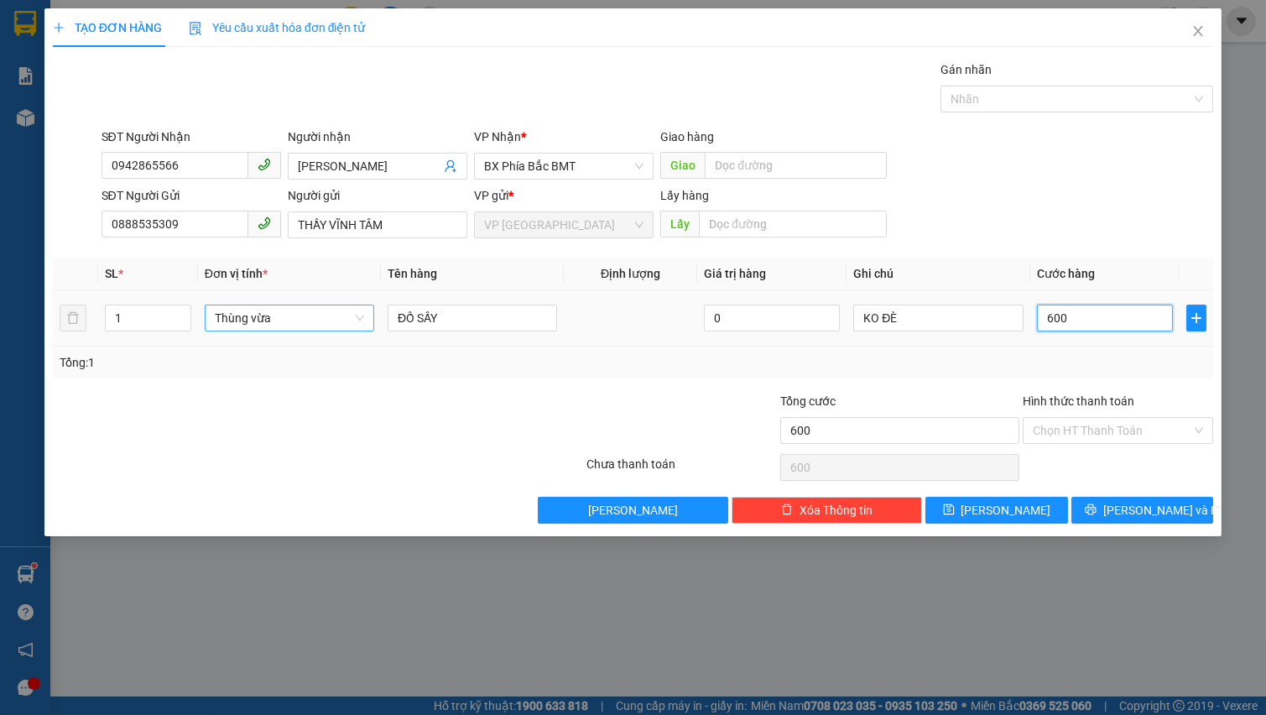
type input "6.000"
type input "60.000"
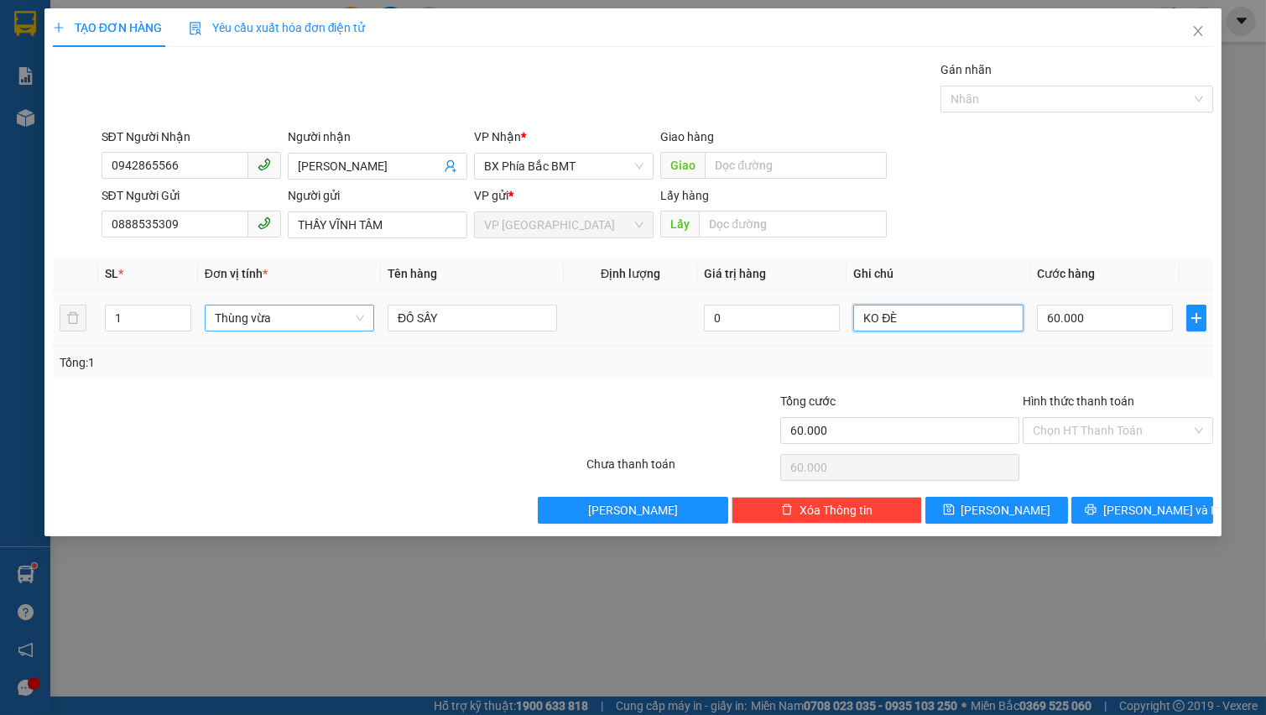
click at [922, 319] on input "KO ĐÈ" at bounding box center [937, 317] width 169 height 27
type input "KO ĐÈ ( GRAP GỬI DÙM)"
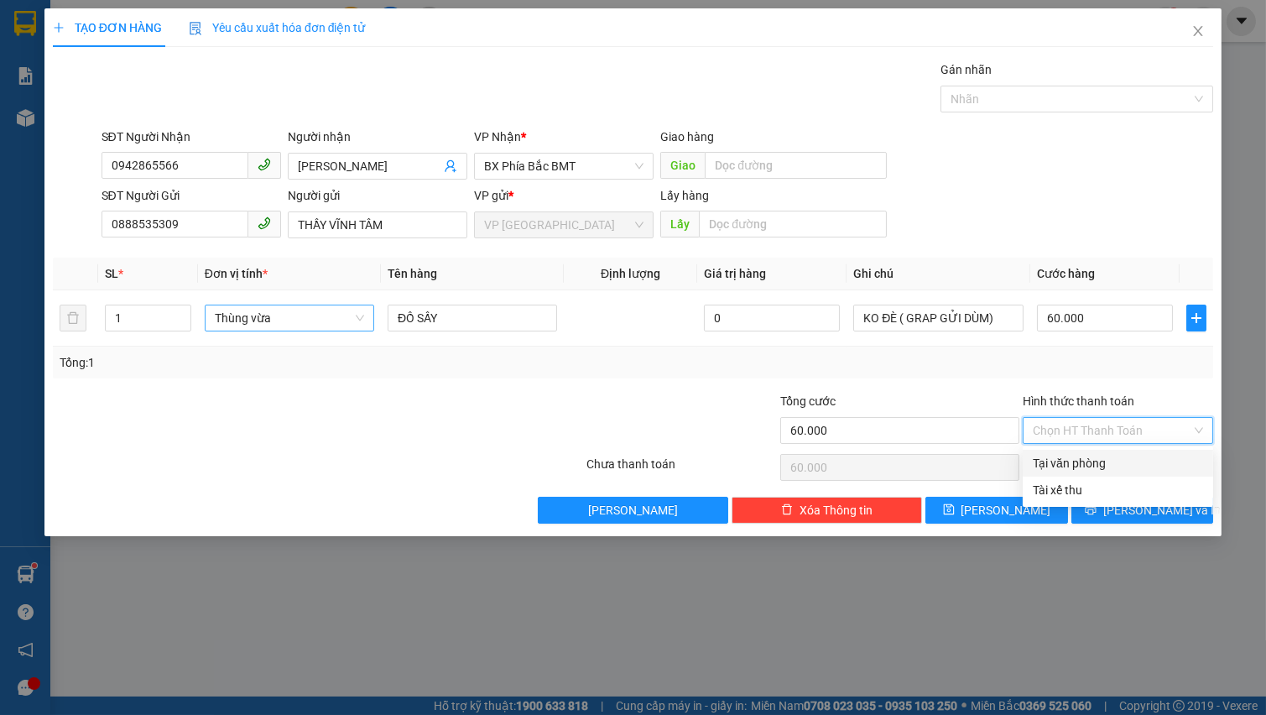
click at [1135, 426] on input "Hình thức thanh toán" at bounding box center [1112, 430] width 159 height 25
drag, startPoint x: 1105, startPoint y: 463, endPoint x: 1116, endPoint y: 489, distance: 28.2
click at [1105, 464] on div "Tại văn phòng" at bounding box center [1118, 463] width 170 height 18
type input "0"
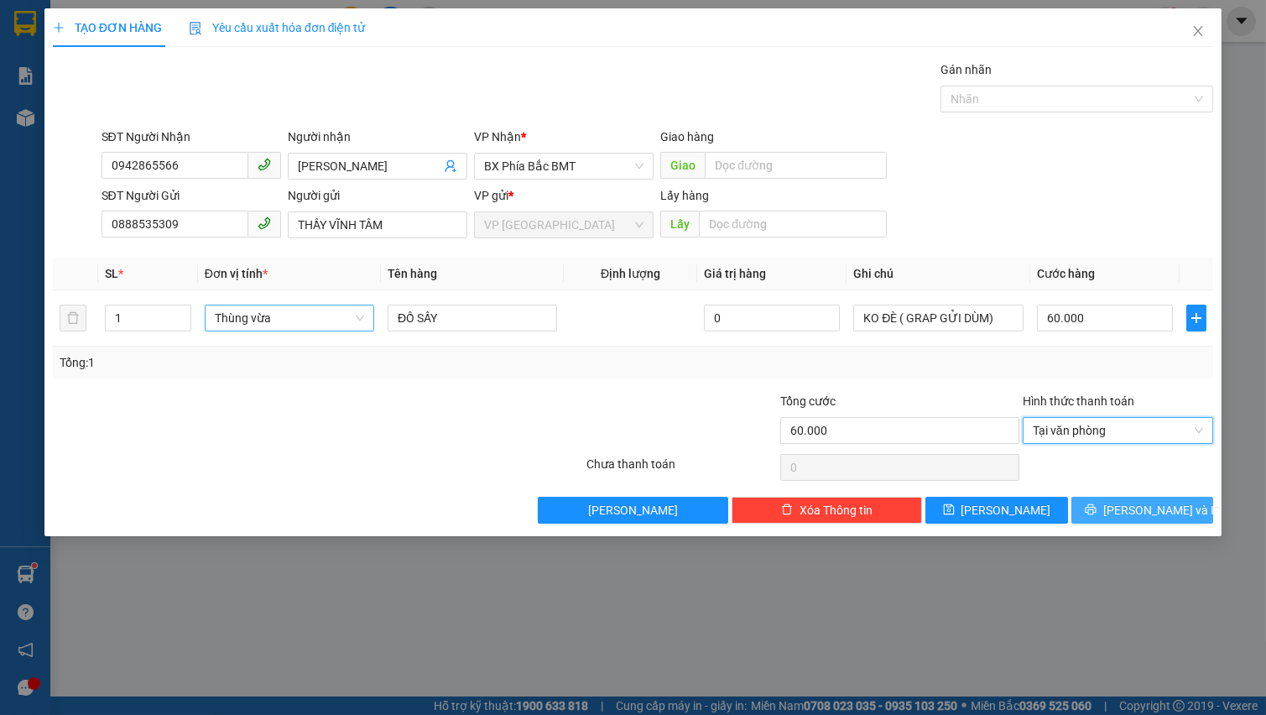
click at [1123, 506] on button "[PERSON_NAME] và In" at bounding box center [1142, 510] width 142 height 27
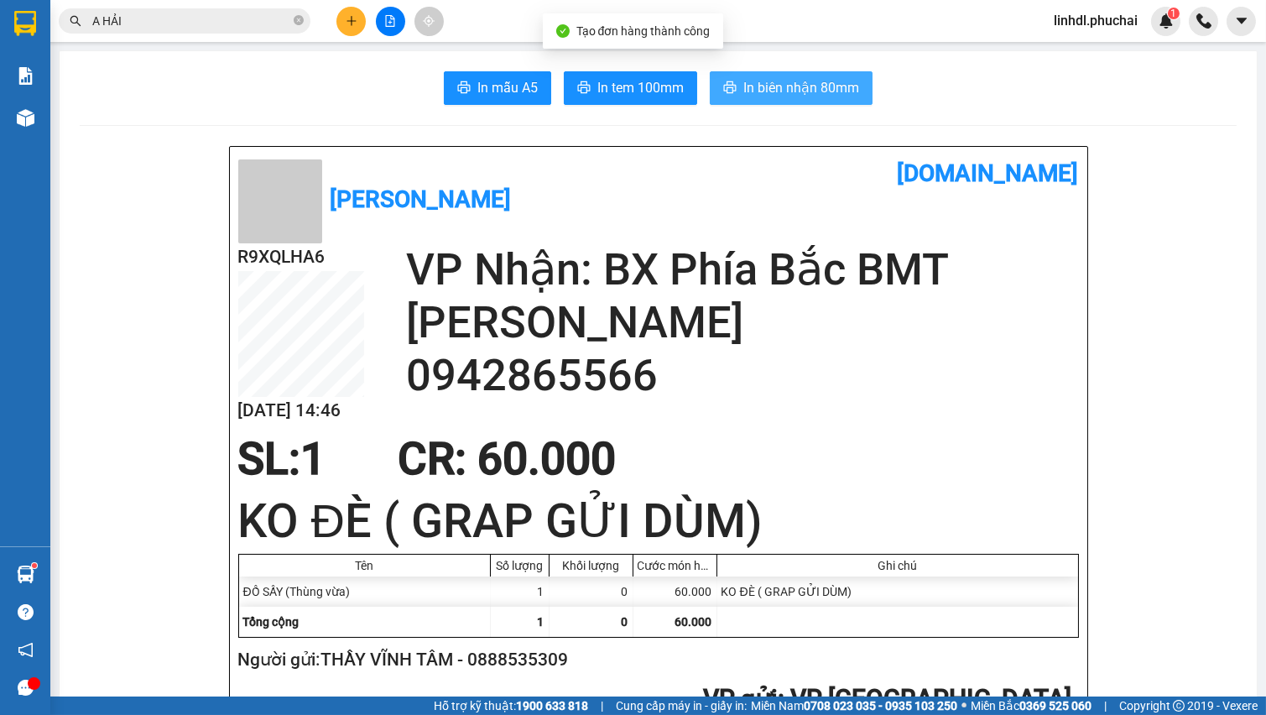
click at [801, 91] on span "In biên nhận 80mm" at bounding box center [801, 87] width 116 height 21
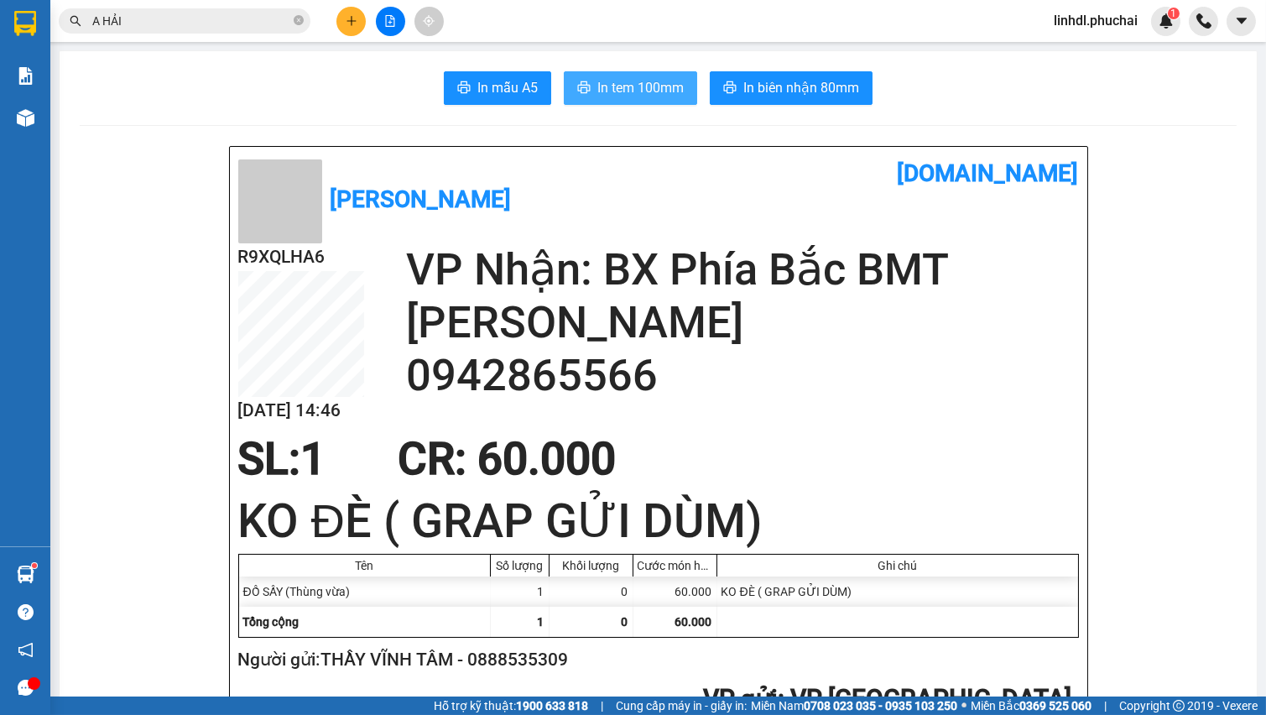
click at [637, 90] on span "In tem 100mm" at bounding box center [640, 87] width 86 height 21
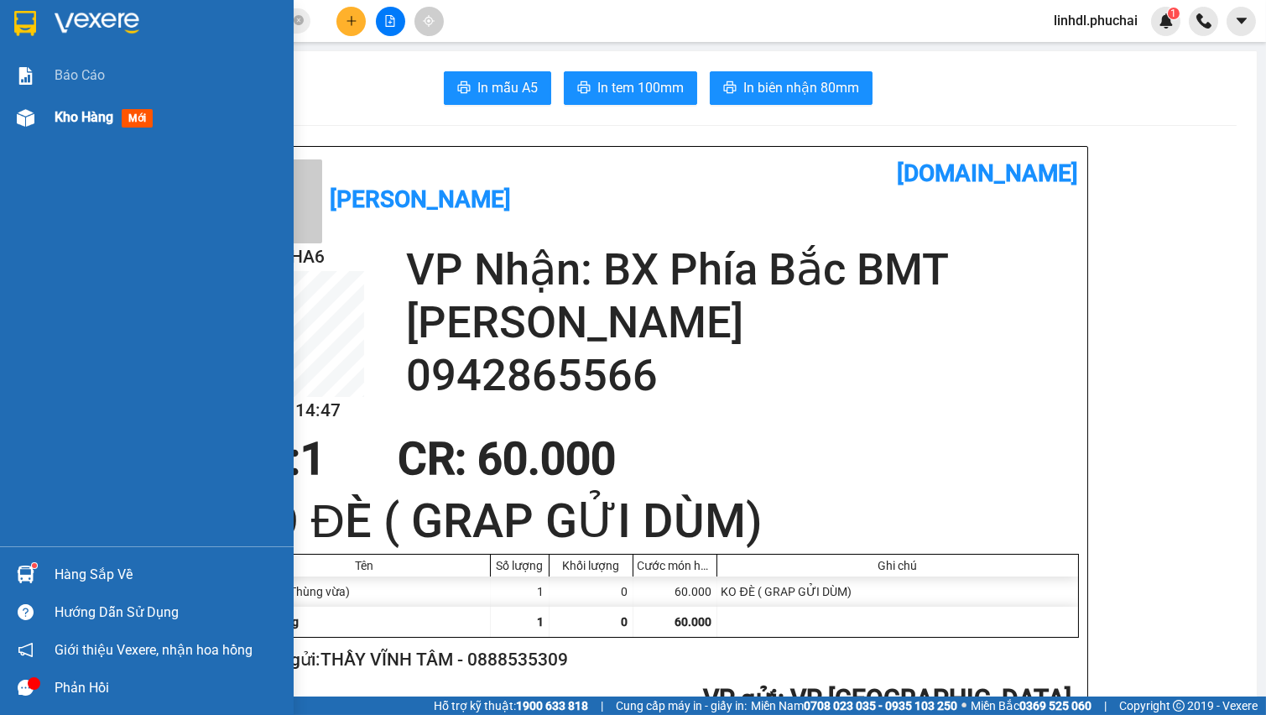
click at [86, 130] on div "Kho hàng mới" at bounding box center [168, 117] width 226 height 42
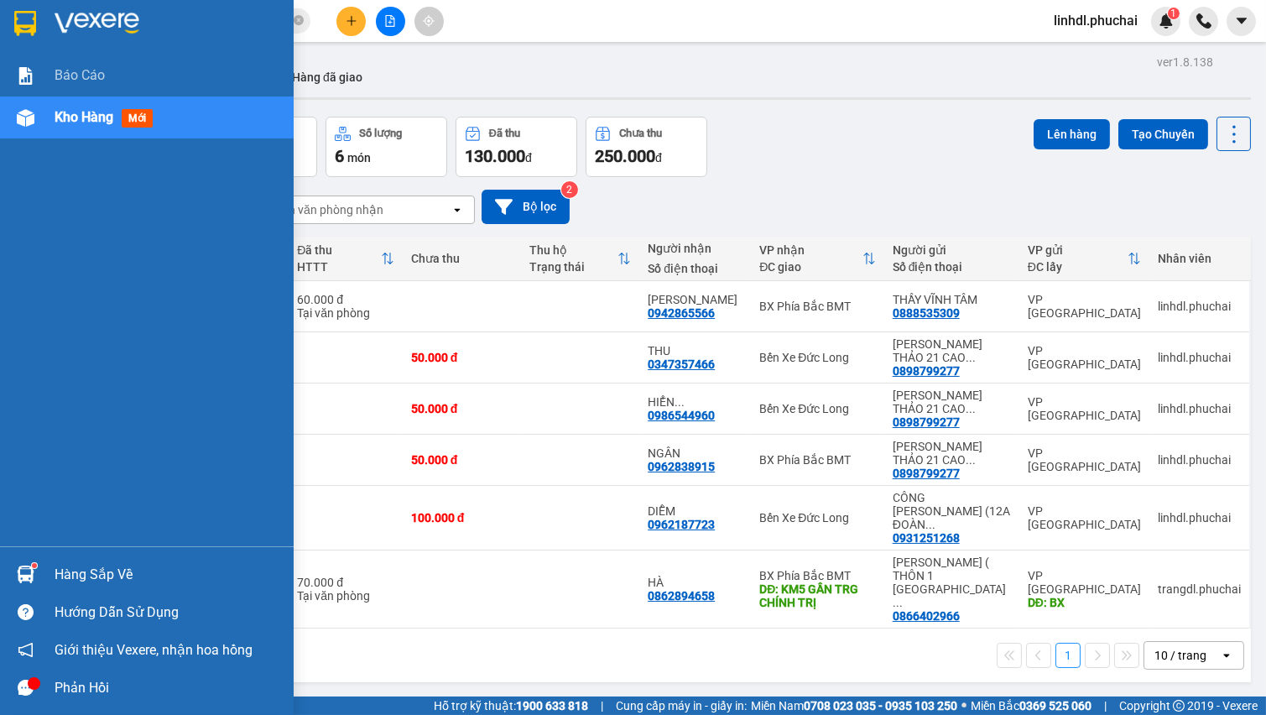
click at [147, 121] on span "mới" at bounding box center [137, 118] width 31 height 18
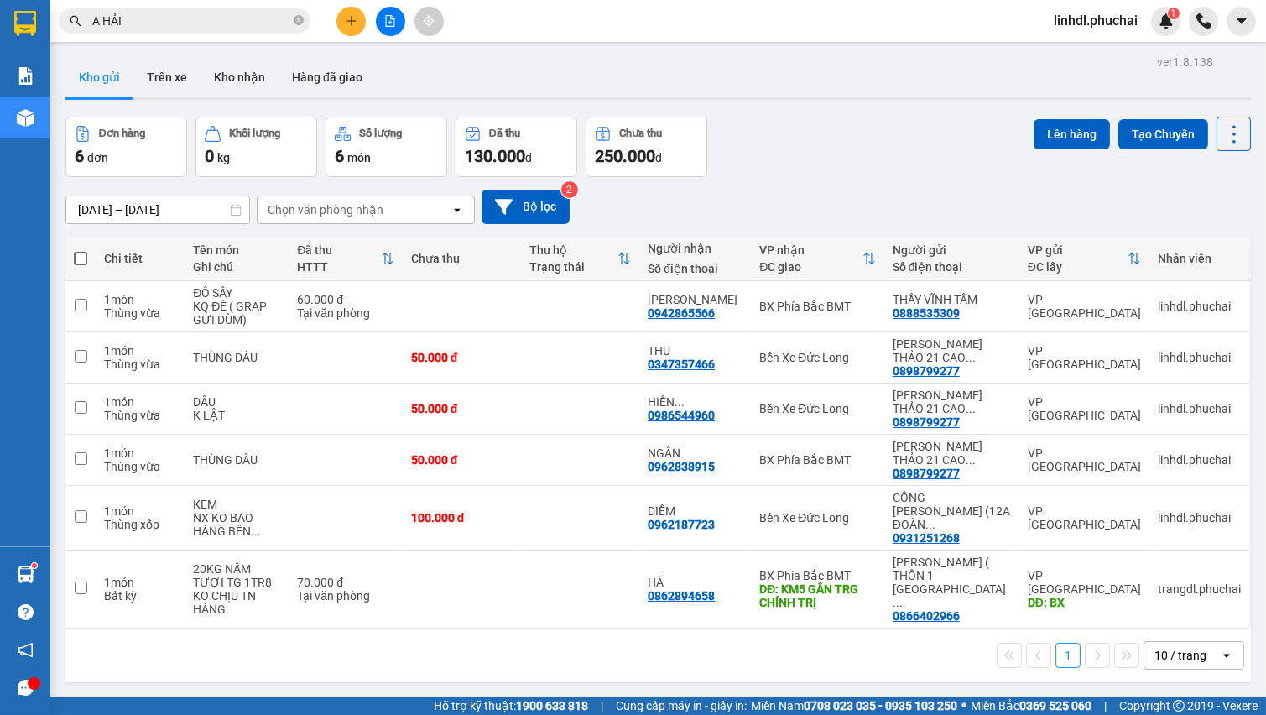
click at [809, 140] on div "Đơn hàng 6 đơn Khối lượng 0 kg Số lượng 6 món Đã thu 130.000 đ Chưa thu 250.000…" at bounding box center [657, 147] width 1185 height 60
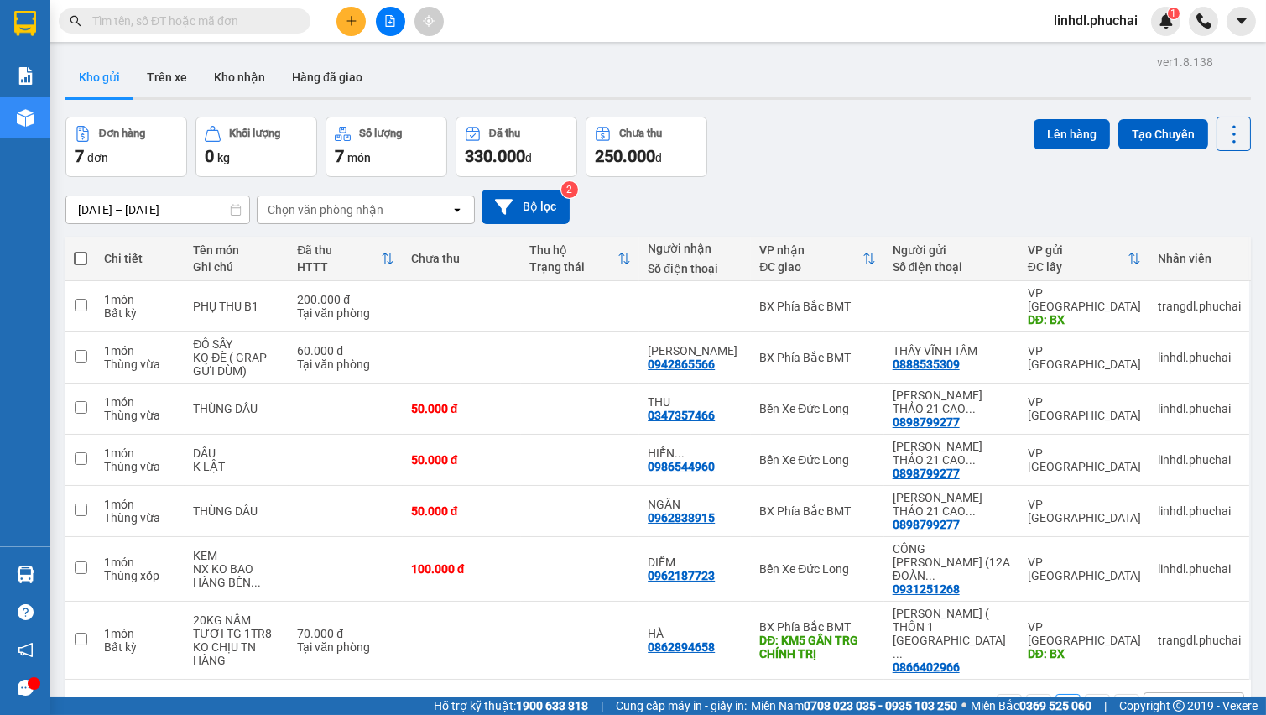
click at [351, 23] on icon "plus" at bounding box center [351, 20] width 1 height 9
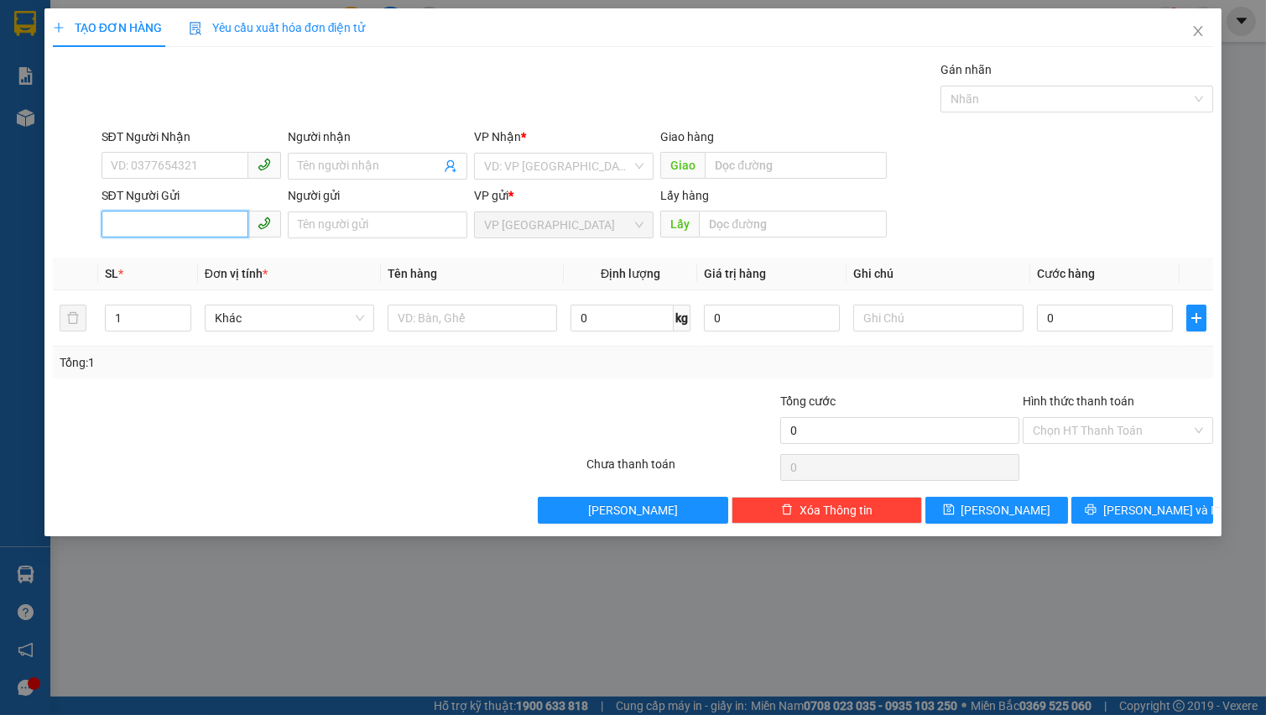
click at [168, 226] on input "SĐT Người Gửi" at bounding box center [174, 224] width 147 height 27
type input "097616"
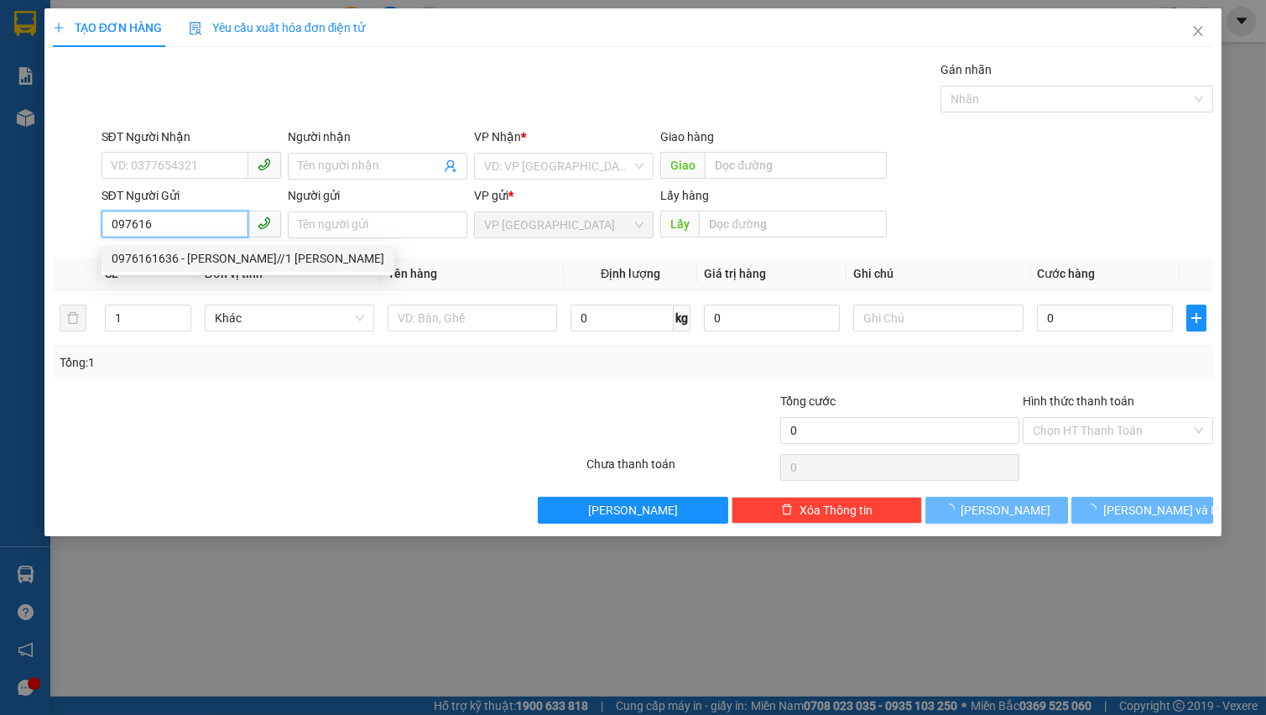
click at [185, 265] on div "0976161636 - [PERSON_NAME]//1 [PERSON_NAME]" at bounding box center [248, 258] width 273 height 18
type input "0347357466"
type input "THU"
type input "0976161636"
type input "NGUYỄN HỮU LÊ VŨ//1 PHƯỚC THÀNH"
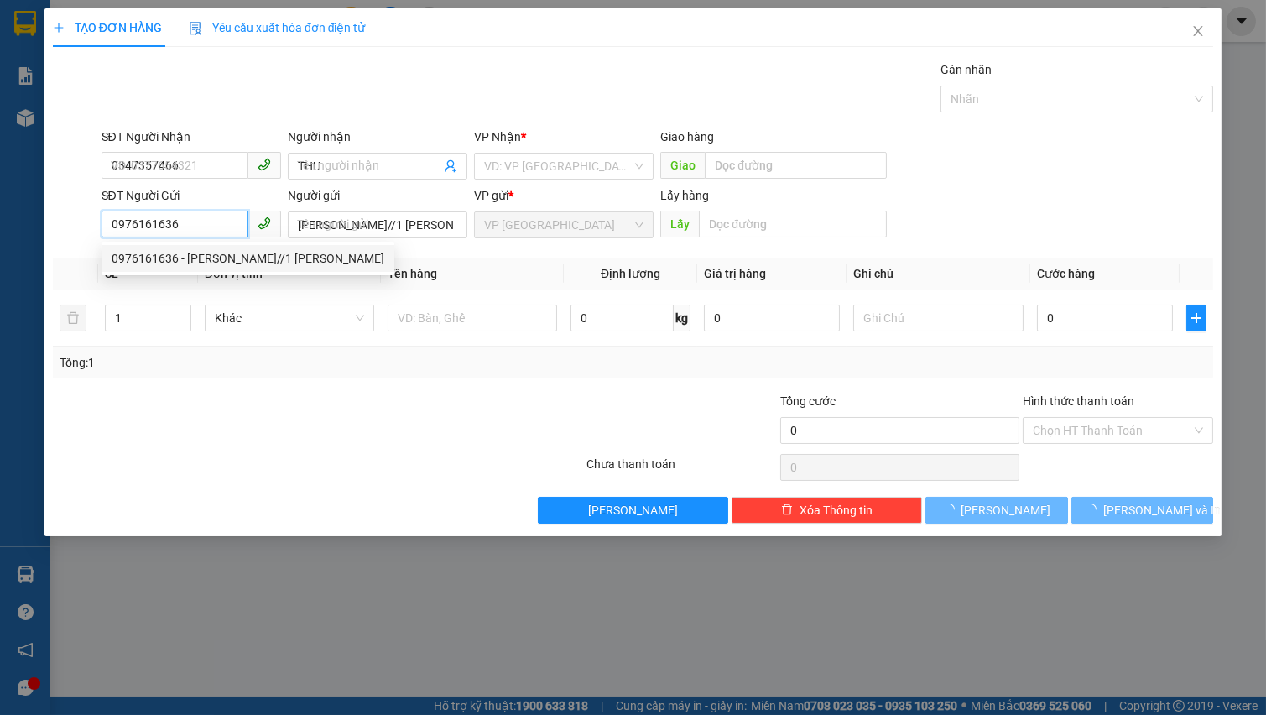
type input "40.000"
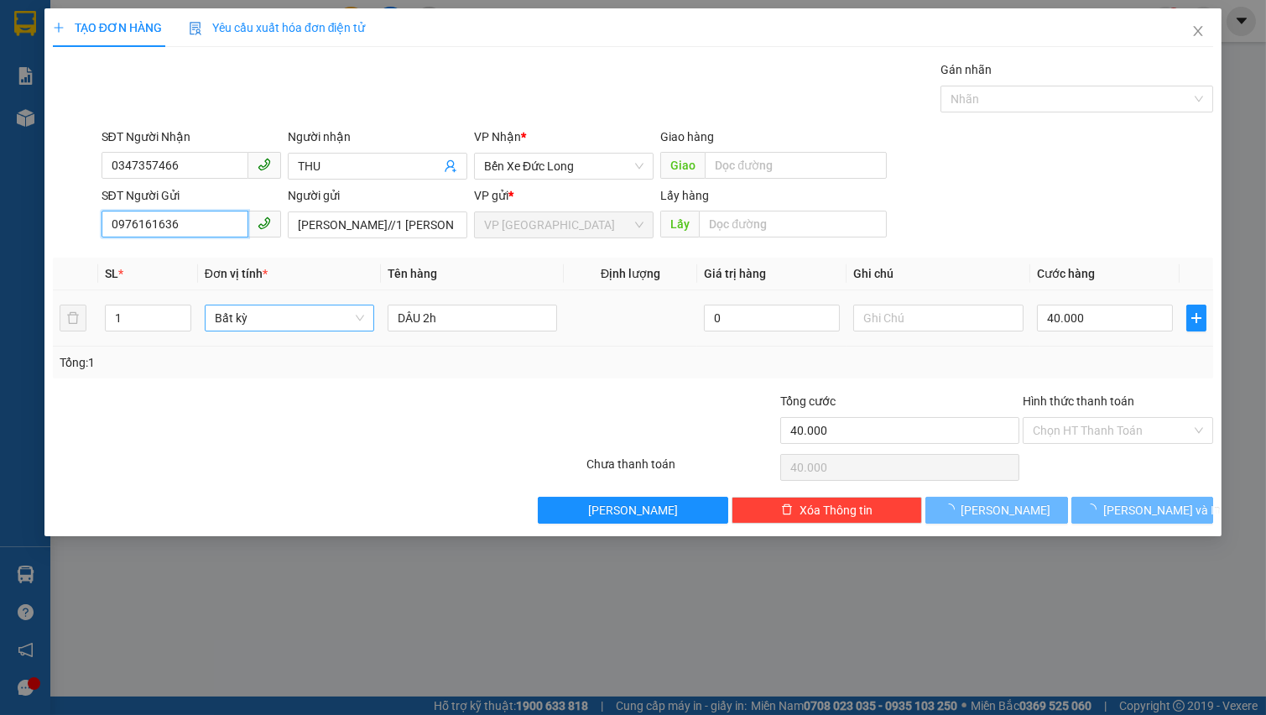
click at [238, 319] on span "Bất kỳ" at bounding box center [289, 317] width 149 height 25
type input "0976161636"
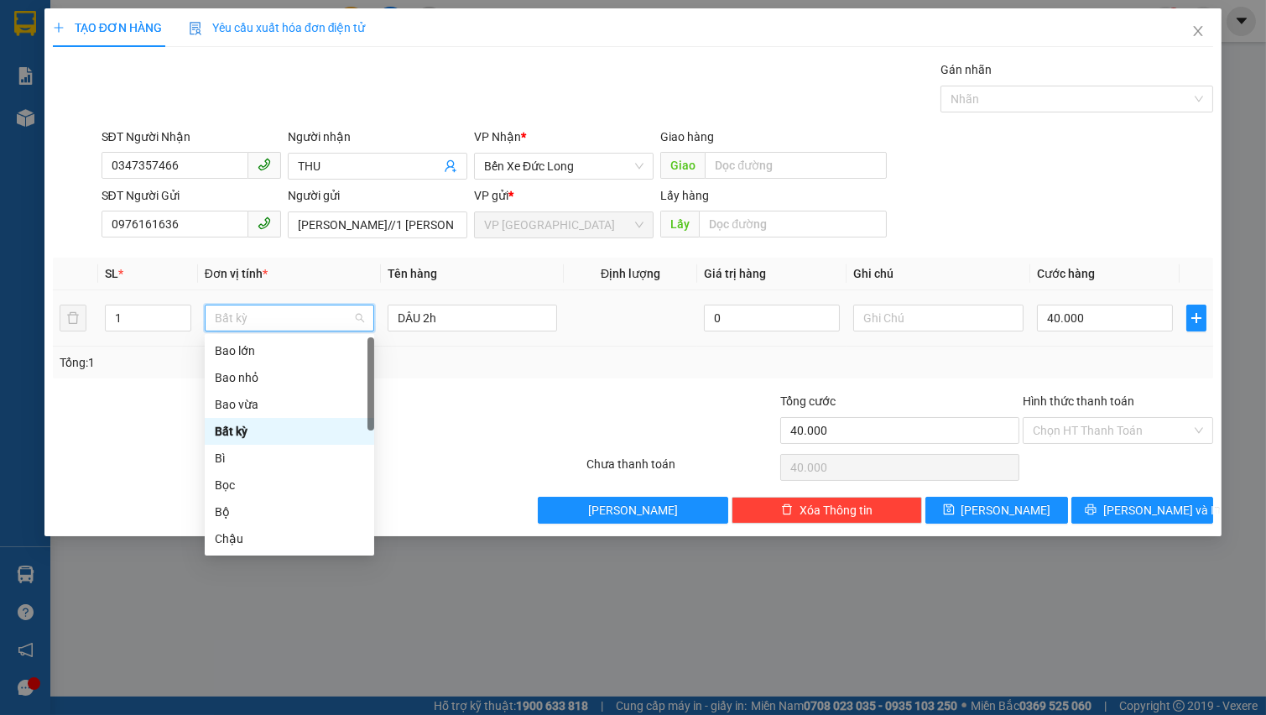
type input "K"
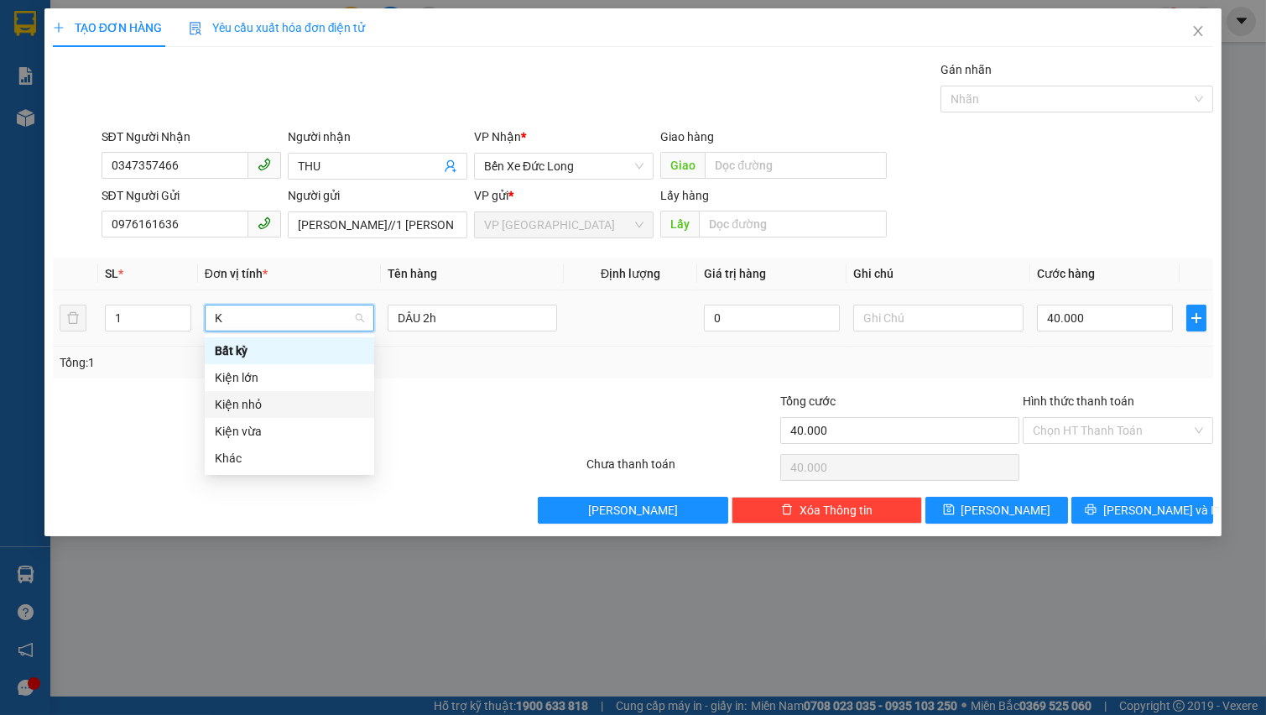
drag, startPoint x: 284, startPoint y: 410, endPoint x: 354, endPoint y: 389, distance: 72.7
click at [286, 408] on div "Kiện nhỏ" at bounding box center [289, 404] width 149 height 18
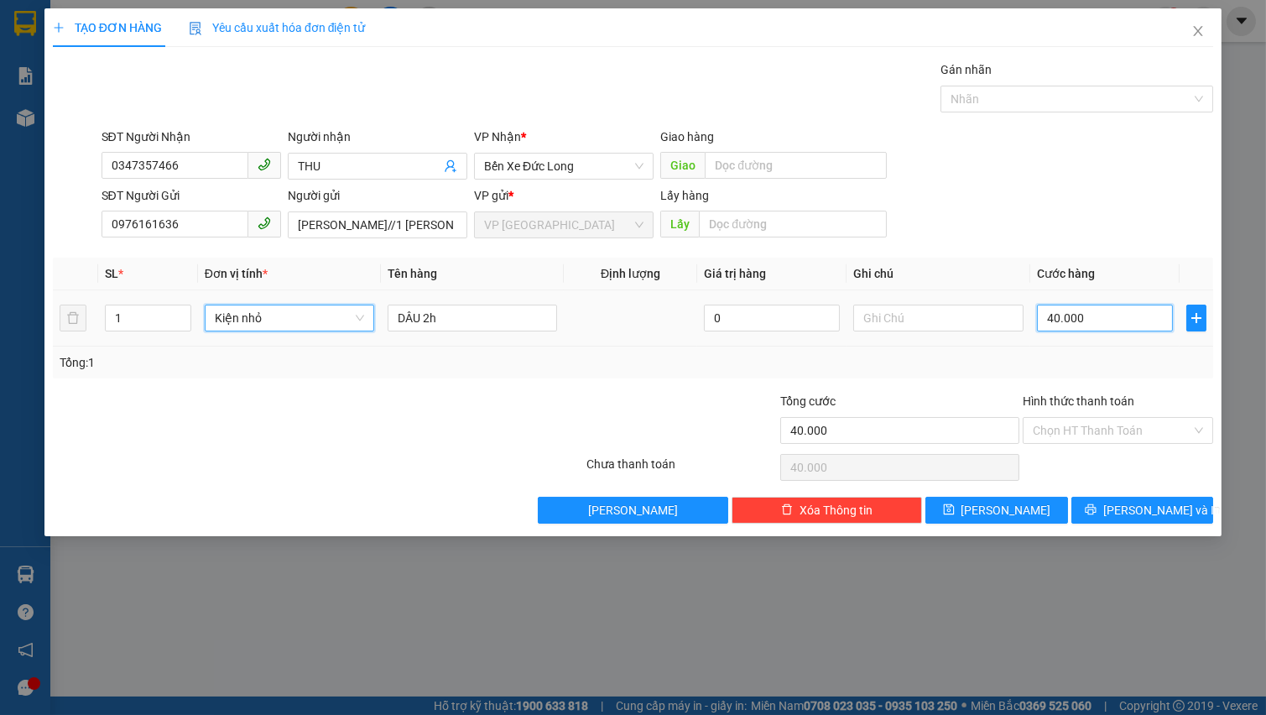
click at [1066, 322] on input "40.000" at bounding box center [1105, 317] width 137 height 27
type input "0"
type input "4"
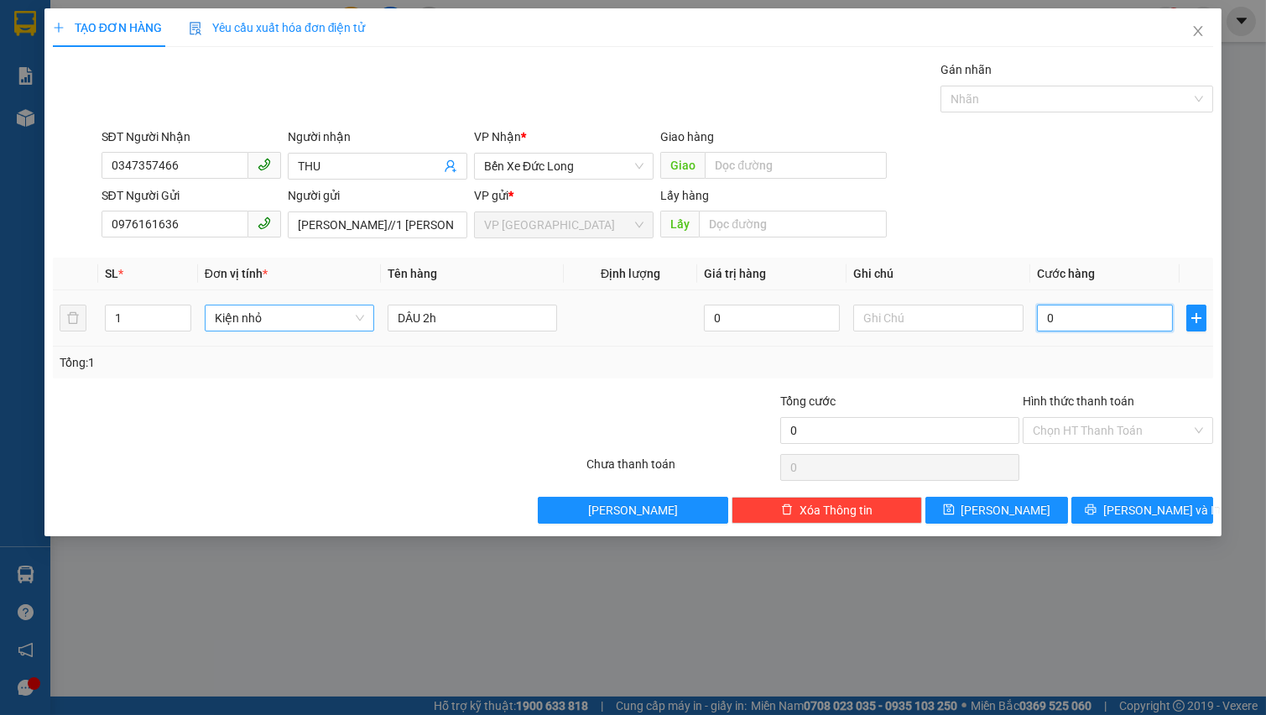
type input "4"
type input "04"
type input "40"
type input "040"
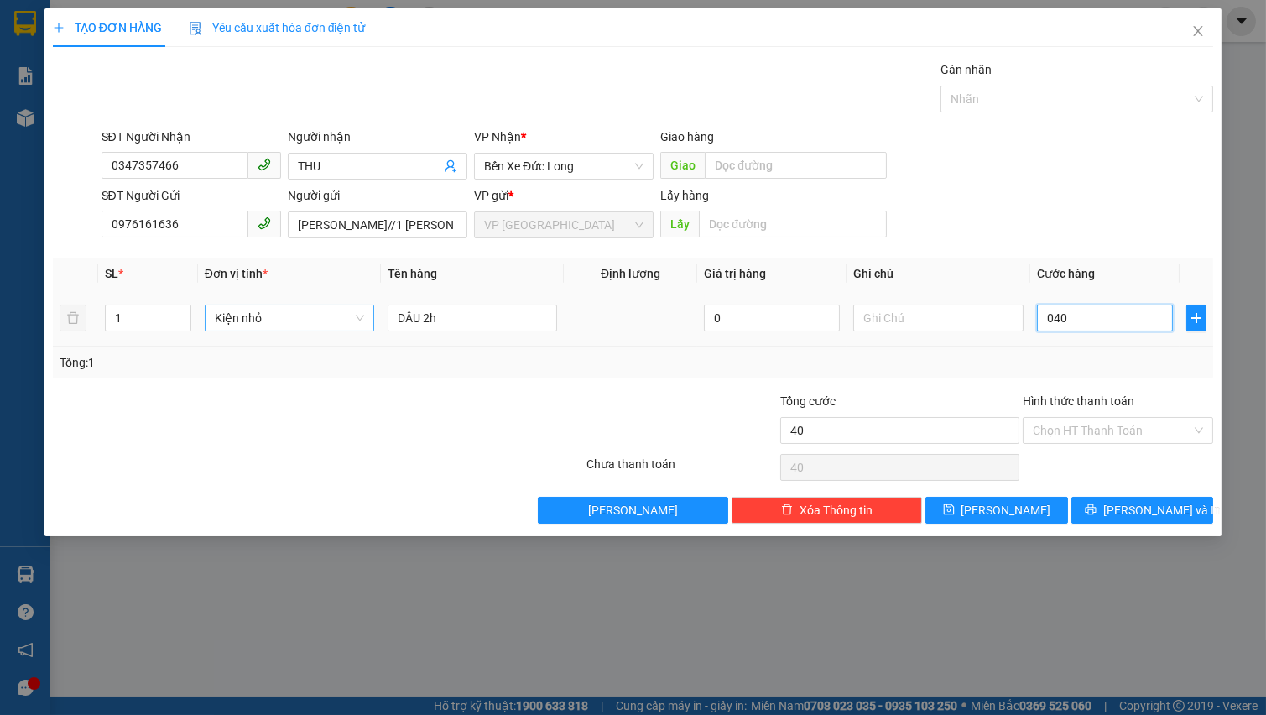
type input "400"
type input "0.400"
type input "4.000"
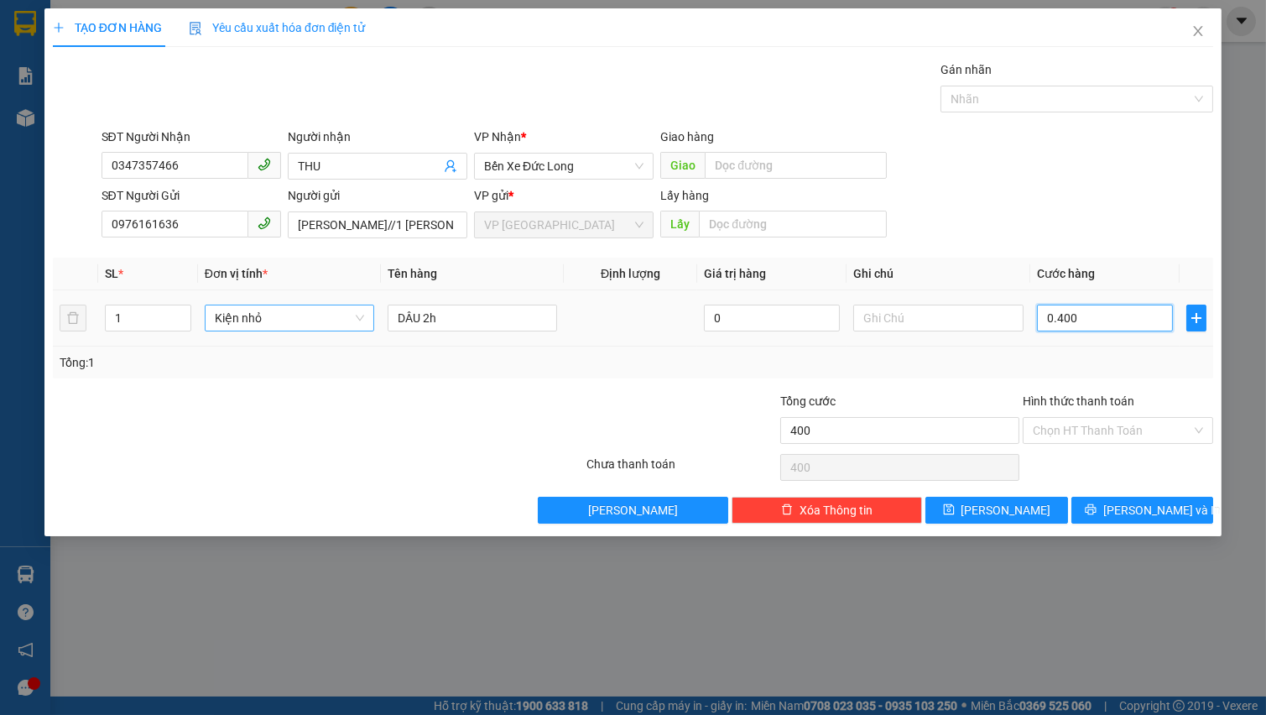
type input "04.000"
type input "40.000"
drag, startPoint x: 1099, startPoint y: 427, endPoint x: 1100, endPoint y: 445, distance: 17.6
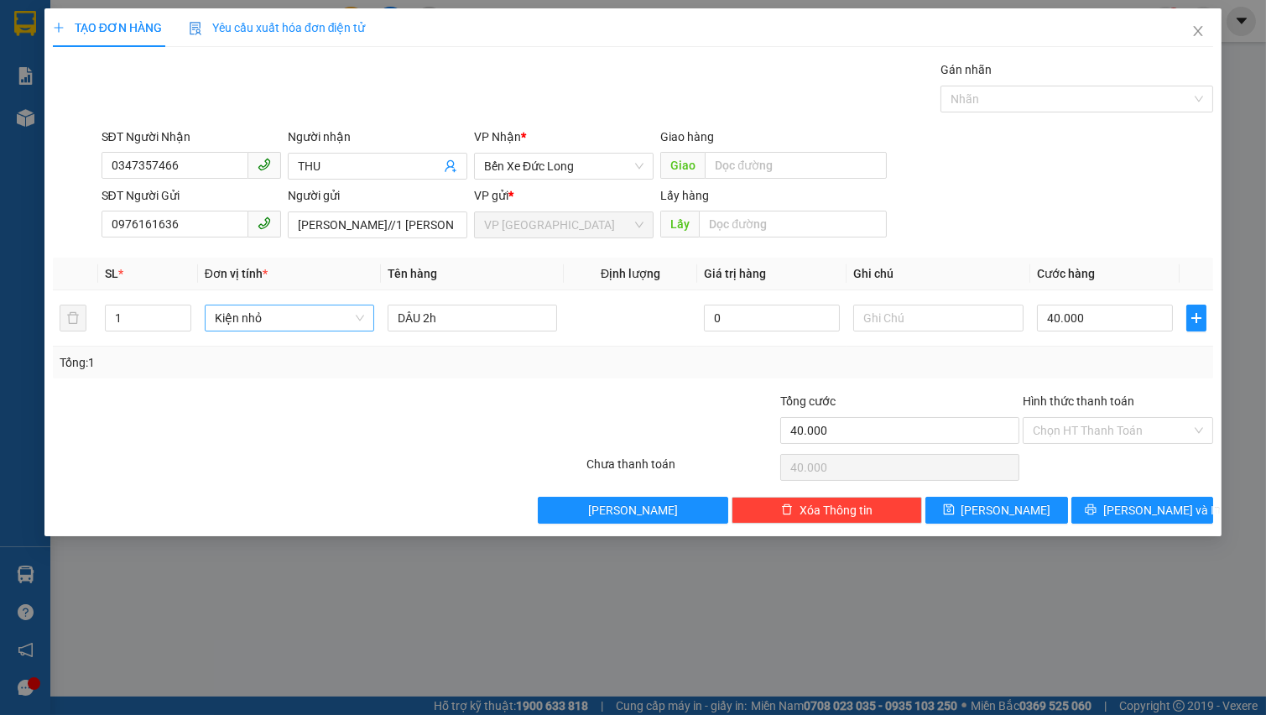
click at [1099, 429] on input "Hình thức thanh toán" at bounding box center [1112, 430] width 159 height 25
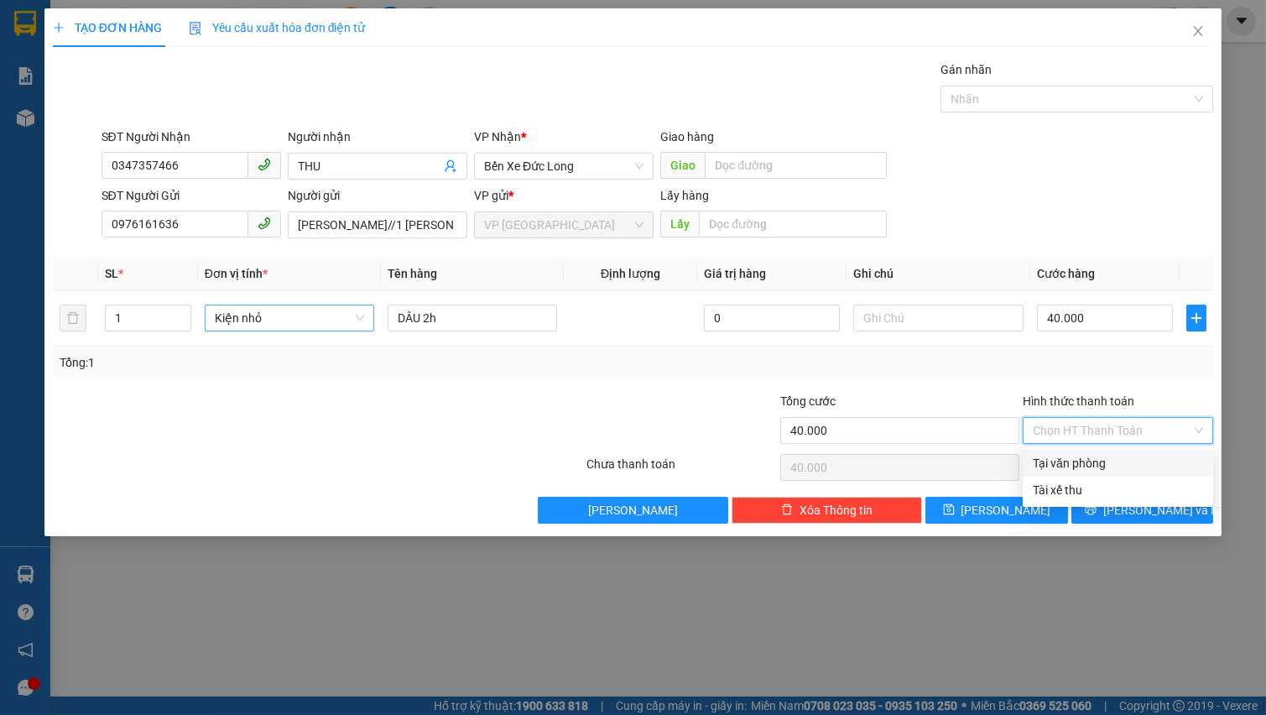
click at [1106, 461] on div "Tại văn phòng" at bounding box center [1118, 463] width 170 height 18
type input "0"
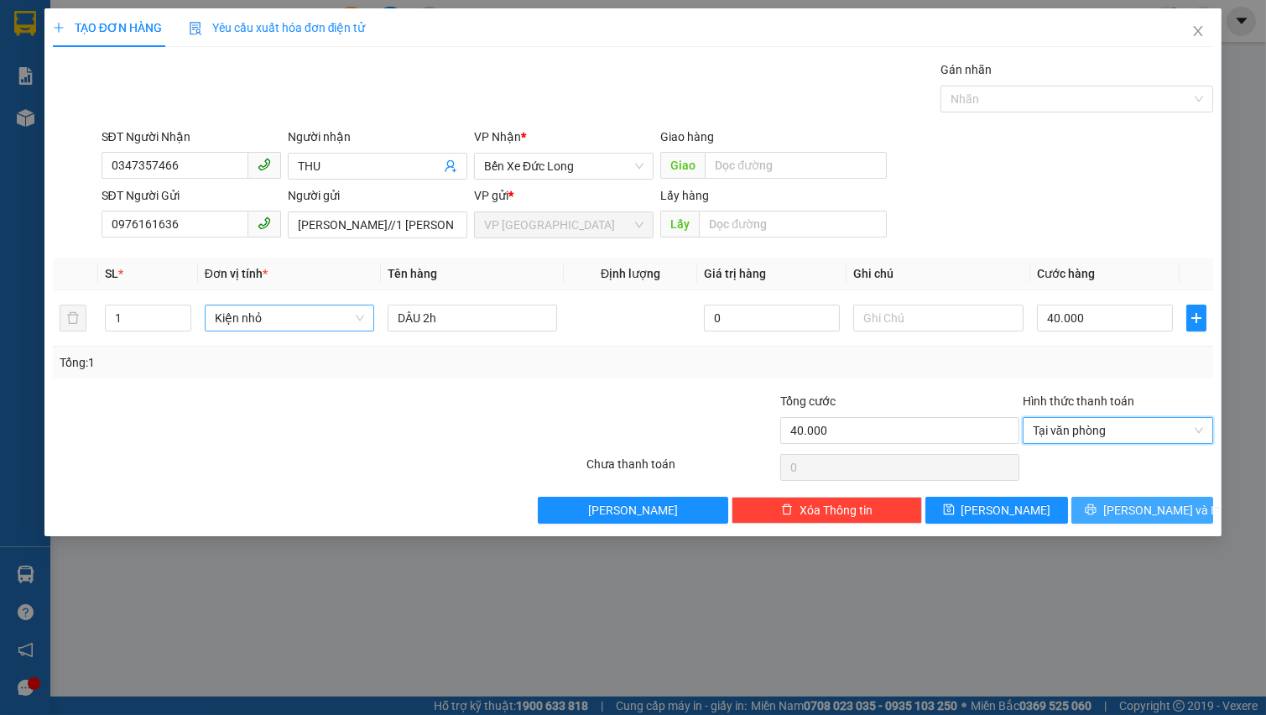
click at [1096, 513] on icon "printer" at bounding box center [1091, 509] width 12 height 12
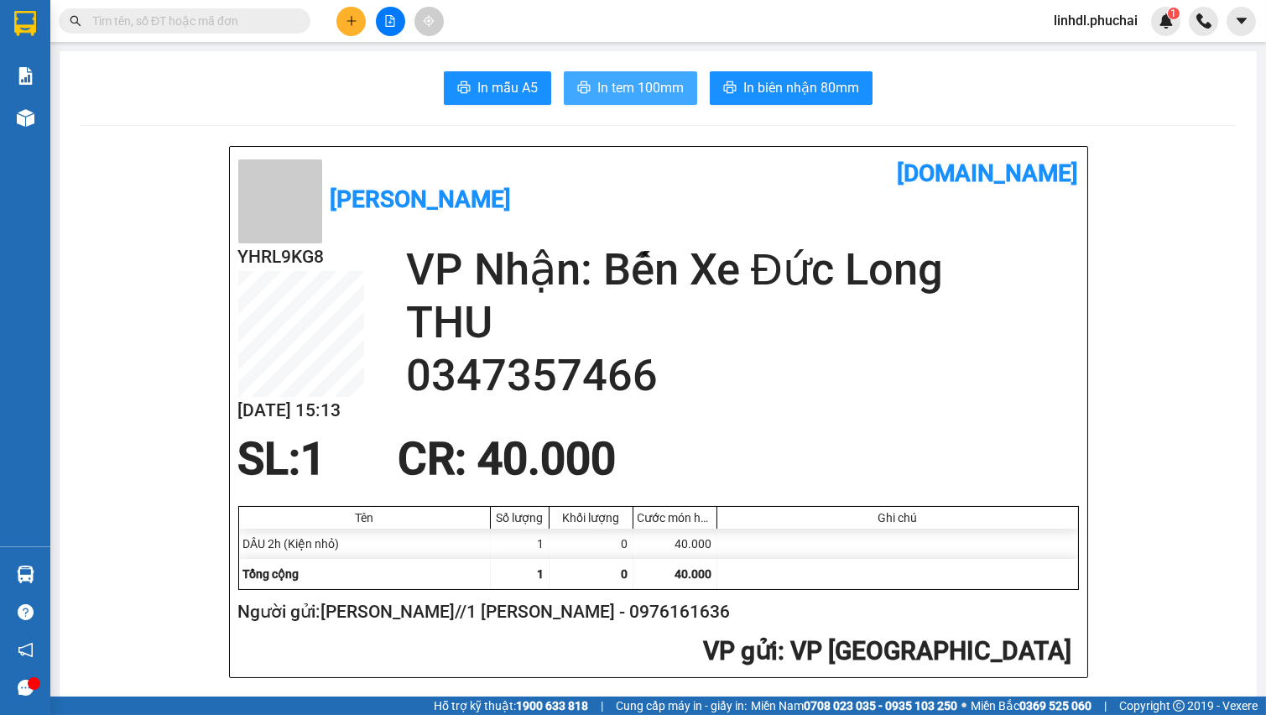
click at [638, 84] on span "In tem 100mm" at bounding box center [640, 87] width 86 height 21
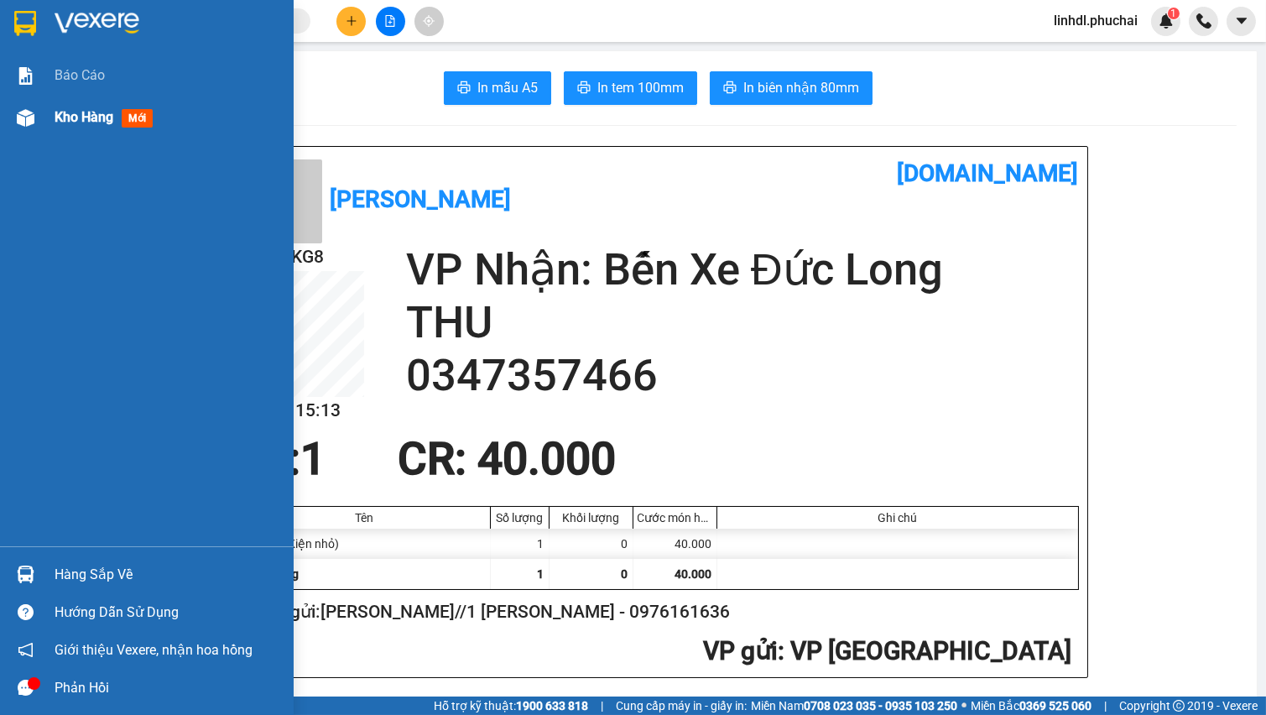
click at [21, 130] on div at bounding box center [25, 117] width 29 height 29
